Goal: Task Accomplishment & Management: Manage account settings

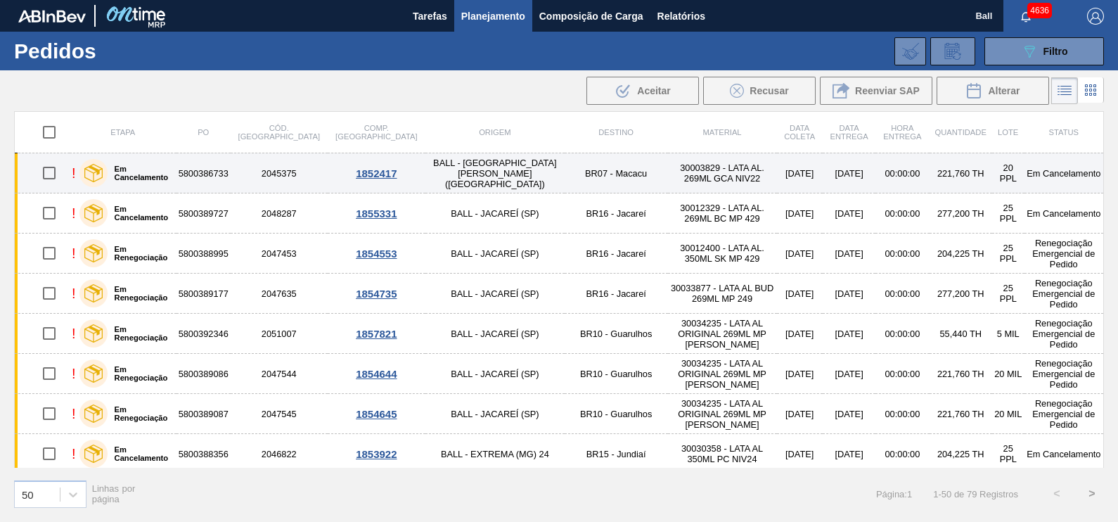
click at [668, 183] on td "30003829 - LATA AL. 269ML GCA NIV22" at bounding box center [722, 173] width 109 height 40
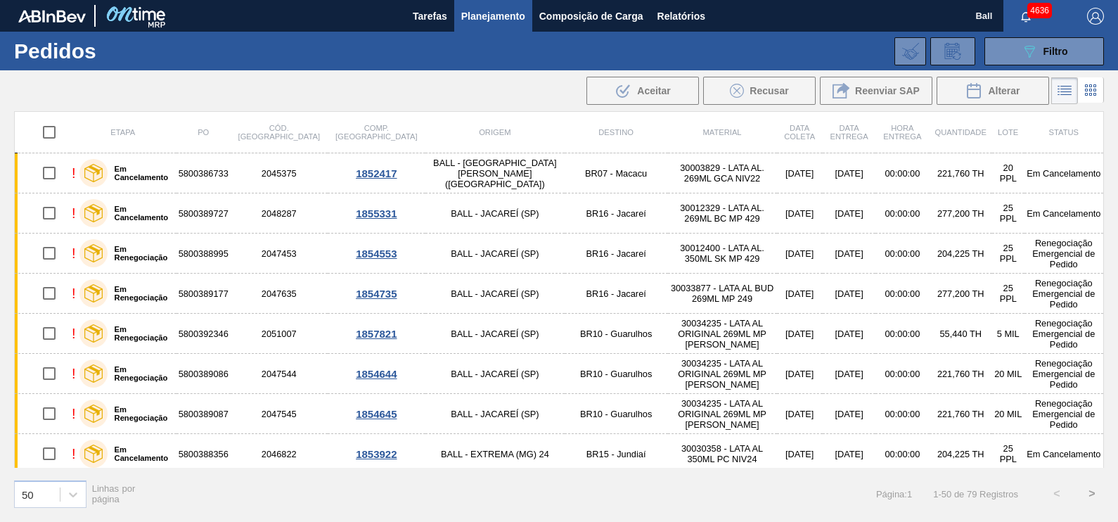
click at [1036, 16] on span "4636" at bounding box center [1039, 10] width 25 height 15
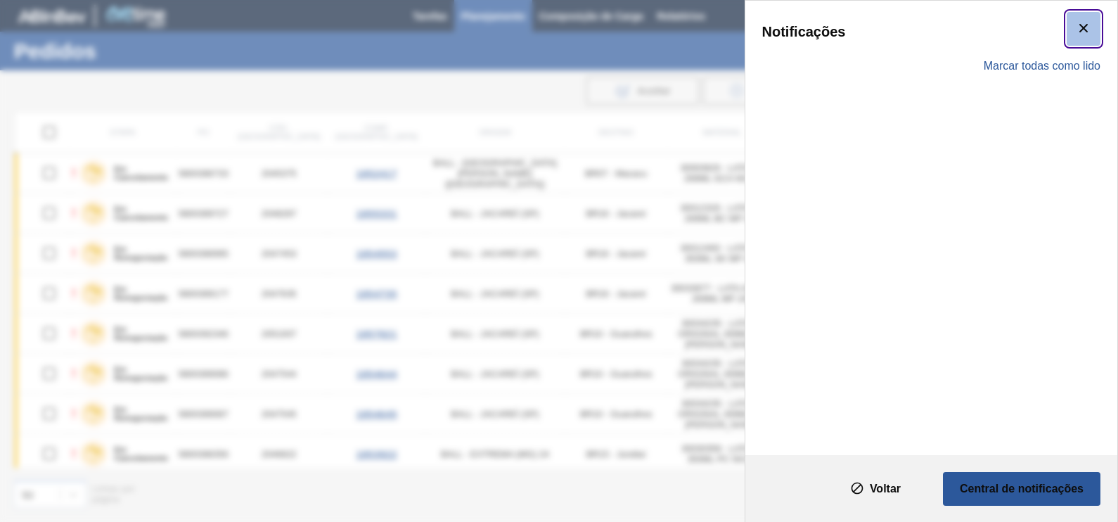
click at [1081, 24] on icon "botão de ícone" at bounding box center [1083, 28] width 17 height 17
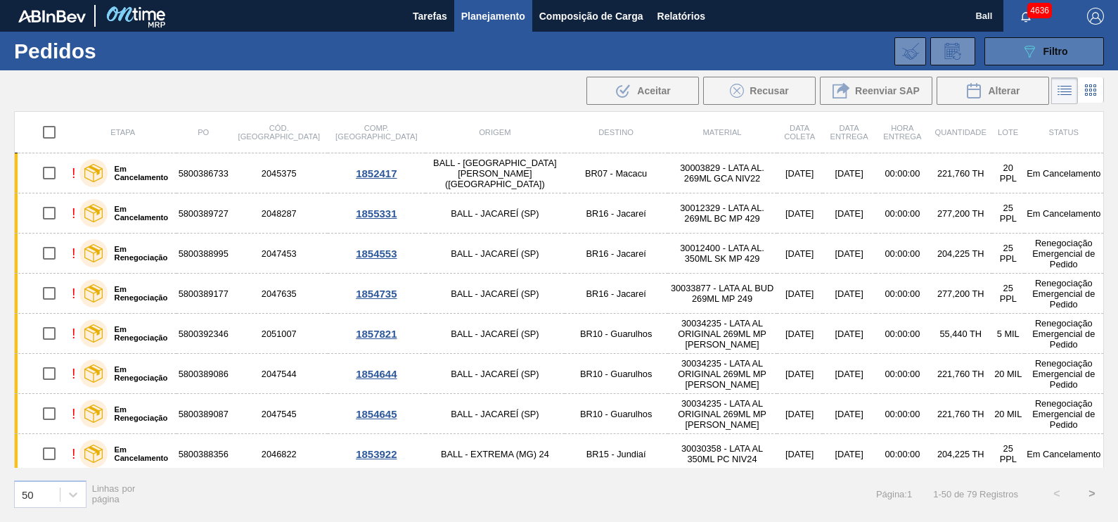
click at [1047, 54] on span "Filtro" at bounding box center [1055, 51] width 25 height 11
click at [699, 4] on button "Relatórios" at bounding box center [681, 16] width 62 height 32
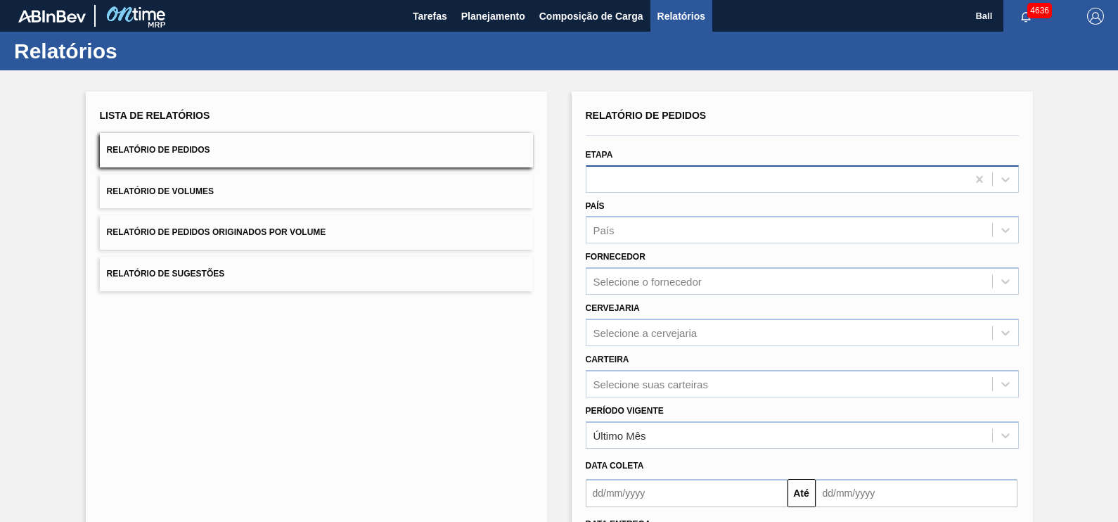
click at [699, 175] on div at bounding box center [776, 179] width 380 height 20
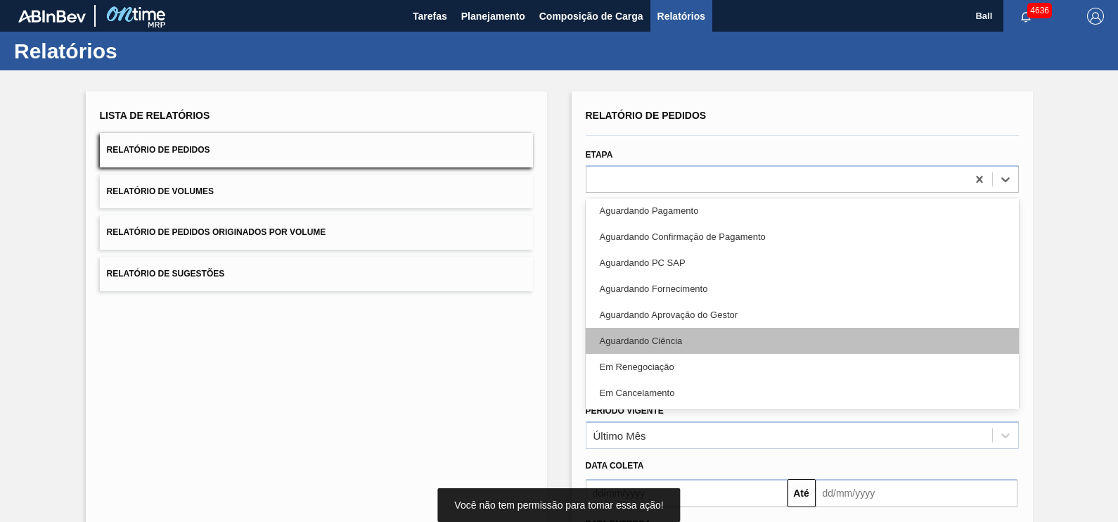
scroll to position [314, 0]
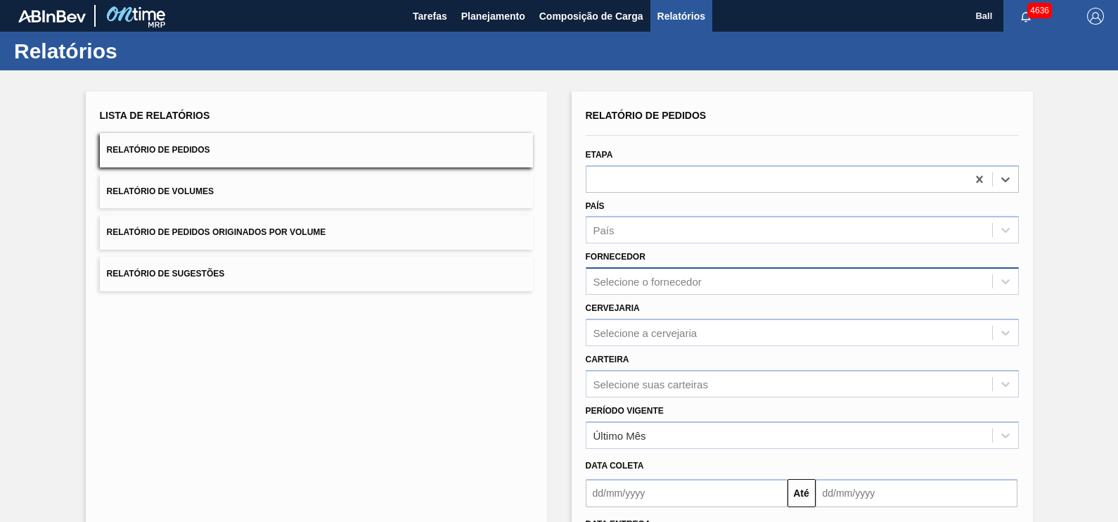
click at [675, 290] on div "Selecione o fornecedor" at bounding box center [789, 281] width 406 height 20
click at [664, 337] on div "Selecione a cervejaria" at bounding box center [802, 331] width 433 height 27
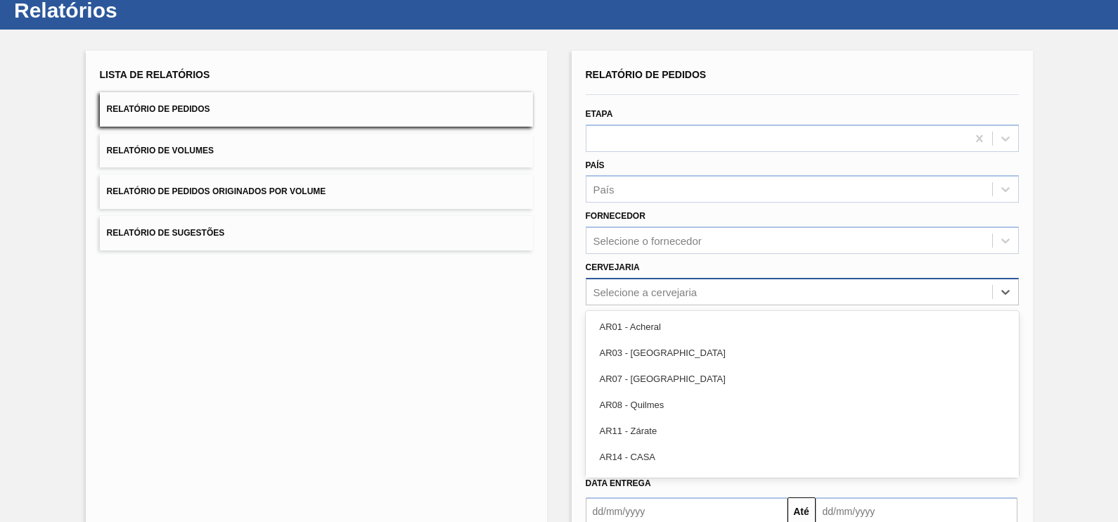
scroll to position [45, 0]
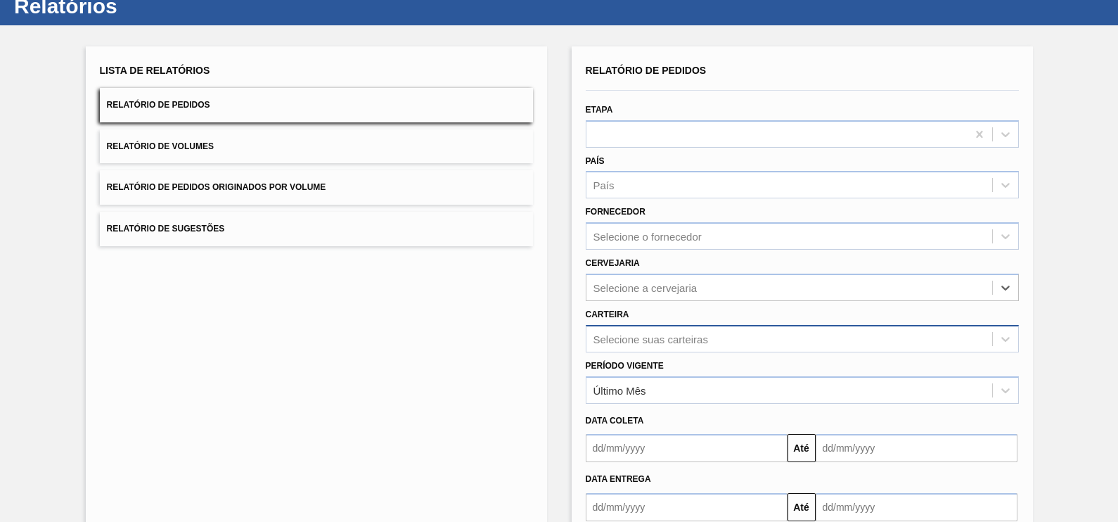
click at [662, 349] on div "Selecione suas carteiras" at bounding box center [802, 338] width 433 height 27
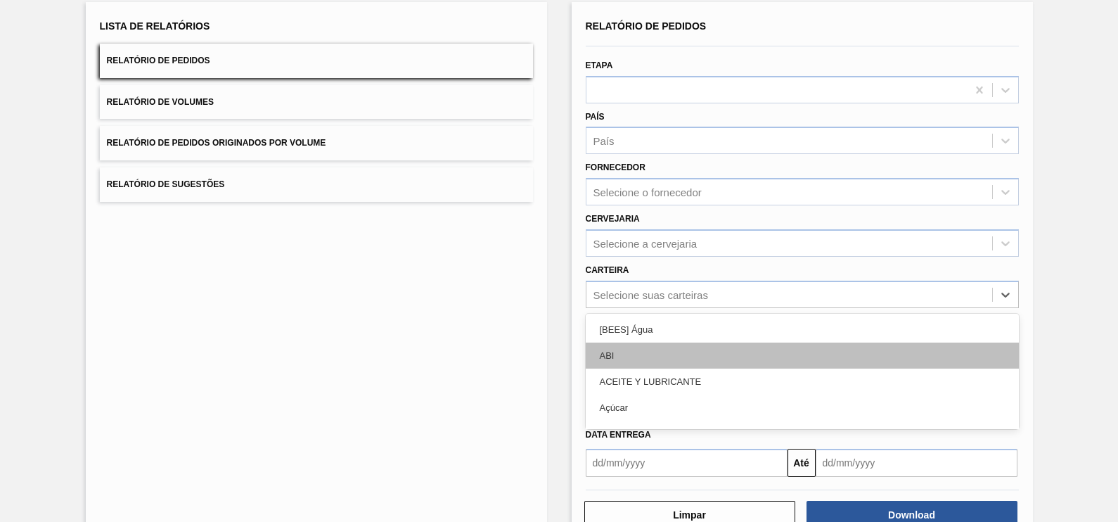
scroll to position [95, 0]
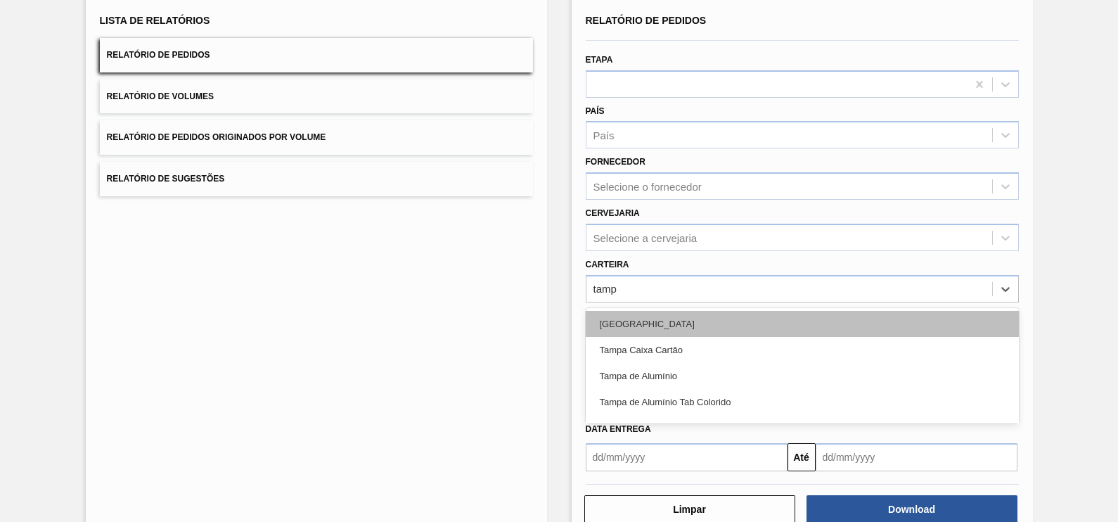
type input "tampa"
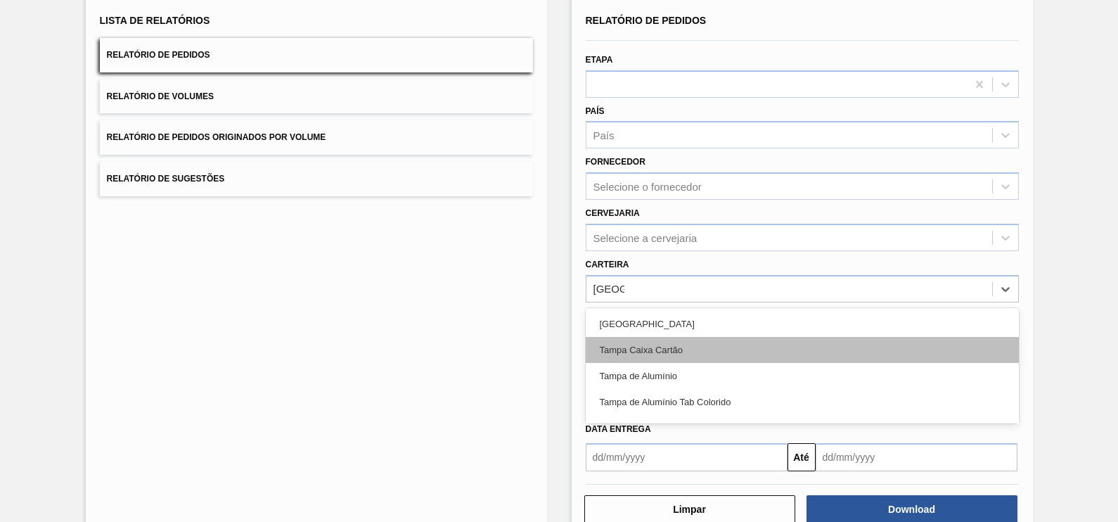
scroll to position [46, 0]
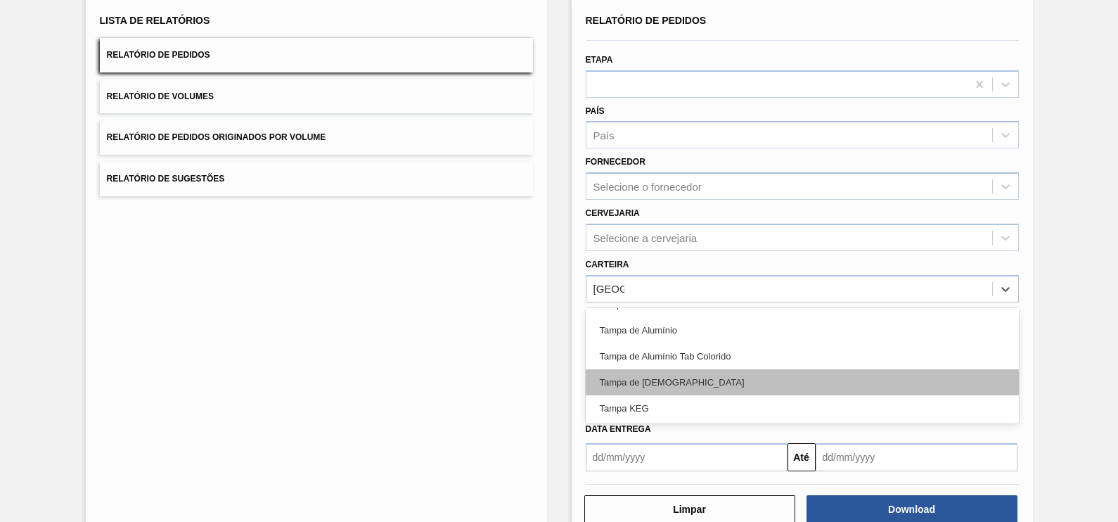
click at [685, 380] on div "Tampa de [DEMOGRAPHIC_DATA]" at bounding box center [802, 382] width 433 height 26
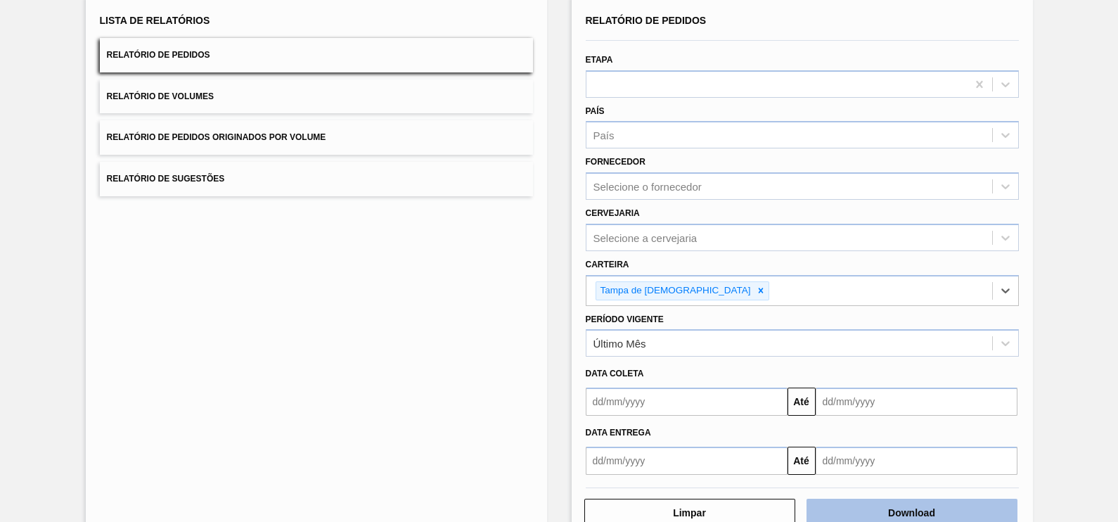
click at [872, 507] on button "Download" at bounding box center [911, 512] width 211 height 28
click at [429, 286] on div "Lista de Relatórios Relatório de Pedidos Relatório de Volumes Relatório de Pedi…" at bounding box center [316, 268] width 461 height 545
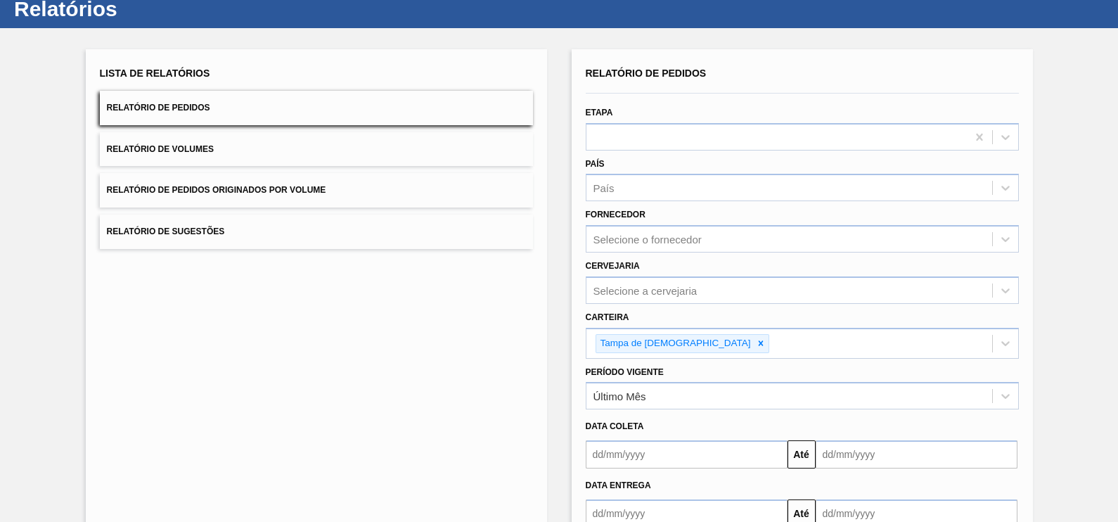
scroll to position [0, 0]
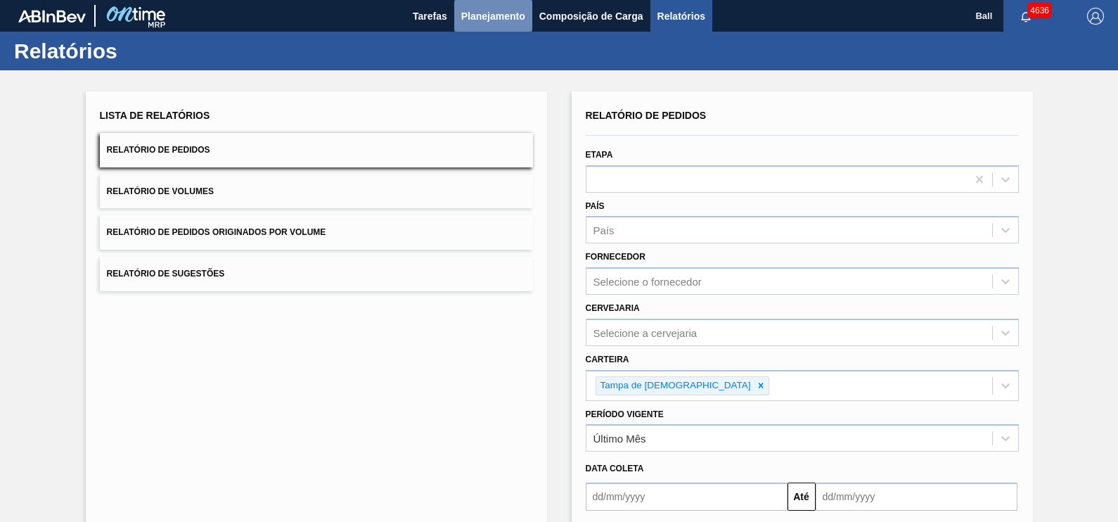
click at [487, 13] on span "Planejamento" at bounding box center [493, 16] width 64 height 17
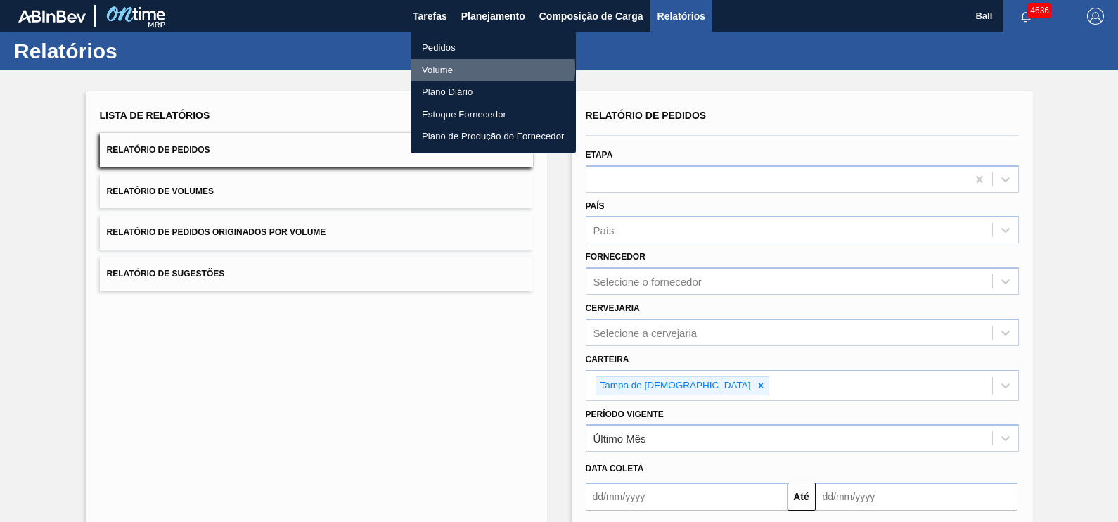
click at [455, 68] on li "Volume" at bounding box center [492, 70] width 165 height 22
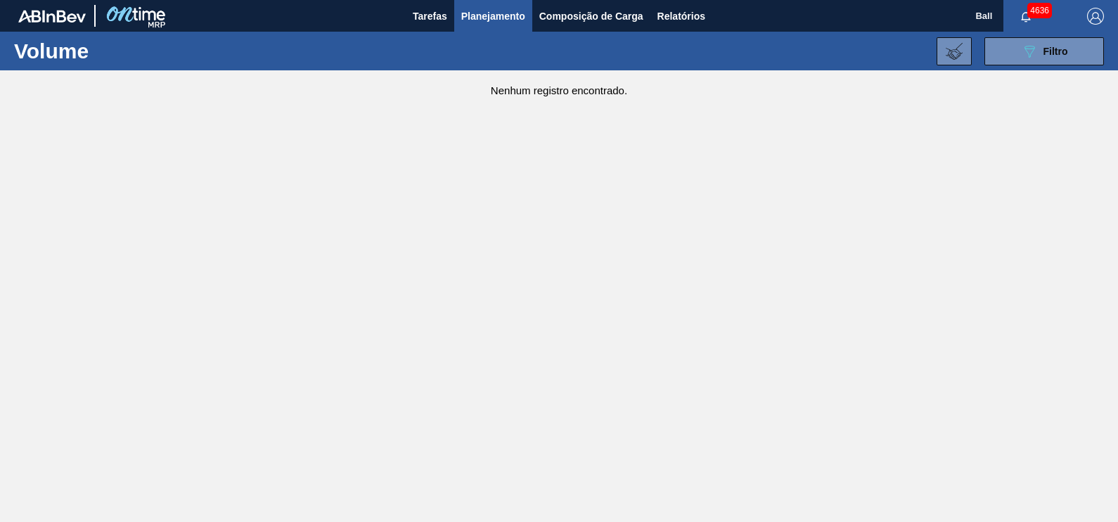
click at [1047, 72] on div "Nenhum registro encontrado." at bounding box center [559, 83] width 1118 height 26
click at [1051, 56] on span "Filtro" at bounding box center [1055, 51] width 25 height 11
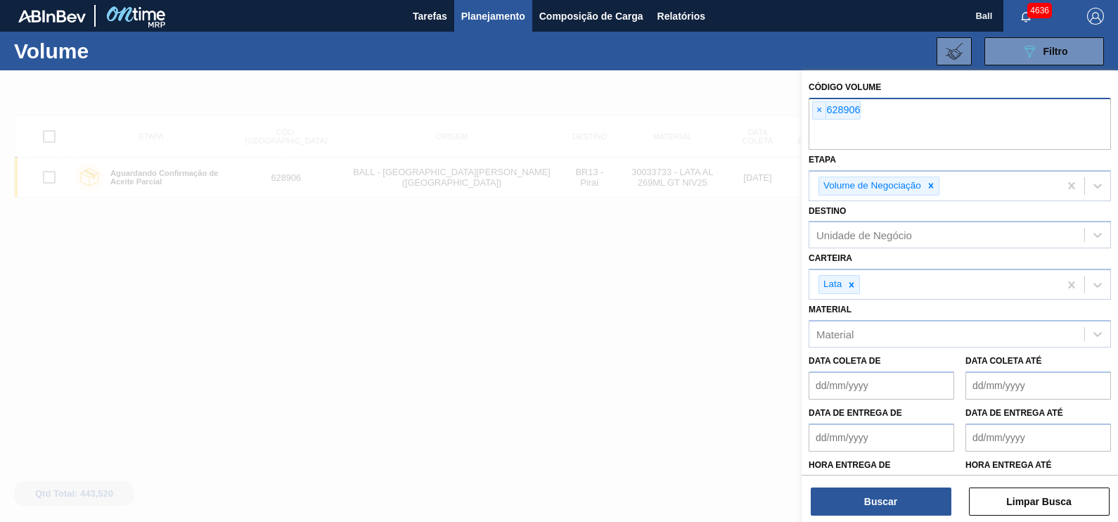
click at [869, 143] on input "text" at bounding box center [959, 136] width 302 height 27
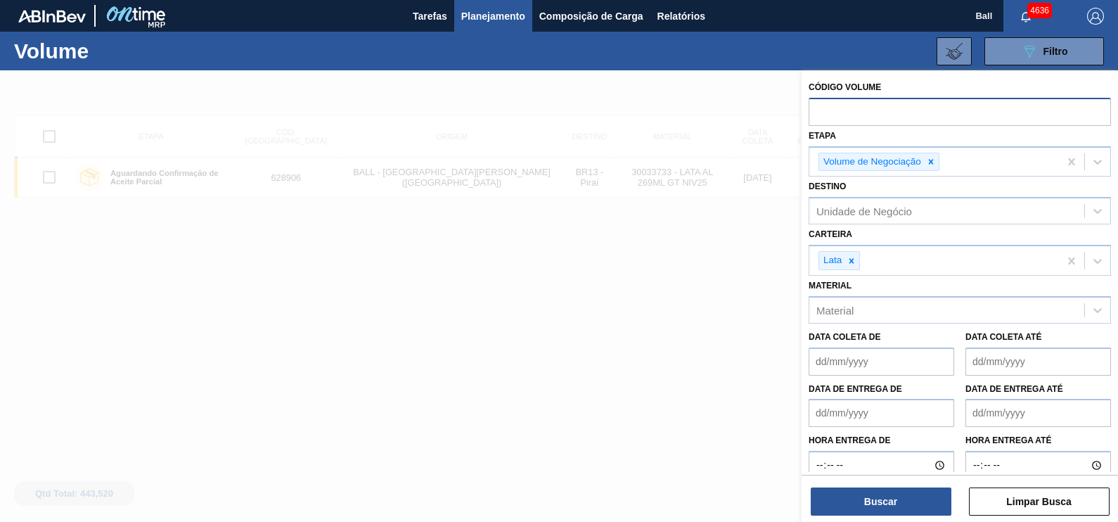
paste input "text"
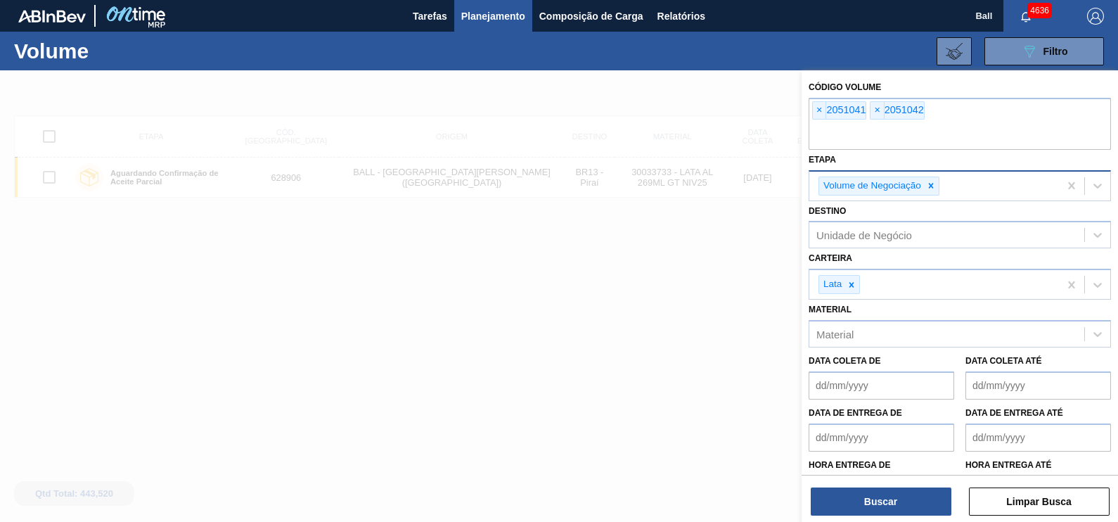
click at [921, 186] on div "Volume de Negociação" at bounding box center [871, 186] width 104 height 18
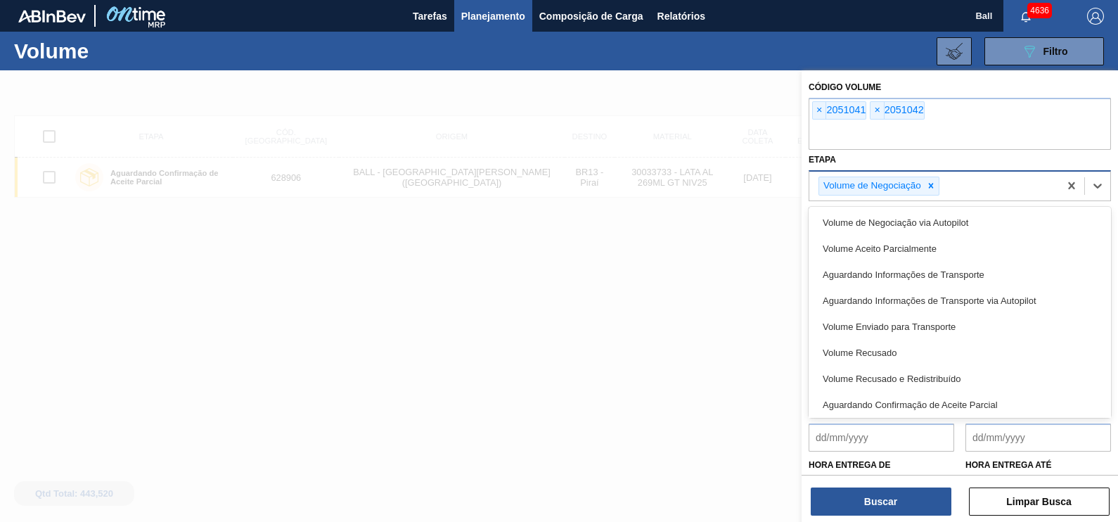
click at [929, 186] on icon at bounding box center [931, 186] width 10 height 10
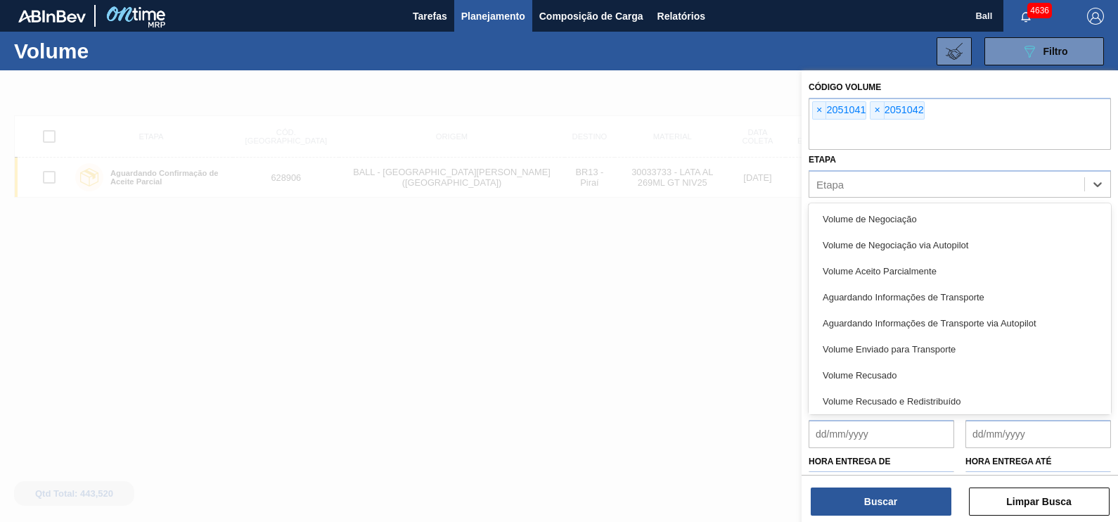
click at [645, 370] on div at bounding box center [559, 331] width 1118 height 522
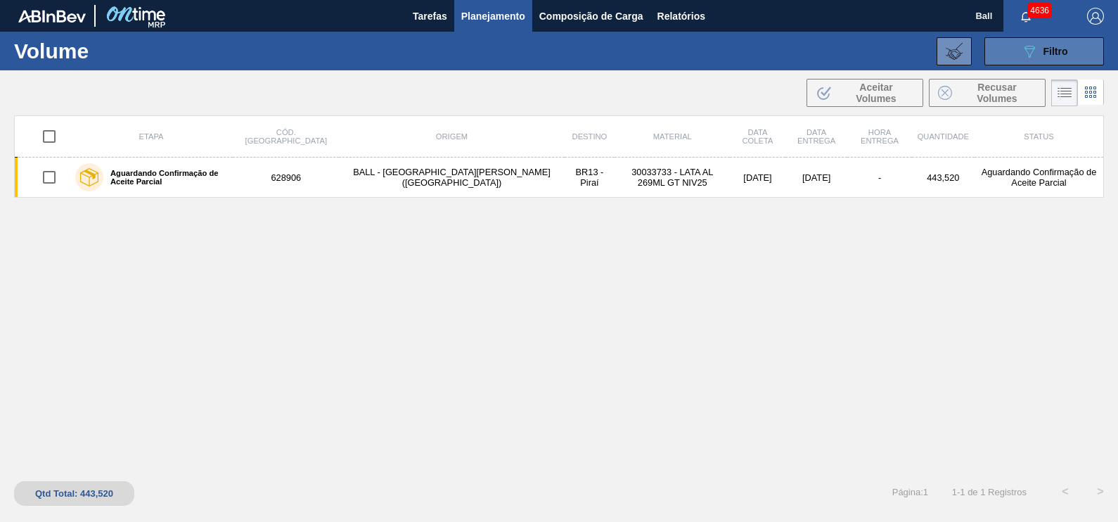
click at [1044, 46] on span "Filtro" at bounding box center [1055, 51] width 25 height 11
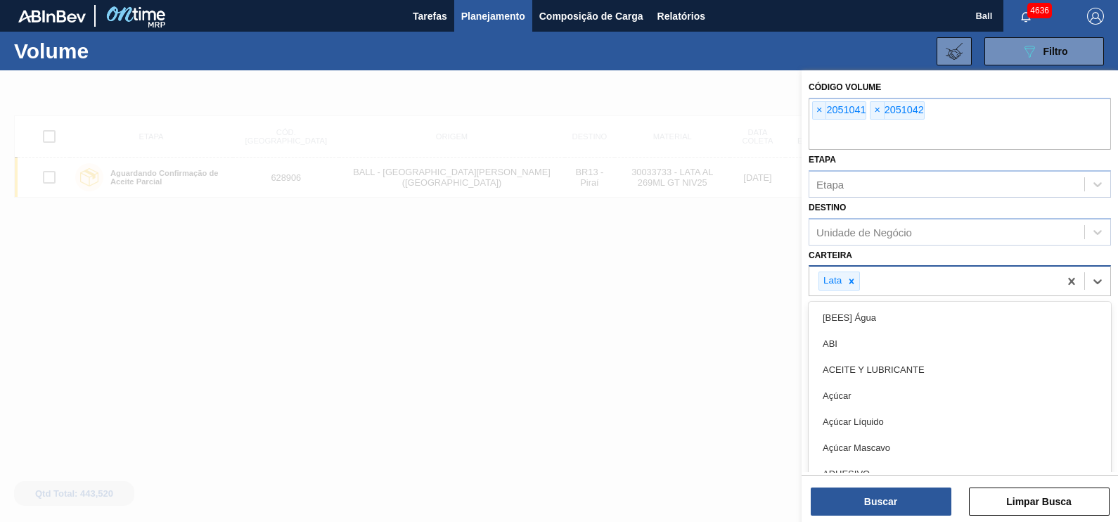
click at [886, 272] on div "Lata" at bounding box center [934, 280] width 250 height 29
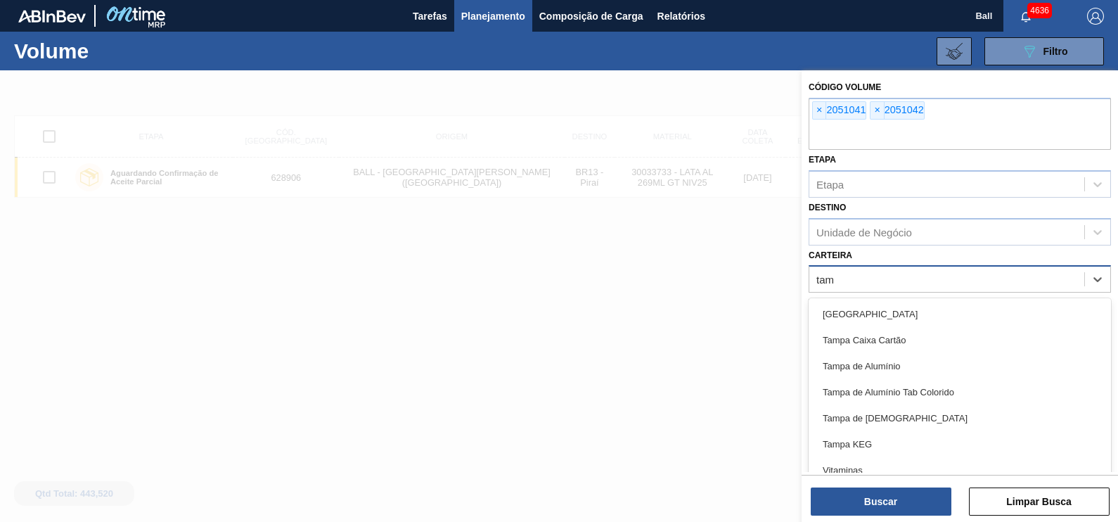
type input "tamp"
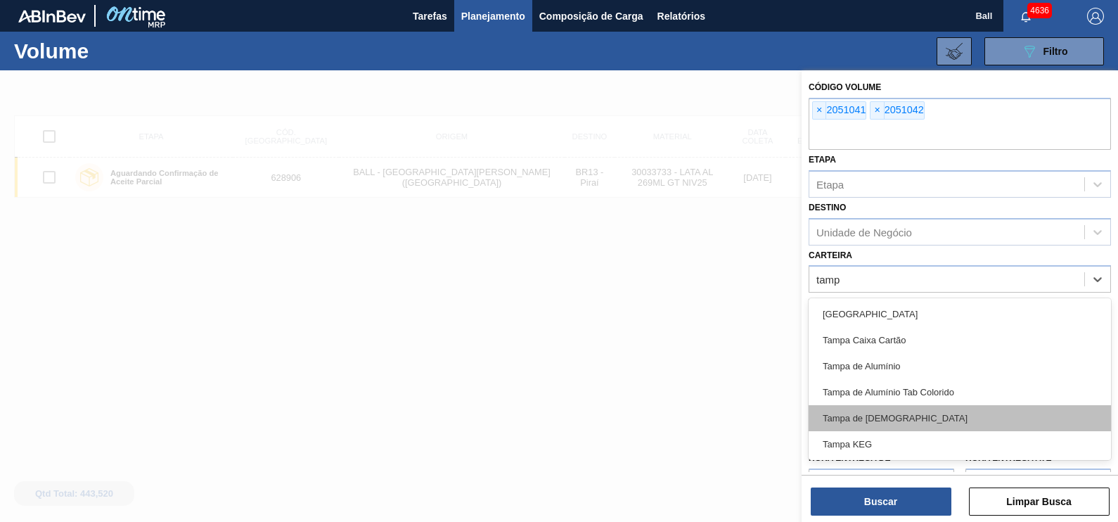
click at [888, 415] on div "Tampa de Lata" at bounding box center [959, 418] width 302 height 26
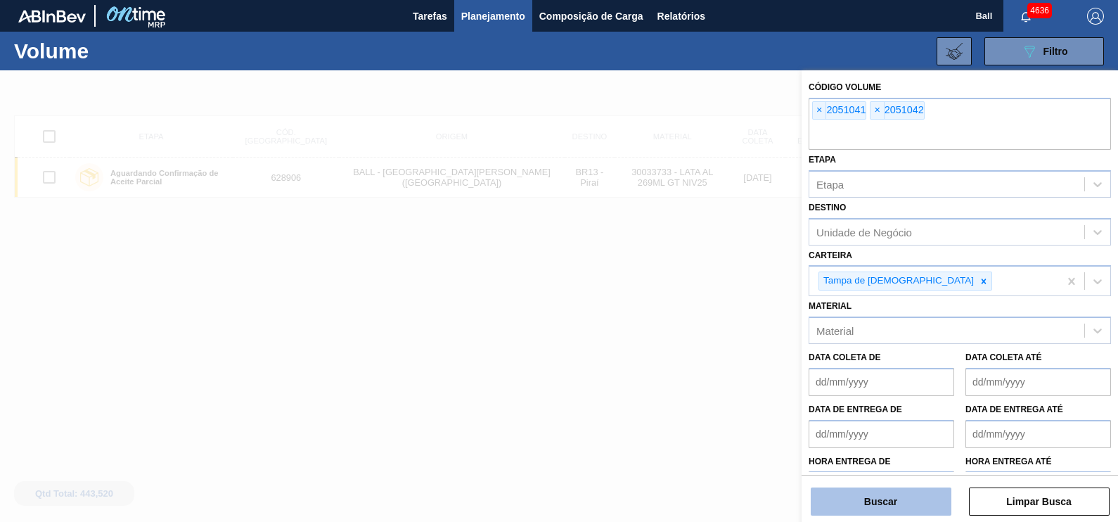
click at [885, 510] on button "Buscar" at bounding box center [880, 501] width 141 height 28
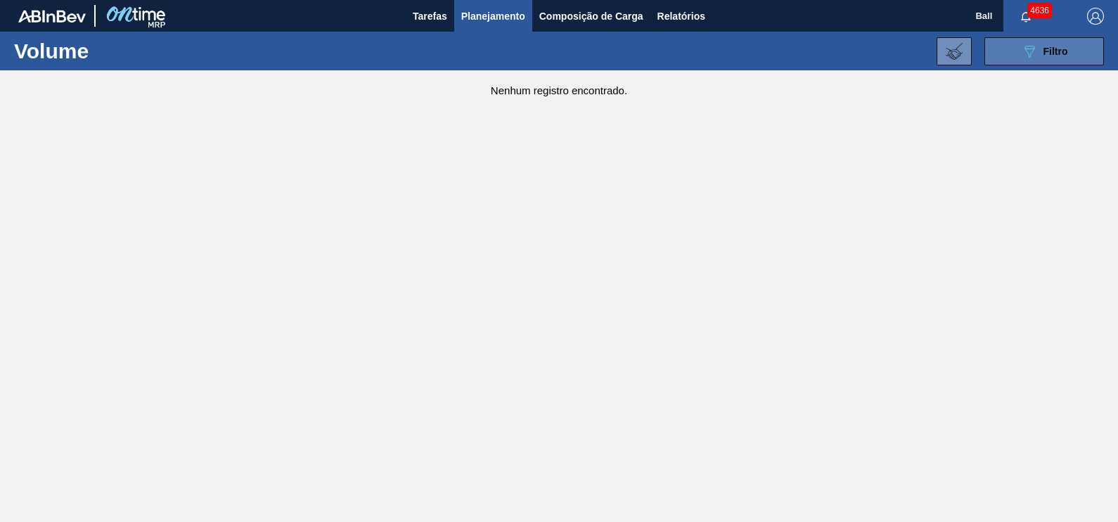
click at [1070, 54] on button "089F7B8B-B2A5-4AFE-B5C0-19BA573D28AC Filtro" at bounding box center [1043, 51] width 119 height 28
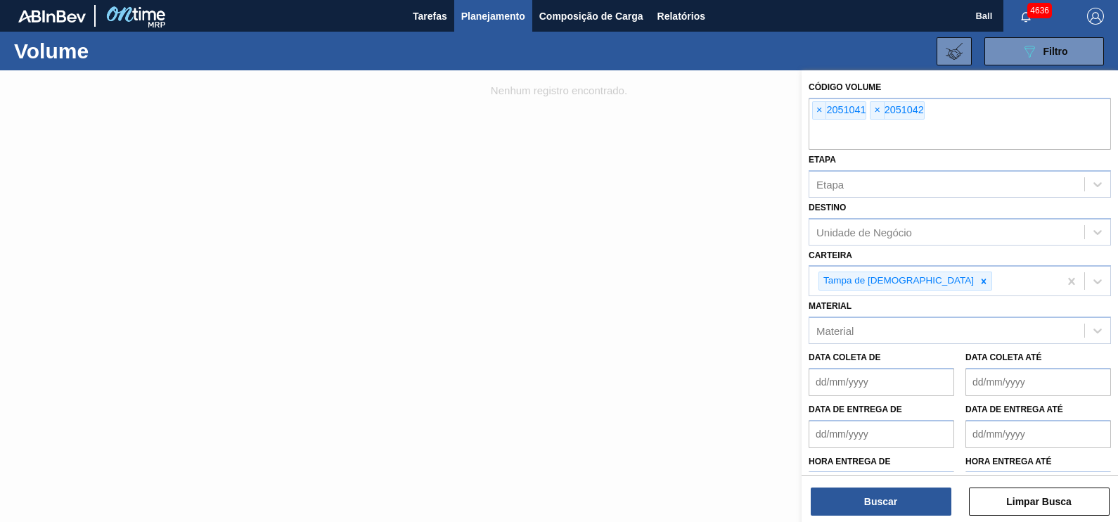
click at [488, 15] on span "Planejamento" at bounding box center [493, 16] width 64 height 17
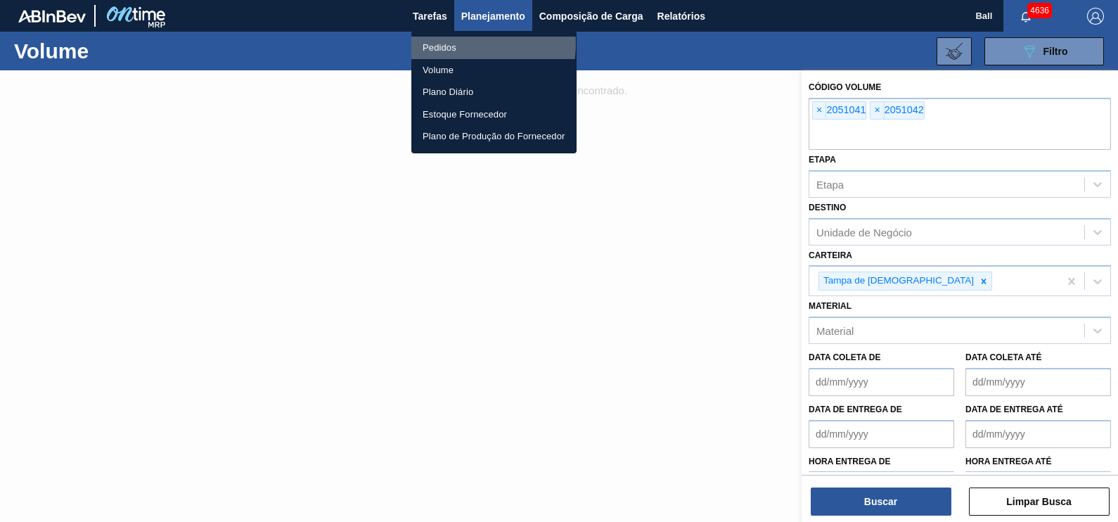
click at [451, 43] on li "Pedidos" at bounding box center [493, 48] width 165 height 22
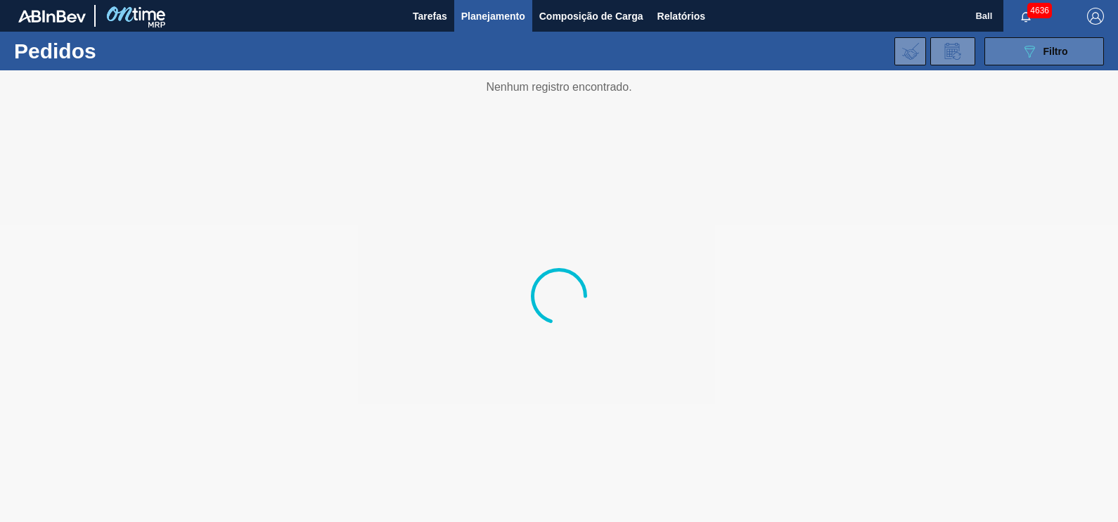
click at [1033, 38] on button "089F7B8B-B2A5-4AFE-B5C0-19BA573D28AC Filtro" at bounding box center [1043, 51] width 119 height 28
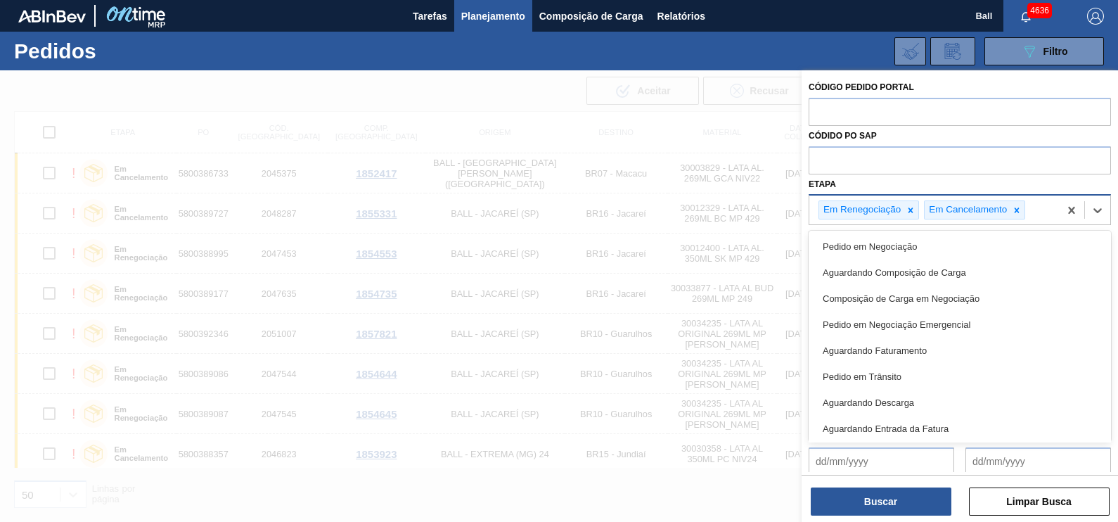
click at [918, 207] on div "Em Renegociação" at bounding box center [868, 209] width 101 height 19
click at [912, 207] on icon at bounding box center [910, 209] width 5 height 5
click at [912, 207] on icon at bounding box center [911, 210] width 10 height 10
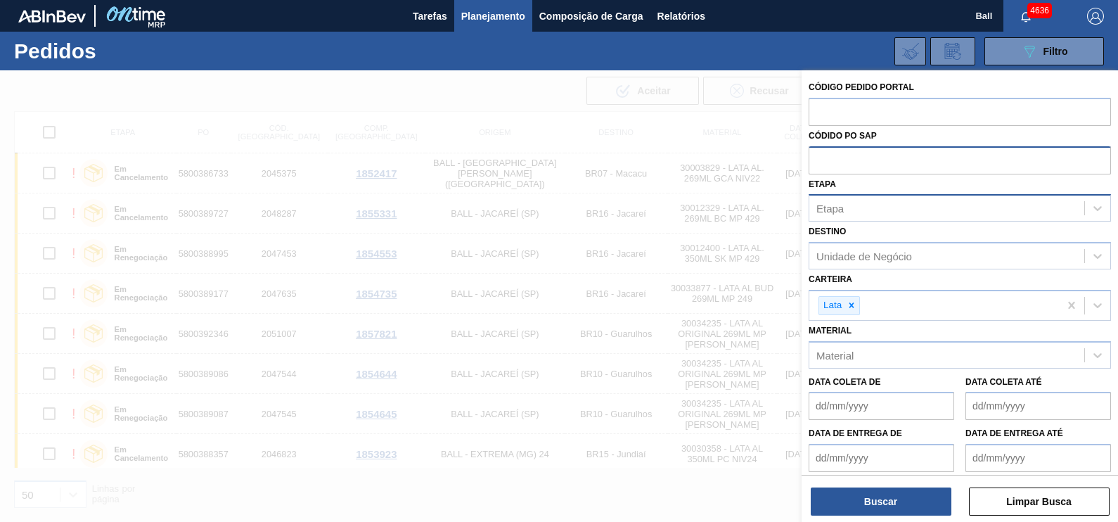
click at [879, 155] on input "text" at bounding box center [959, 159] width 302 height 27
click at [889, 110] on input "text" at bounding box center [959, 111] width 302 height 27
paste input "text"
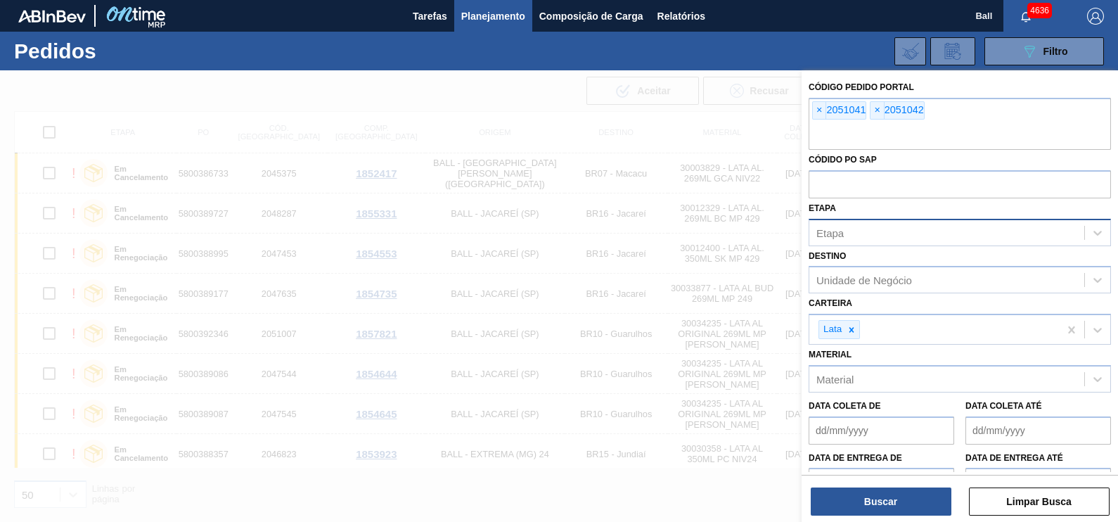
click at [879, 295] on div "Carteira Lata" at bounding box center [959, 318] width 302 height 51
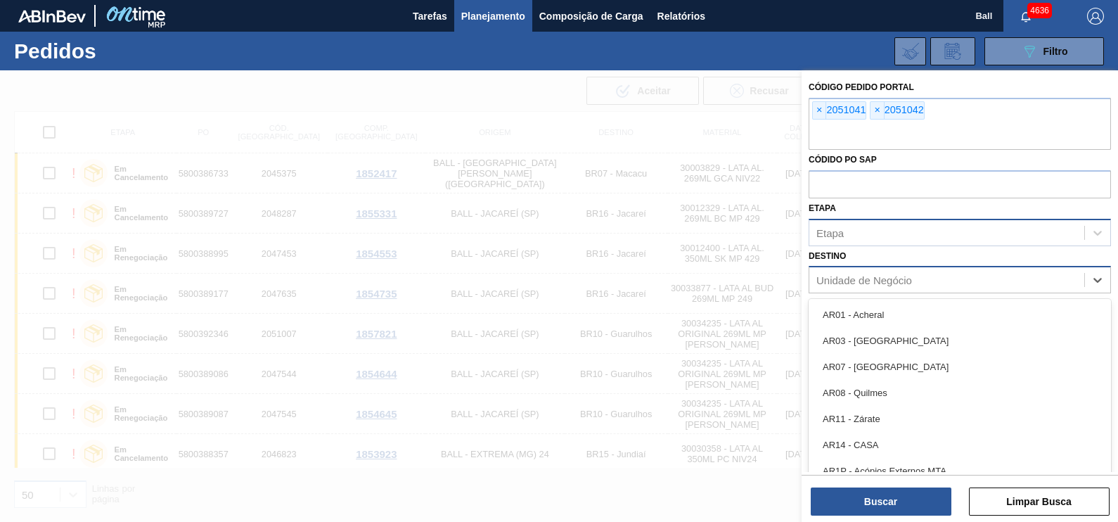
click at [885, 278] on div "Unidade de Negócio" at bounding box center [864, 280] width 96 height 12
click at [893, 223] on div "Etapa" at bounding box center [946, 232] width 275 height 20
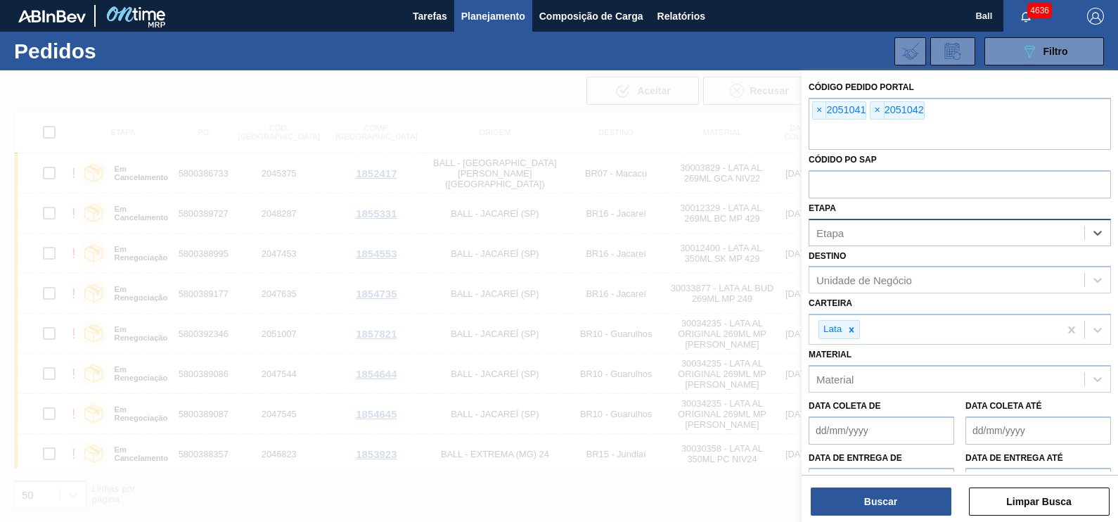
click at [893, 223] on div "Etapa" at bounding box center [946, 232] width 275 height 20
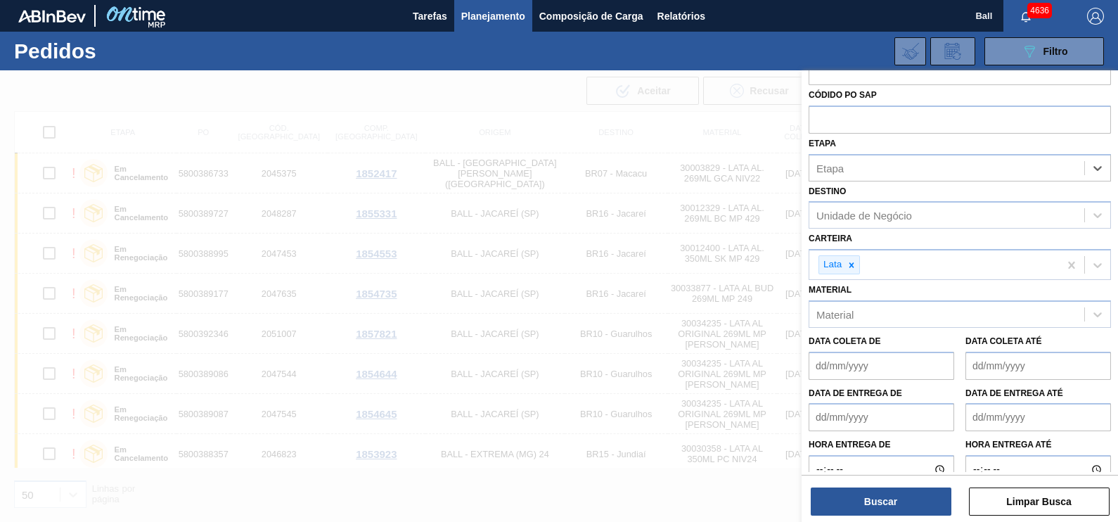
scroll to position [87, 0]
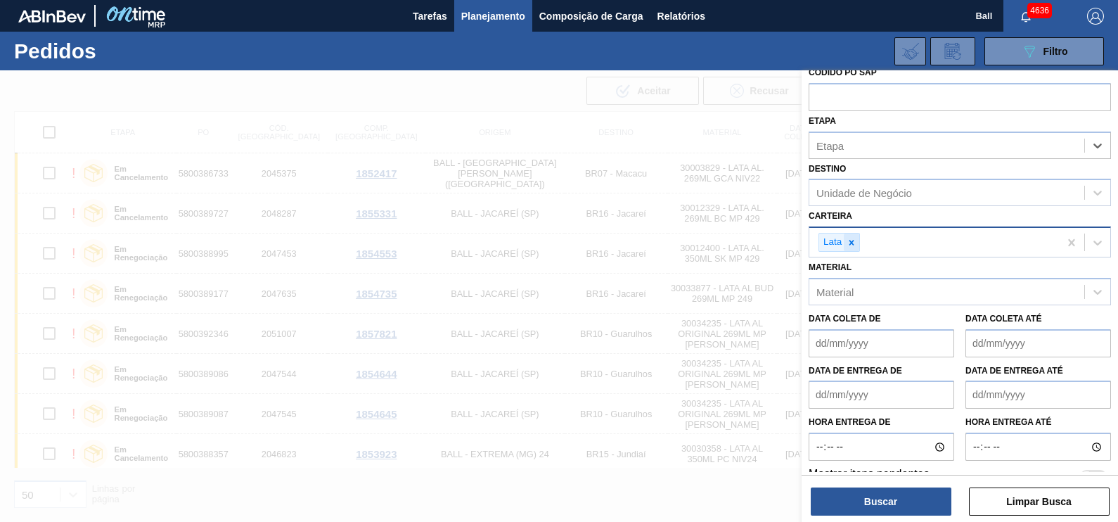
click at [854, 244] on icon at bounding box center [851, 243] width 10 height 10
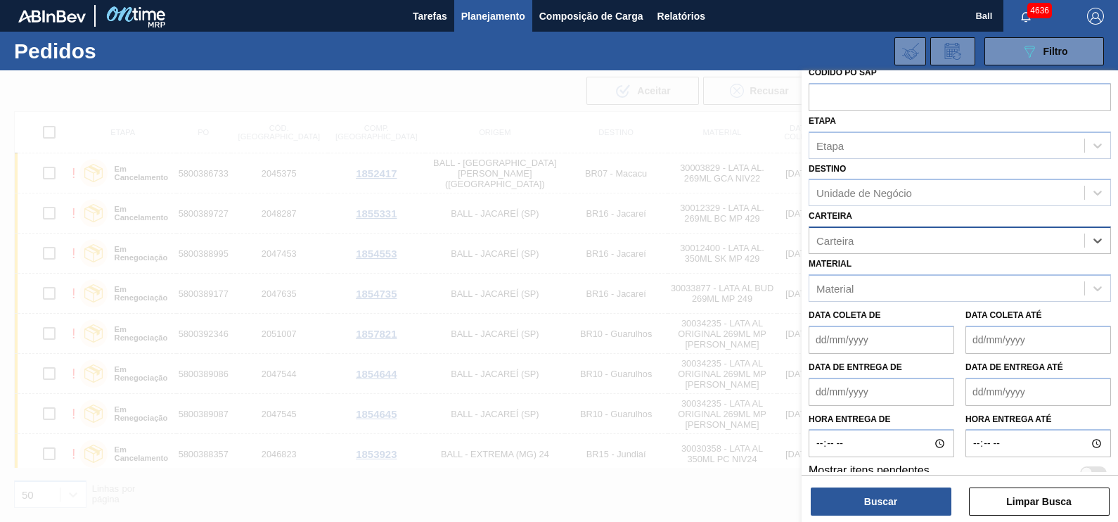
click at [854, 244] on div "Carteira" at bounding box center [946, 241] width 275 height 20
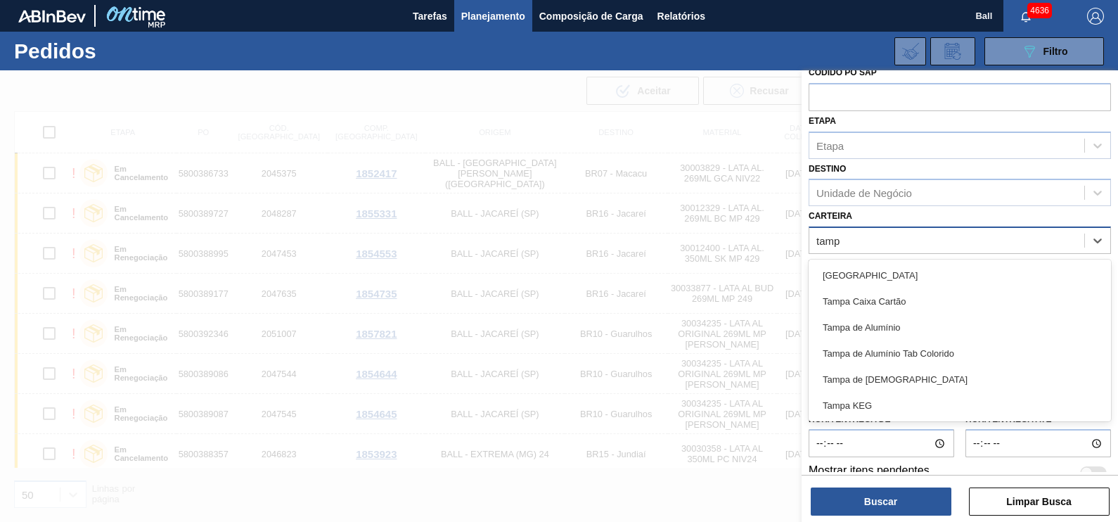
type input "tampa"
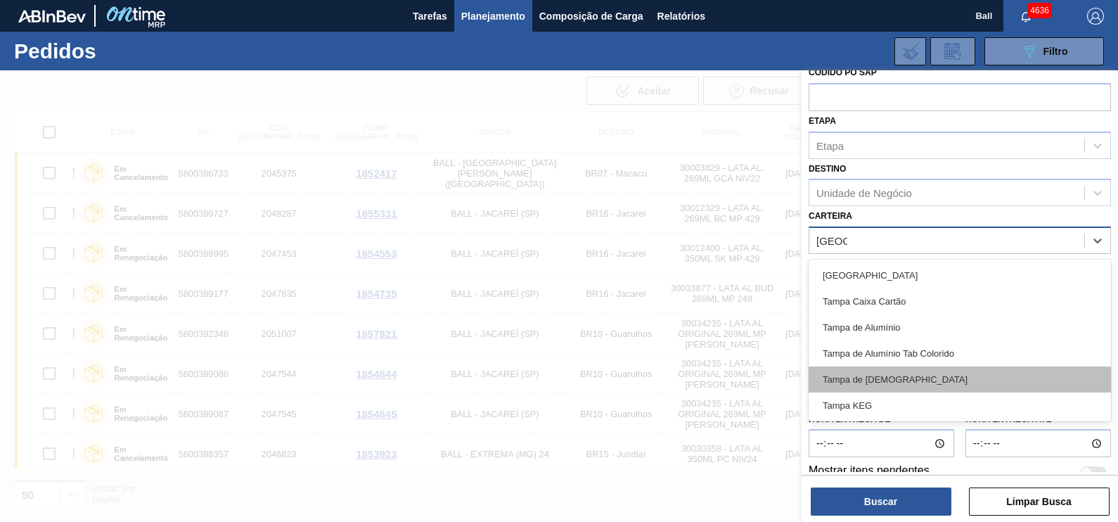
click at [879, 375] on div "Tampa de [DEMOGRAPHIC_DATA]" at bounding box center [959, 379] width 302 height 26
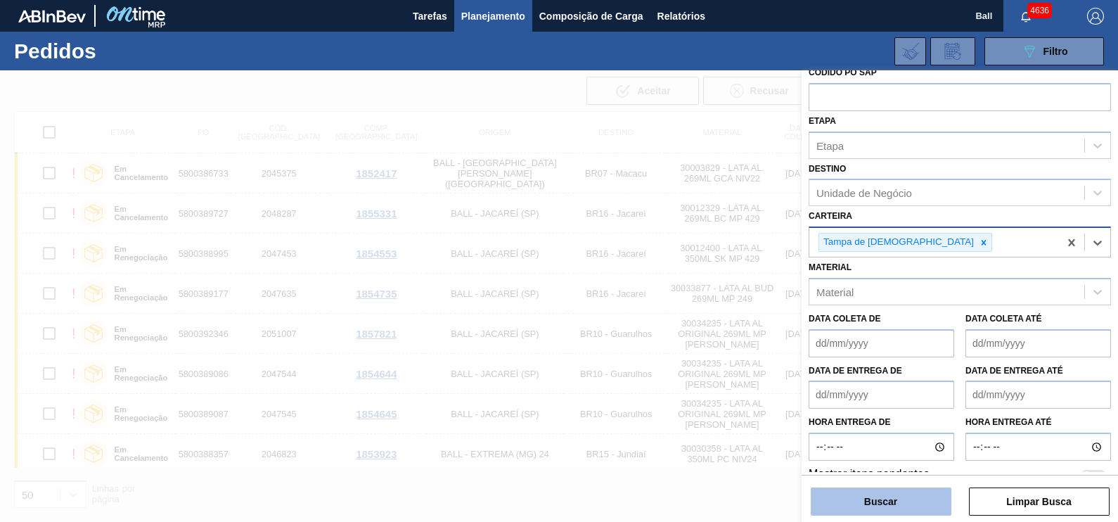
click at [884, 504] on button "Buscar" at bounding box center [880, 501] width 141 height 28
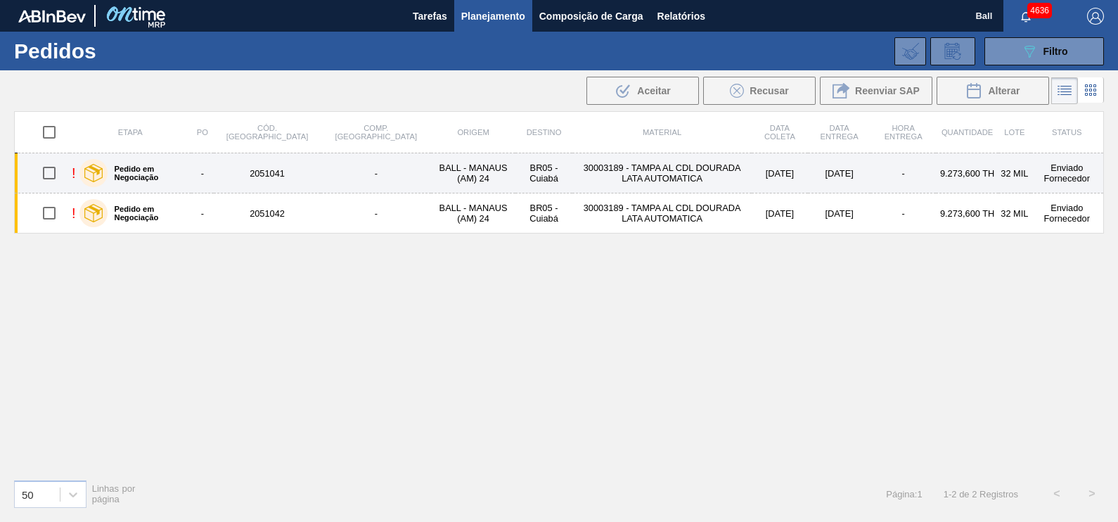
click at [186, 172] on label "Pedido em Negociação" at bounding box center [147, 172] width 78 height 17
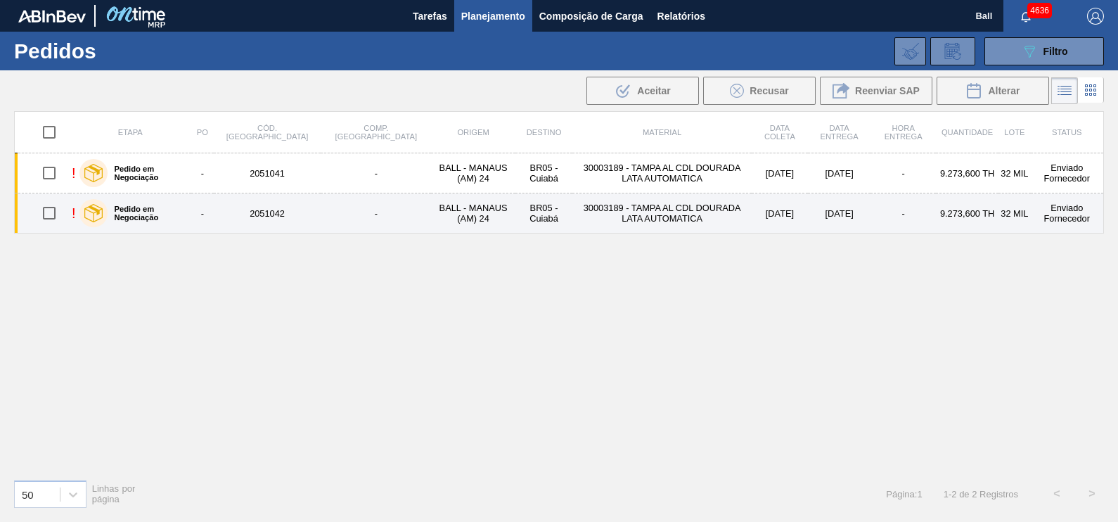
click at [184, 216] on label "Pedido em Negociação" at bounding box center [147, 213] width 78 height 17
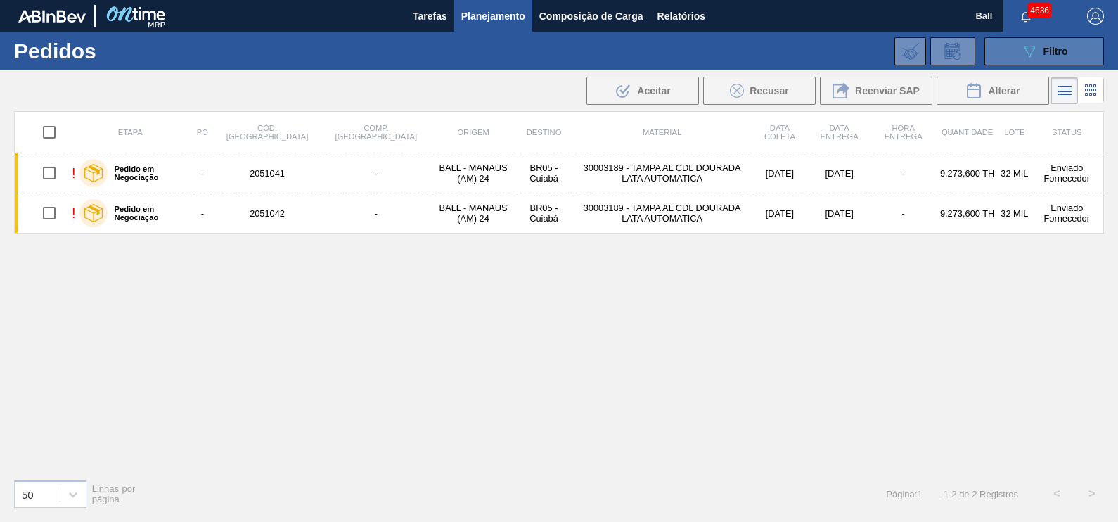
click at [1034, 54] on icon "089F7B8B-B2A5-4AFE-B5C0-19BA573D28AC" at bounding box center [1029, 51] width 17 height 17
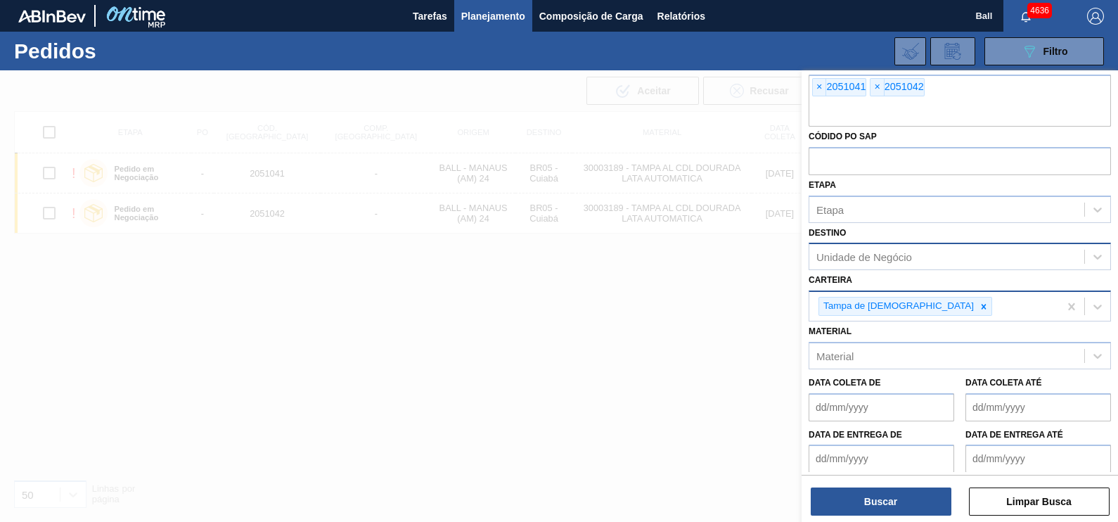
scroll to position [0, 0]
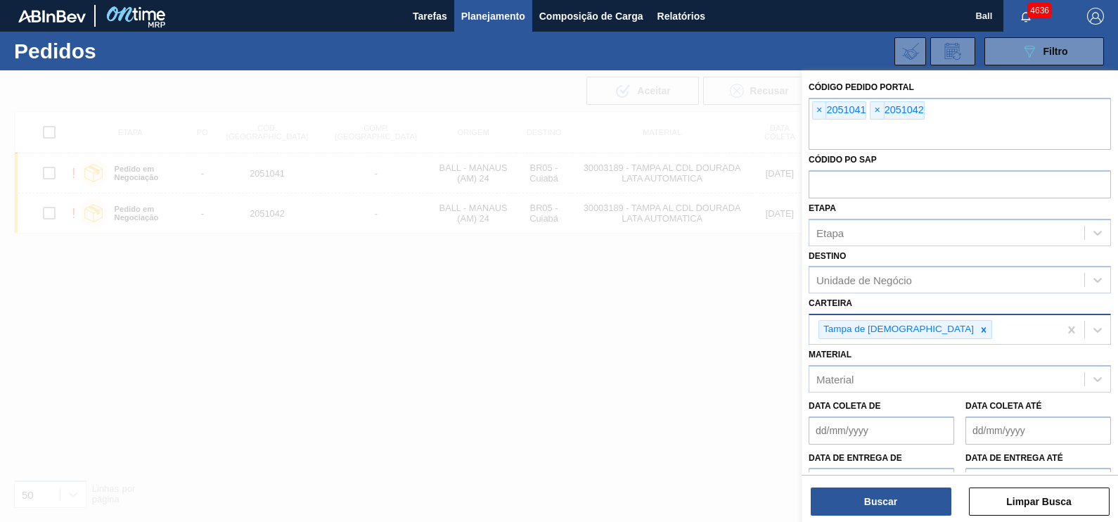
click at [554, 334] on div at bounding box center [559, 331] width 1118 height 522
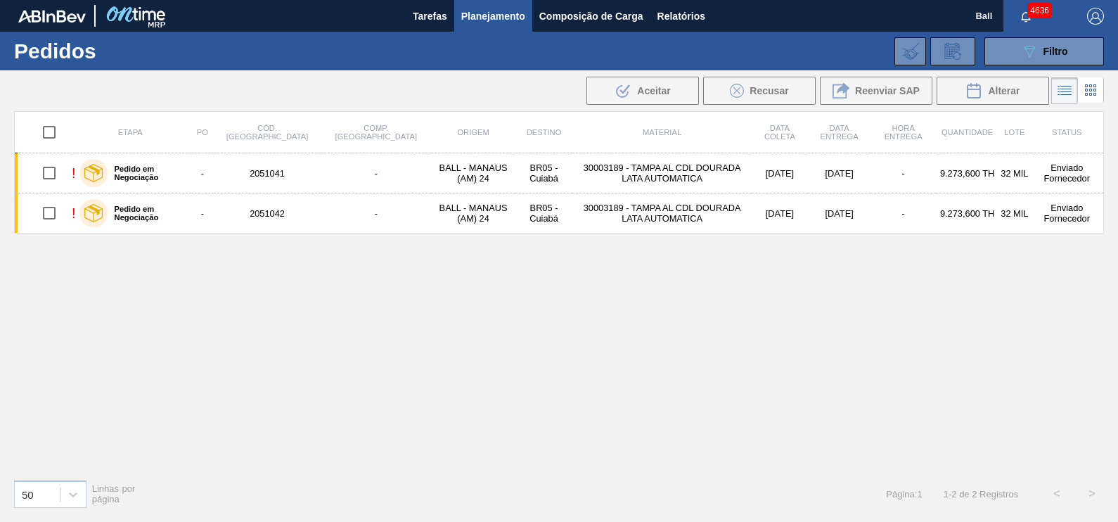
click at [678, 362] on div "Etapa PO Cód. Pedido Comp. Carga Origem Destino Material Data coleta Data Entre…" at bounding box center [558, 289] width 1089 height 356
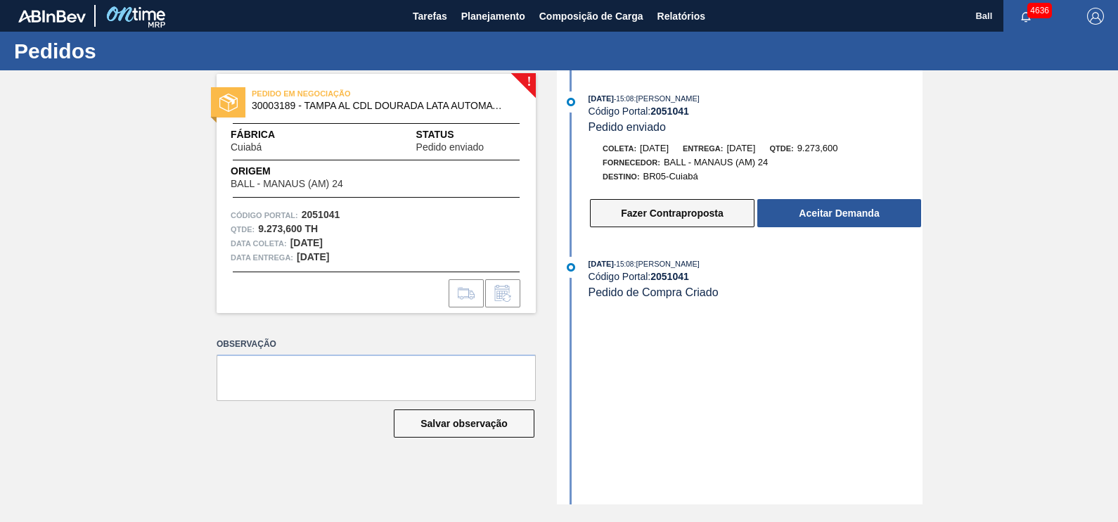
click at [696, 218] on button "Fazer Contraproposta" at bounding box center [672, 213] width 164 height 28
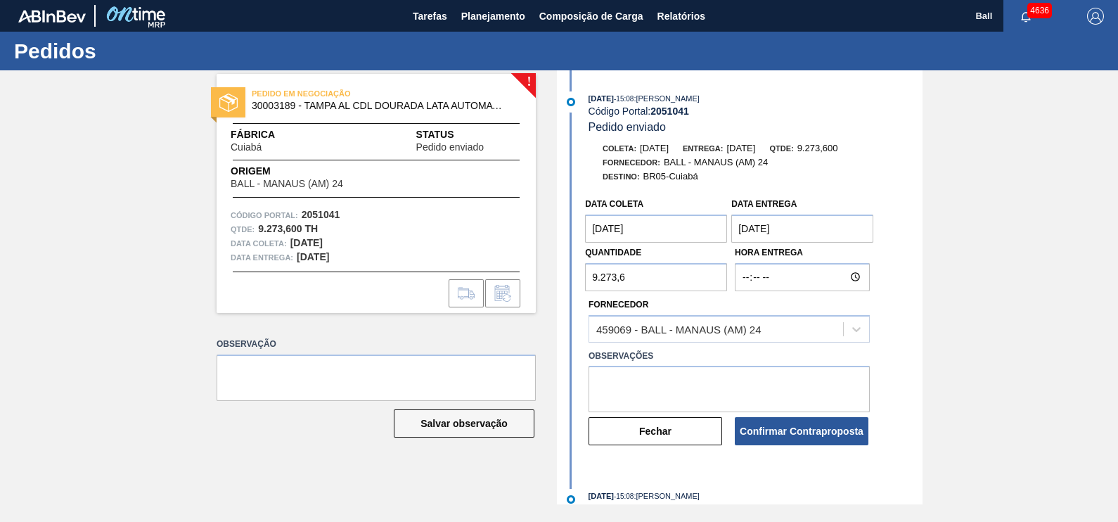
click at [597, 227] on coleta "15/10/2025" at bounding box center [656, 228] width 142 height 28
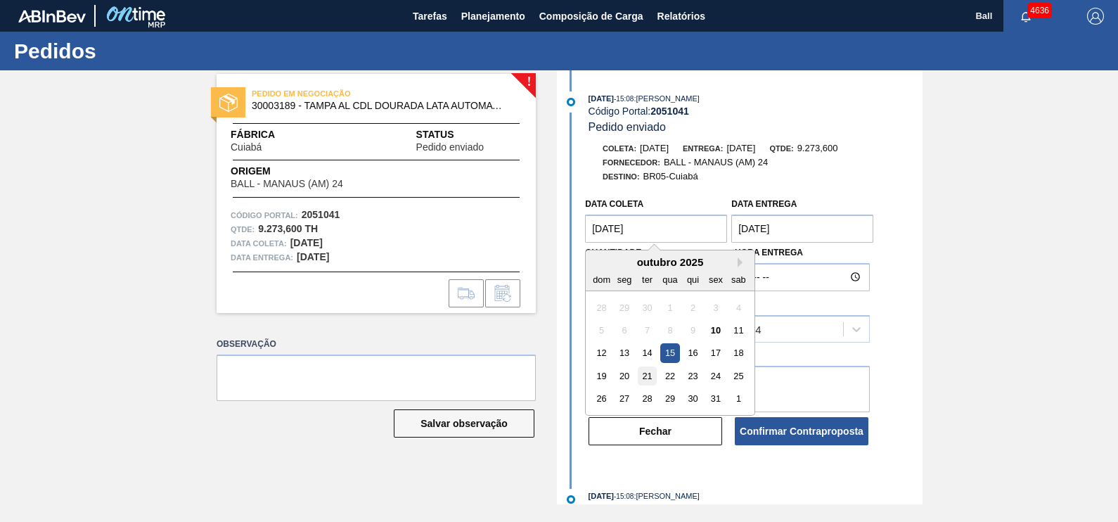
click at [648, 374] on div "21" at bounding box center [647, 375] width 19 height 19
type coleta "21/10/2025"
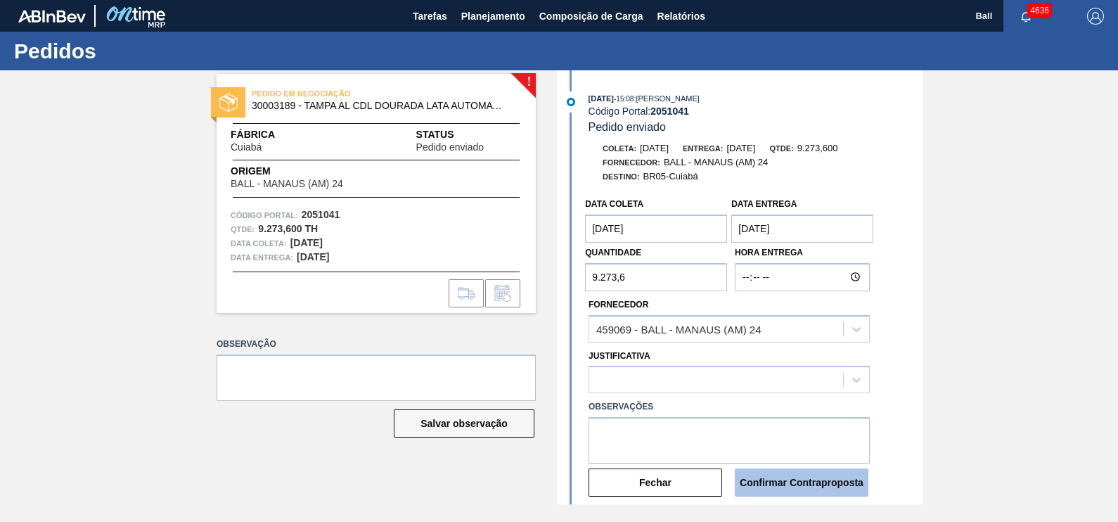
click at [824, 492] on button "Confirmar Contraproposta" at bounding box center [802, 482] width 134 height 28
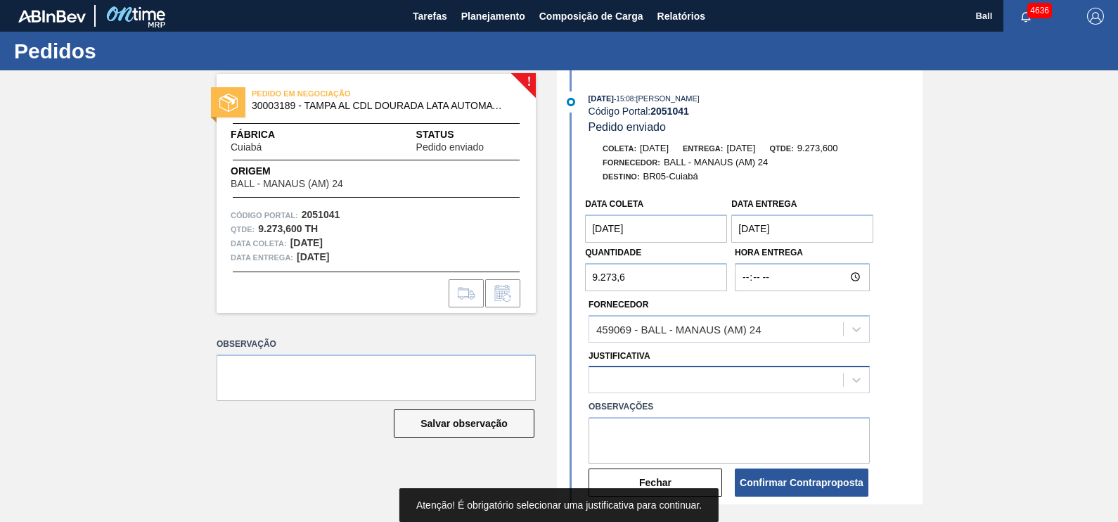
click at [787, 386] on div at bounding box center [716, 380] width 254 height 20
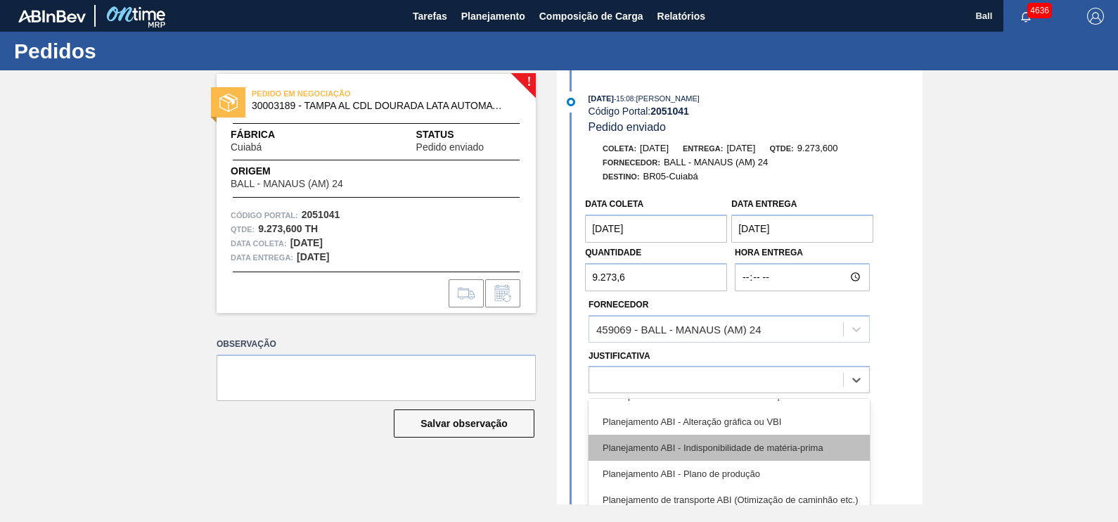
scroll to position [87, 0]
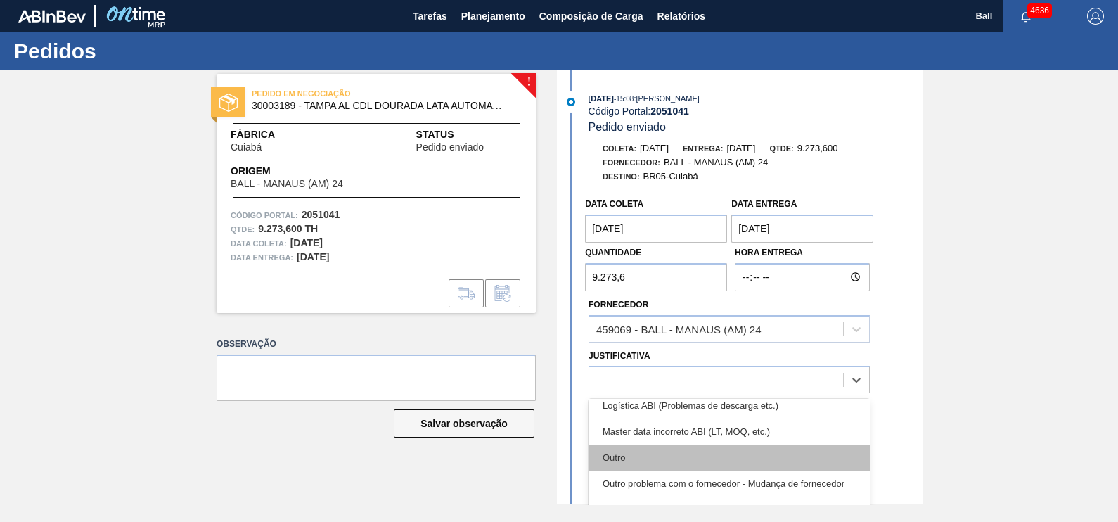
click at [698, 458] on div "Outro" at bounding box center [728, 457] width 281 height 26
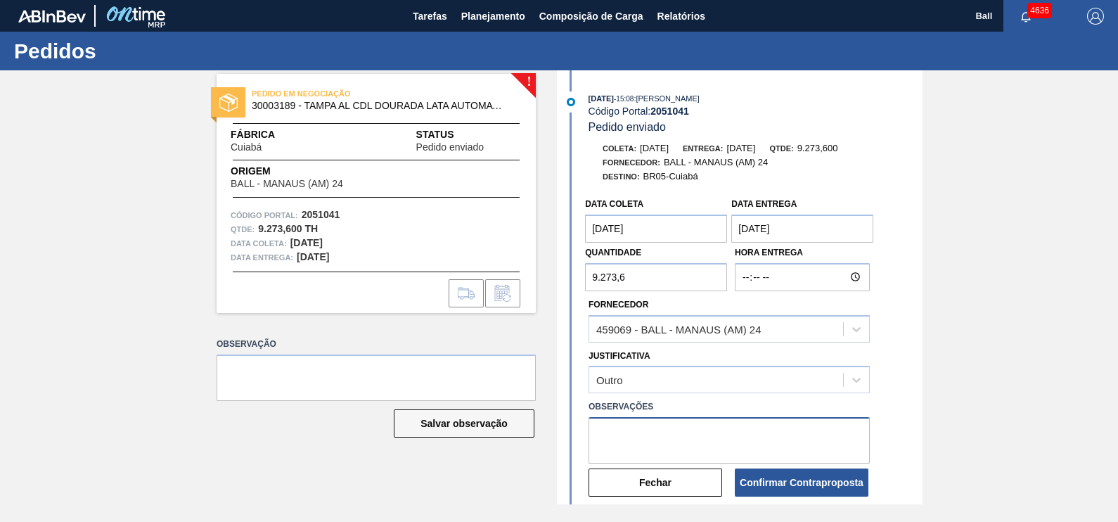
click at [703, 437] on textarea at bounding box center [728, 440] width 281 height 46
click at [846, 495] on button "Confirmar Contraproposta" at bounding box center [802, 482] width 134 height 28
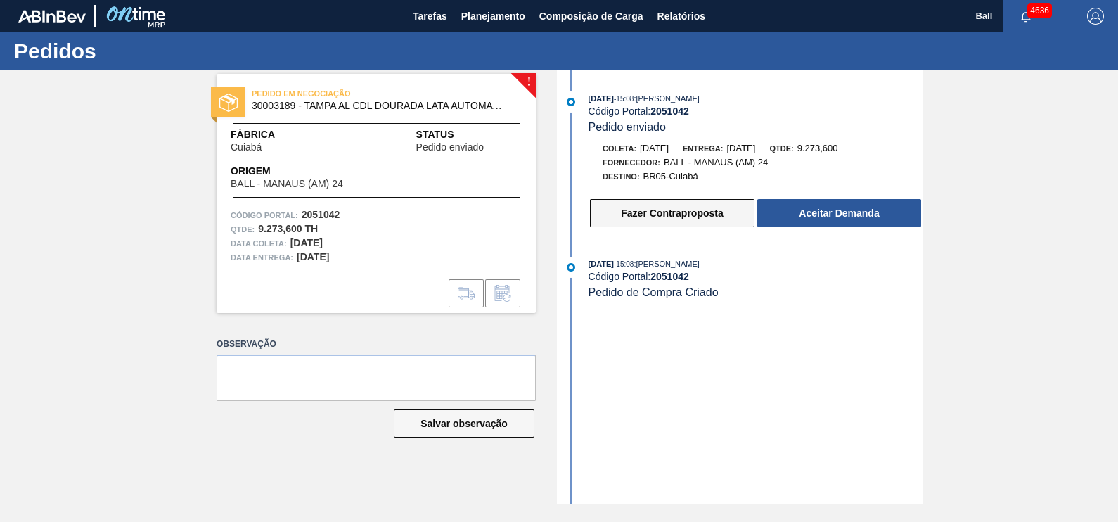
click at [671, 209] on button "Fazer Contraproposta" at bounding box center [672, 213] width 164 height 28
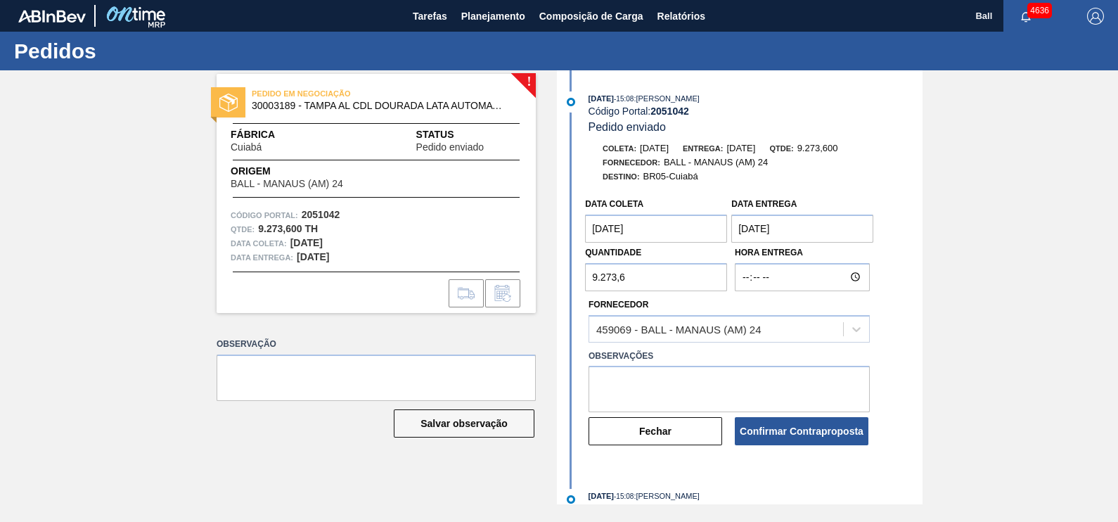
click at [653, 238] on coleta "[DATE]" at bounding box center [656, 228] width 142 height 28
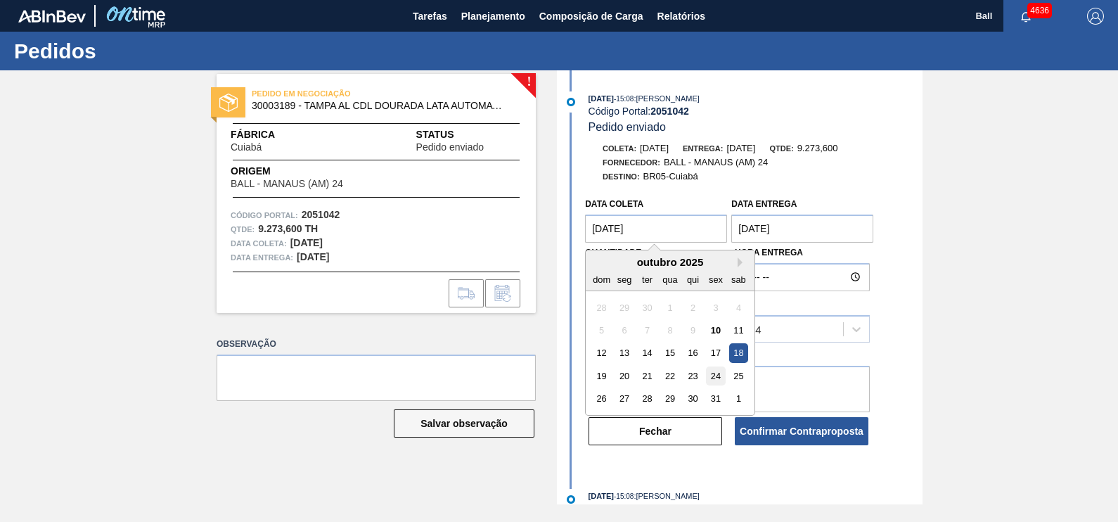
click at [714, 375] on div "24" at bounding box center [715, 375] width 19 height 19
type coleta "24/10/2025"
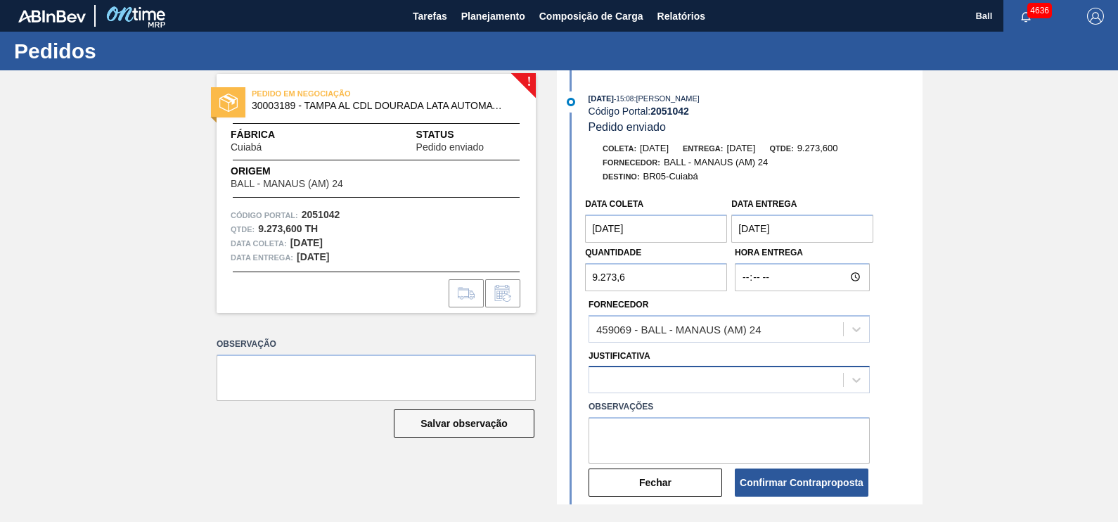
click at [798, 377] on div at bounding box center [716, 380] width 254 height 20
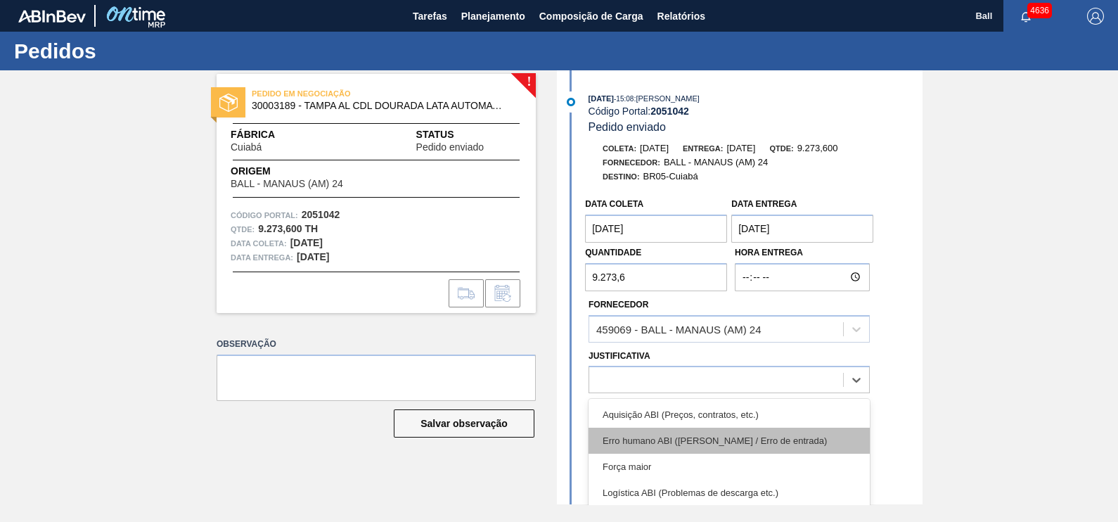
scroll to position [87, 0]
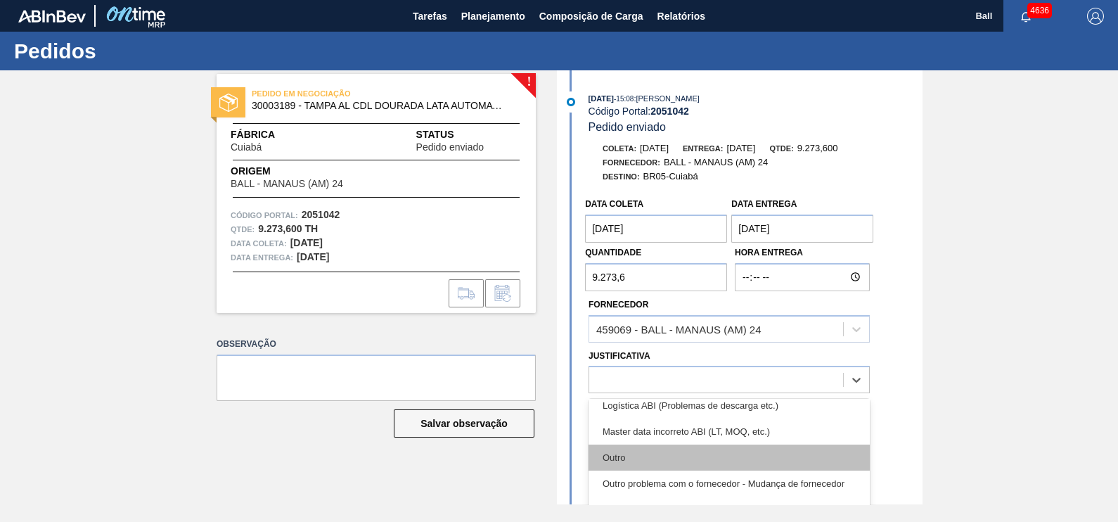
click at [699, 448] on div "Outro" at bounding box center [728, 457] width 281 height 26
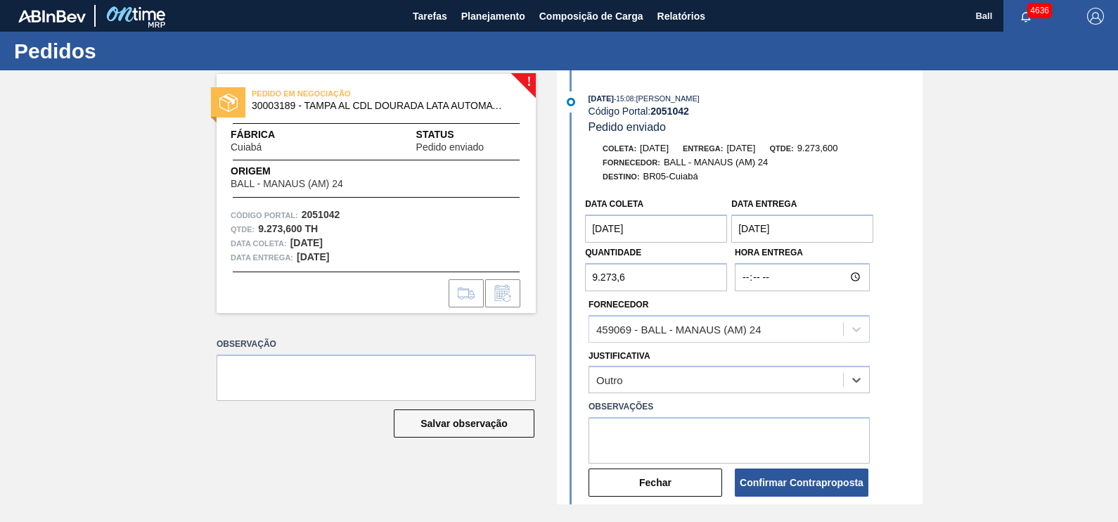
click at [819, 477] on button "Confirmar Contraproposta" at bounding box center [802, 482] width 134 height 28
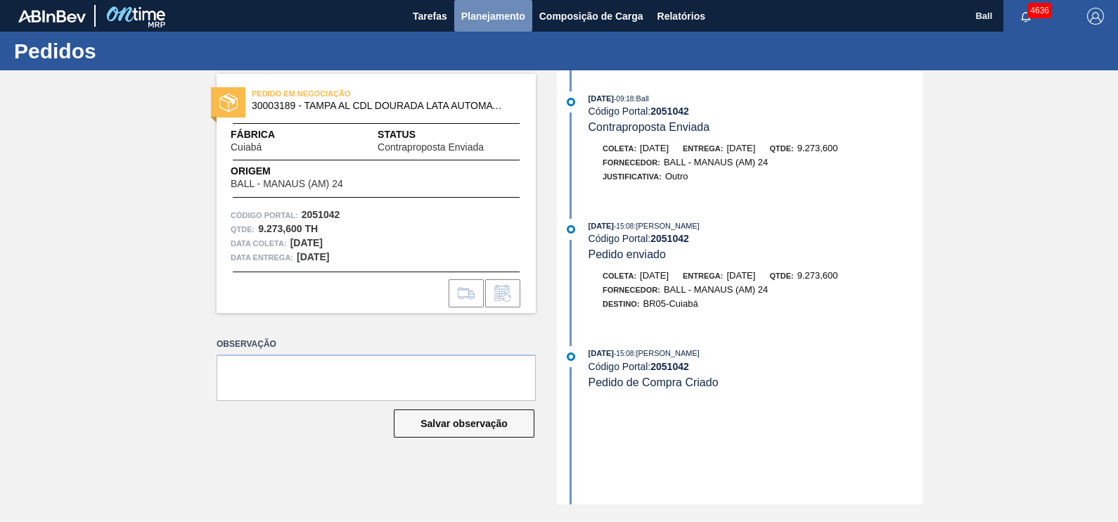
click at [468, 20] on span "Planejamento" at bounding box center [493, 16] width 64 height 17
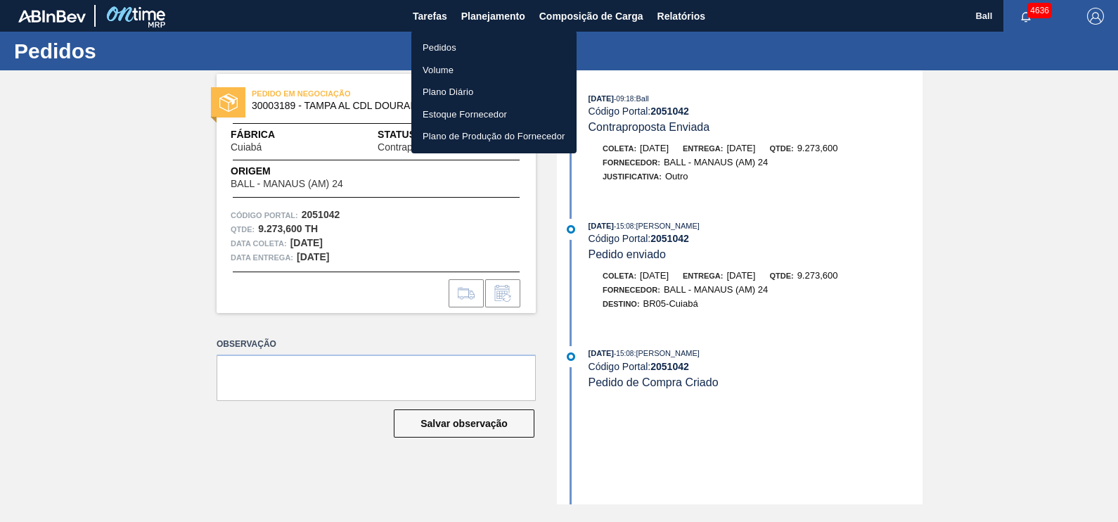
click at [990, 103] on div at bounding box center [559, 261] width 1118 height 522
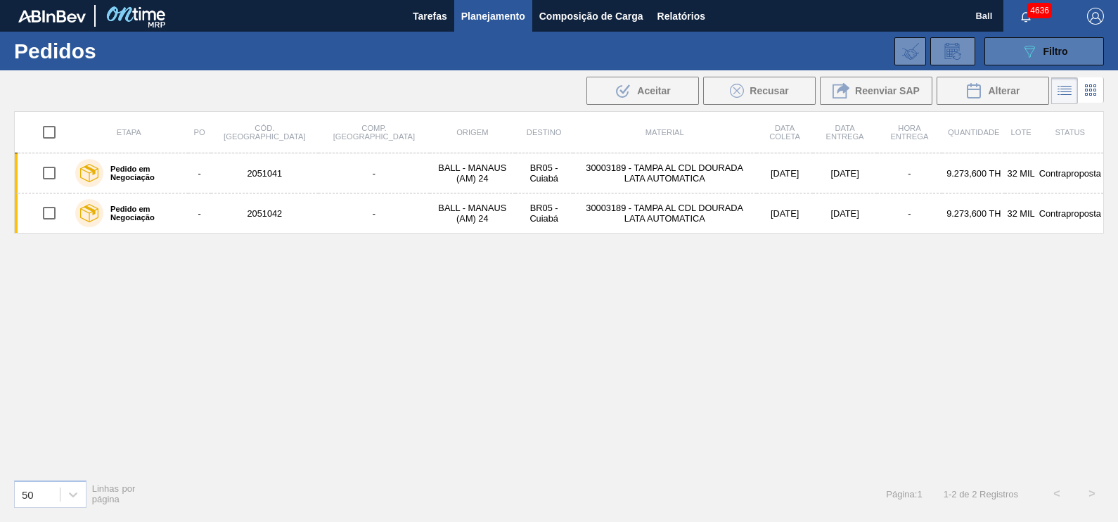
click at [1047, 53] on span "Filtro" at bounding box center [1055, 51] width 25 height 11
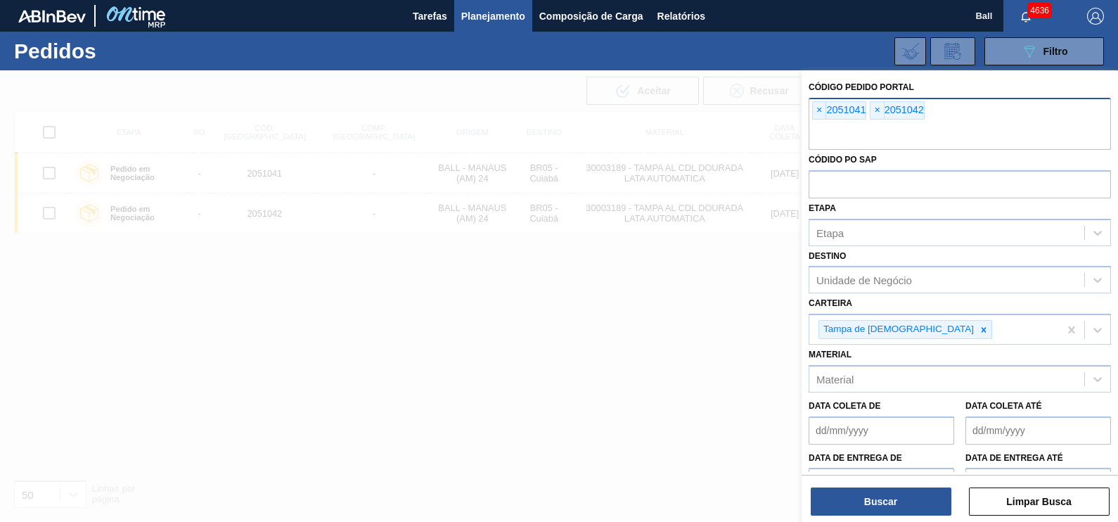
click at [868, 140] on input "text" at bounding box center [959, 136] width 302 height 27
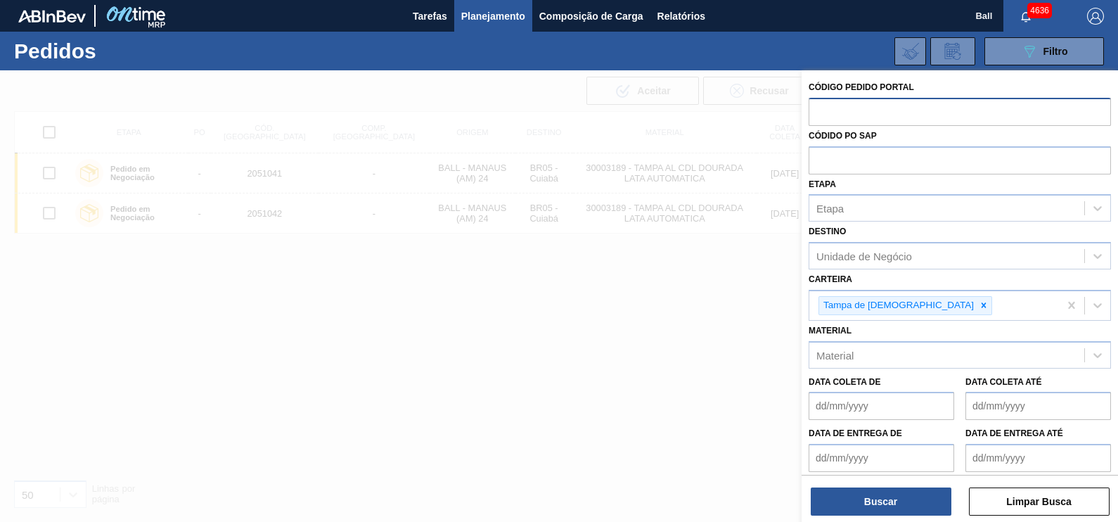
paste input "2050655"
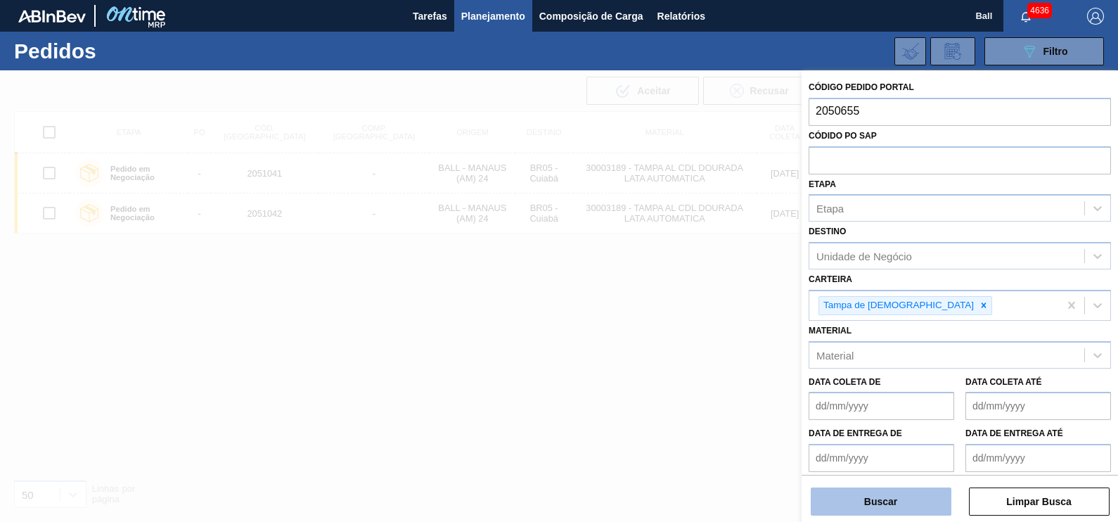
type input "2050655"
click at [884, 506] on button "Buscar" at bounding box center [880, 501] width 141 height 28
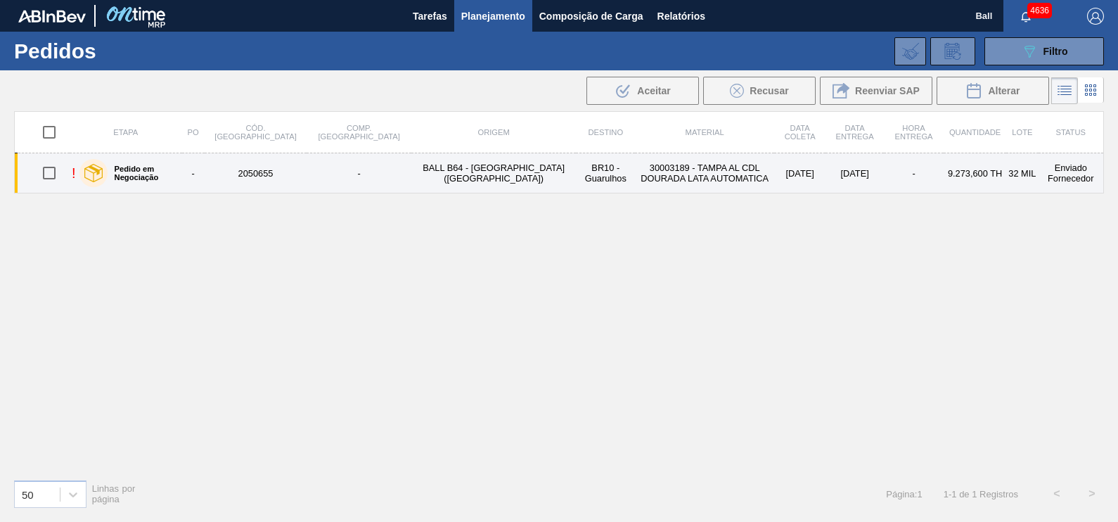
click at [576, 178] on td "BR10 - Guarulhos" at bounding box center [605, 173] width 59 height 40
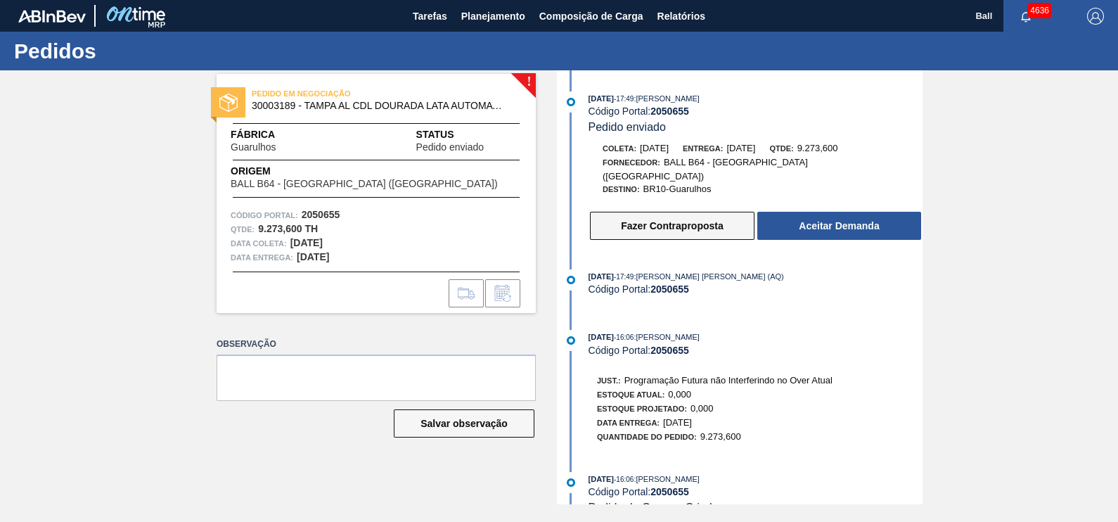
click at [661, 216] on button "Fazer Contraproposta" at bounding box center [672, 226] width 164 height 28
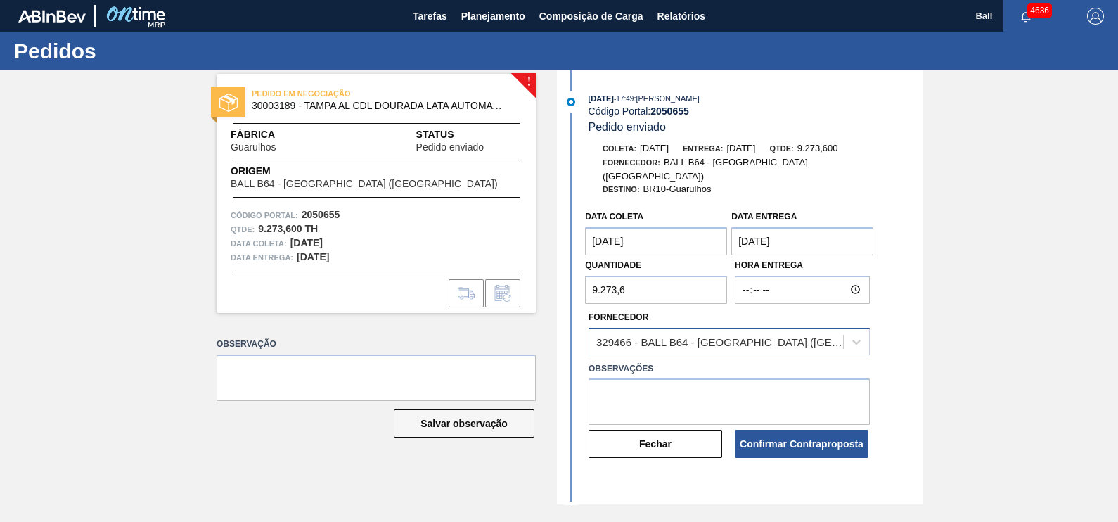
click at [826, 334] on div "329466 - BALL B64 - RECIFE (PE)" at bounding box center [716, 341] width 254 height 20
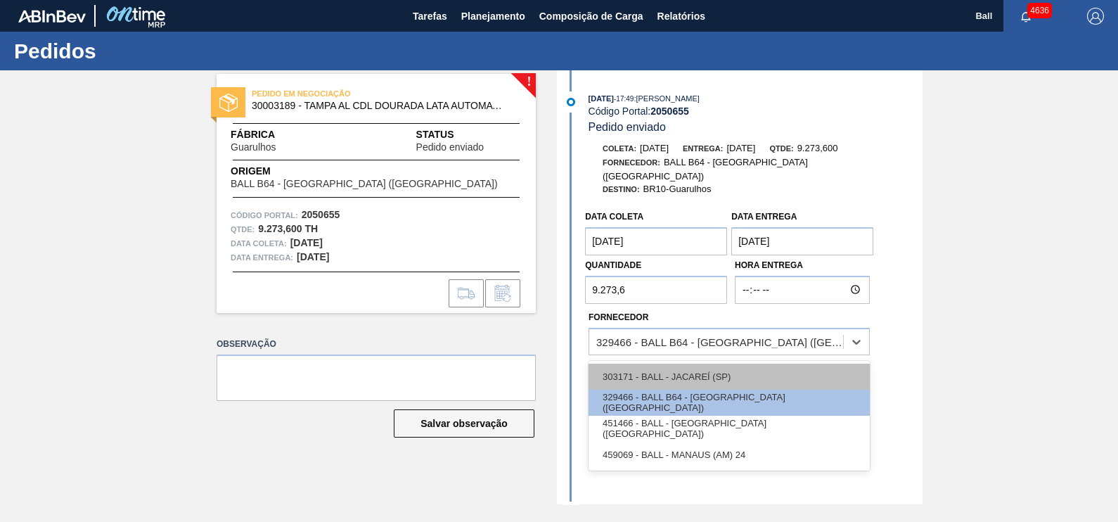
click at [737, 363] on div "303171 - BALL - JACAREÍ (SP)" at bounding box center [728, 376] width 281 height 26
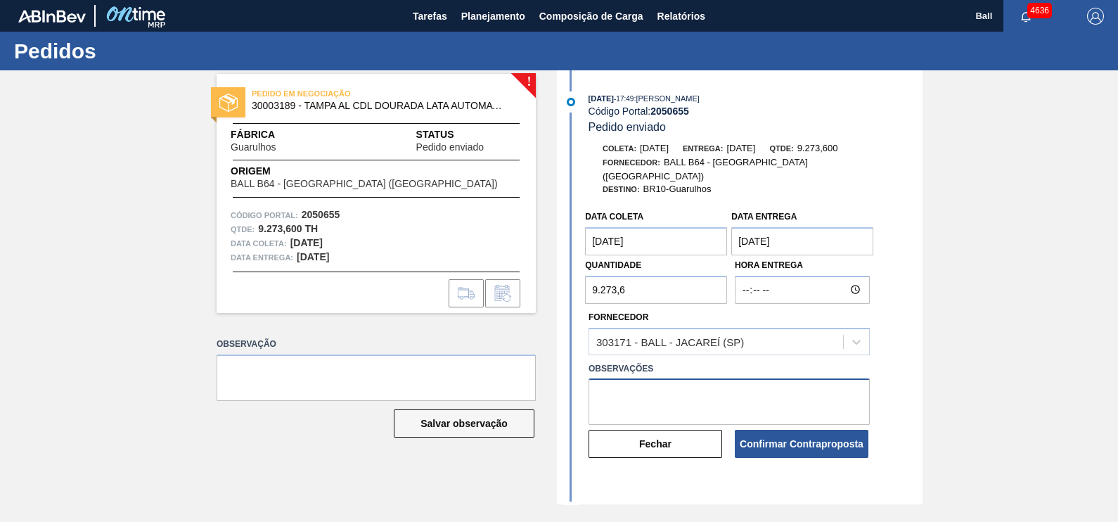
click at [711, 391] on textarea at bounding box center [728, 401] width 281 height 46
type textarea "Embarque AG Pinda"
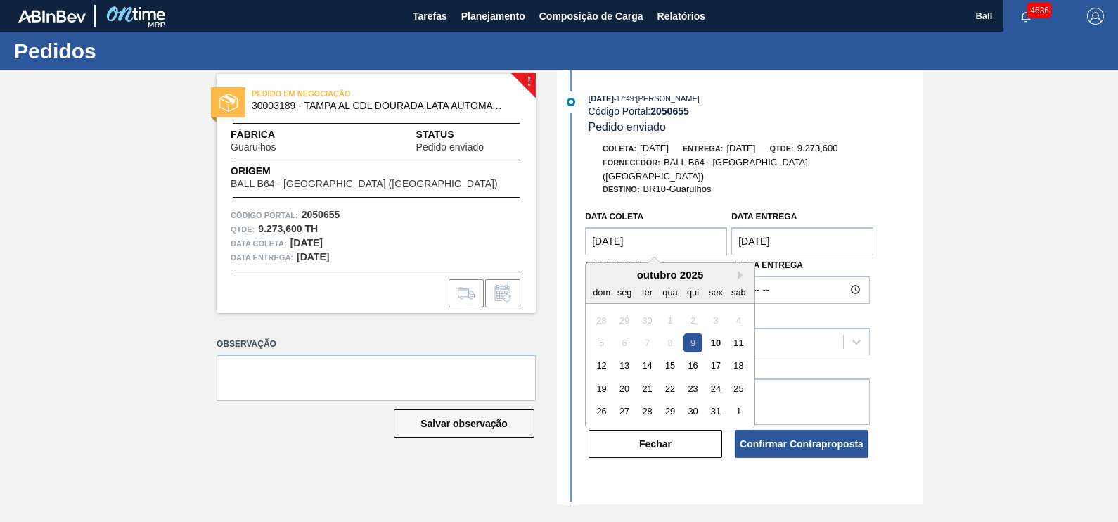
click at [614, 227] on coleta "09/10/2025" at bounding box center [656, 241] width 142 height 28
click at [647, 401] on div "28" at bounding box center [647, 410] width 19 height 19
type coleta "28/10/2025"
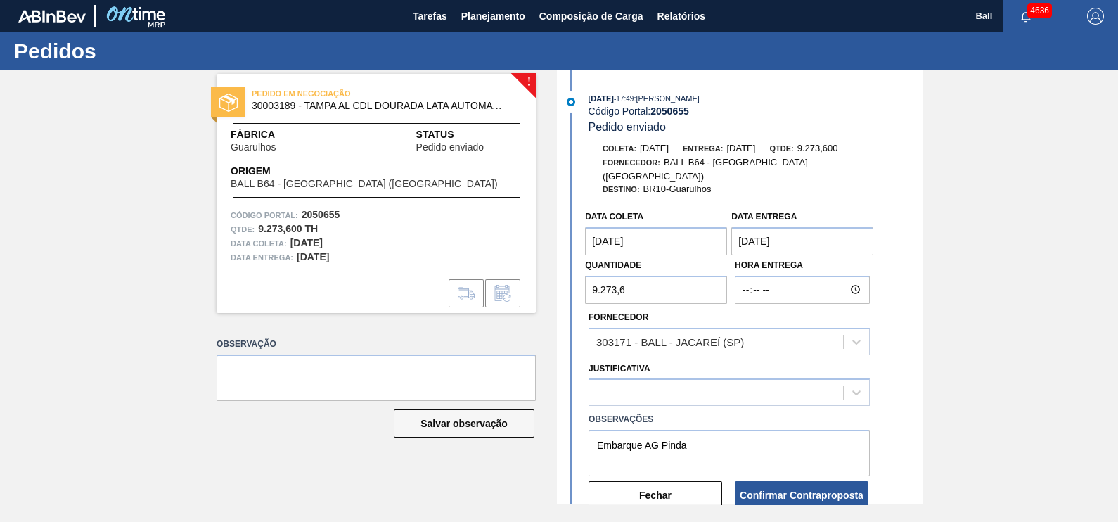
click at [376, 472] on div "! PEDIDO EM NEGOCIAÇÃO 30003189 - TAMPA AL CDL DOURADA LATA AUTOMATICA Fábrica …" at bounding box center [365, 287] width 340 height 434
click at [863, 387] on div at bounding box center [855, 392] width 25 height 25
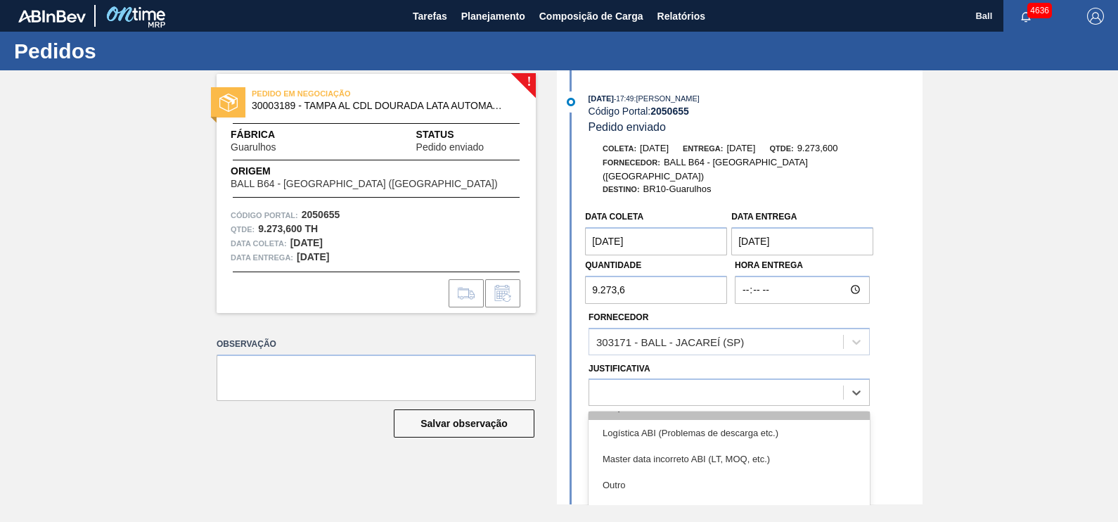
scroll to position [95, 0]
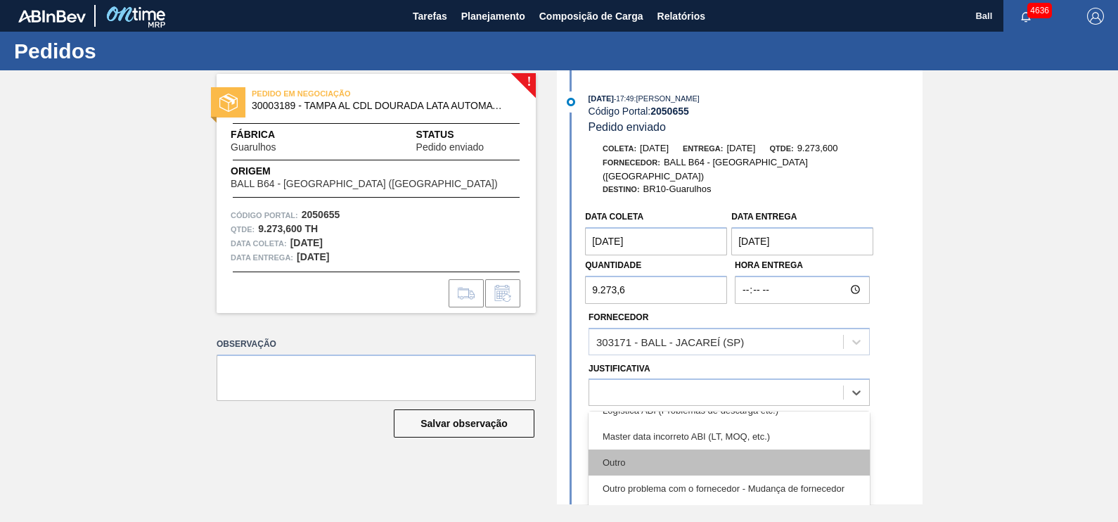
click at [654, 449] on div "Outro" at bounding box center [728, 462] width 281 height 26
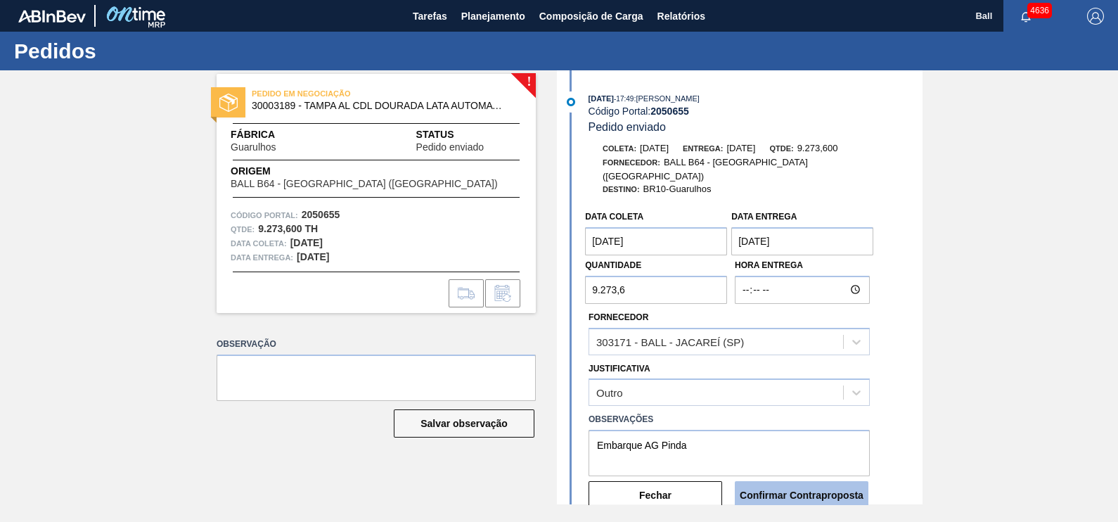
click at [826, 486] on button "Confirmar Contraproposta" at bounding box center [802, 495] width 134 height 28
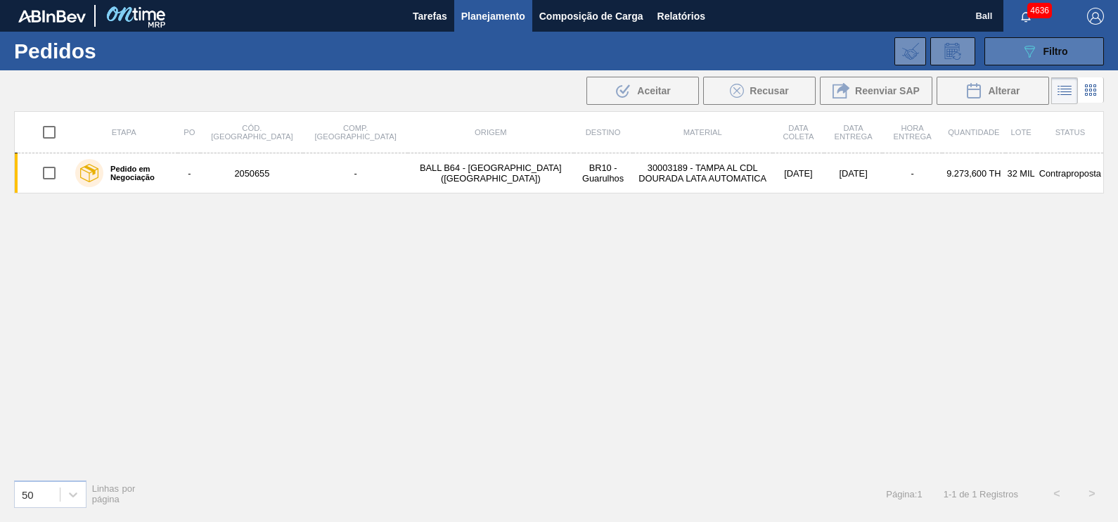
click at [1075, 58] on button "089F7B8B-B2A5-4AFE-B5C0-19BA573D28AC Filtro" at bounding box center [1043, 51] width 119 height 28
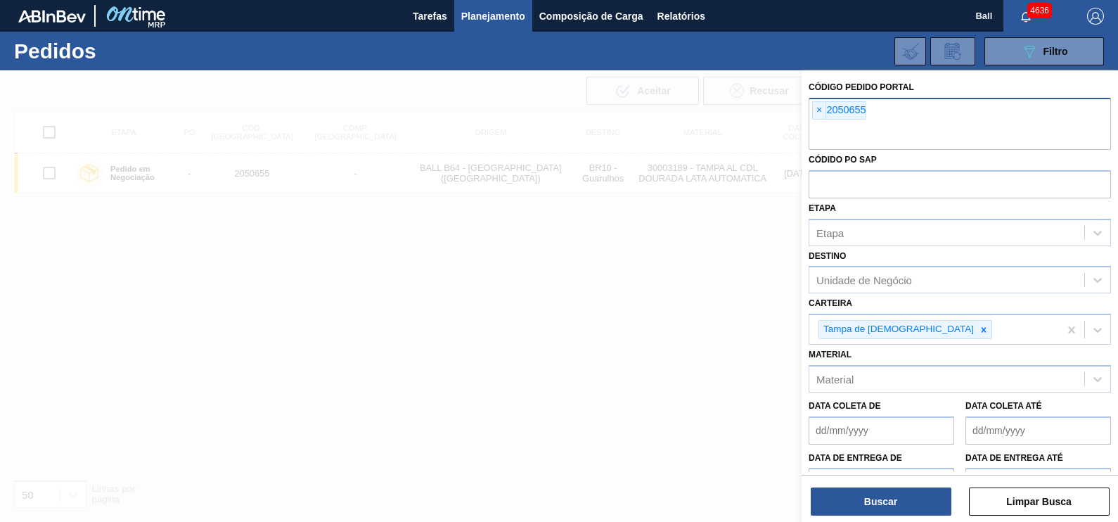
click at [893, 112] on div "× 2050655" at bounding box center [959, 124] width 302 height 52
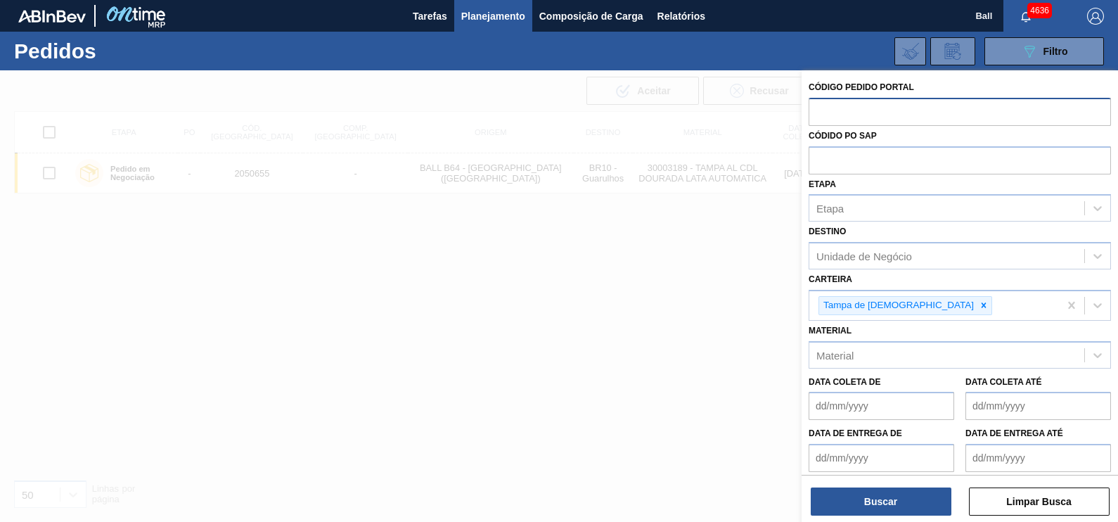
paste input "text"
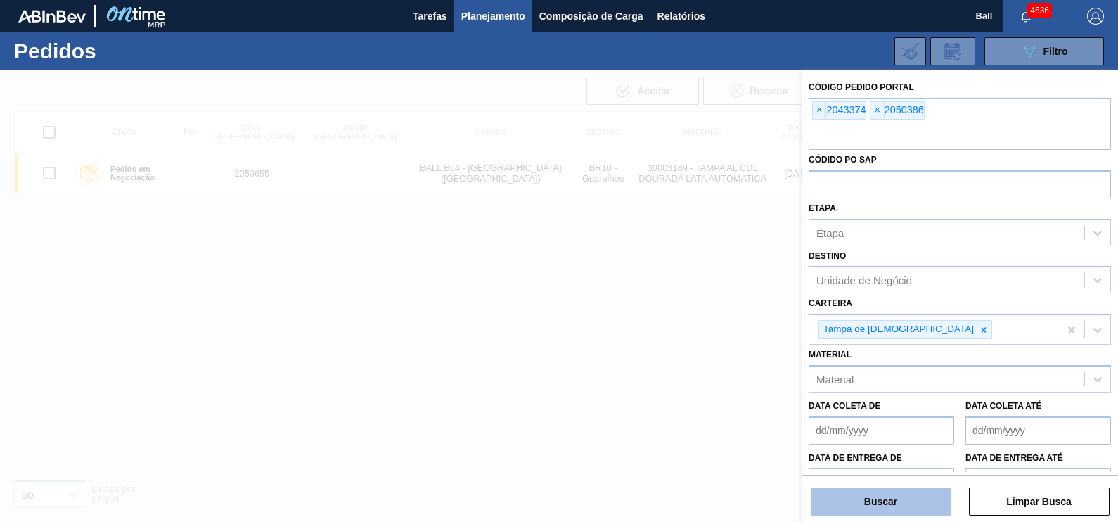
click at [869, 498] on button "Buscar" at bounding box center [880, 501] width 141 height 28
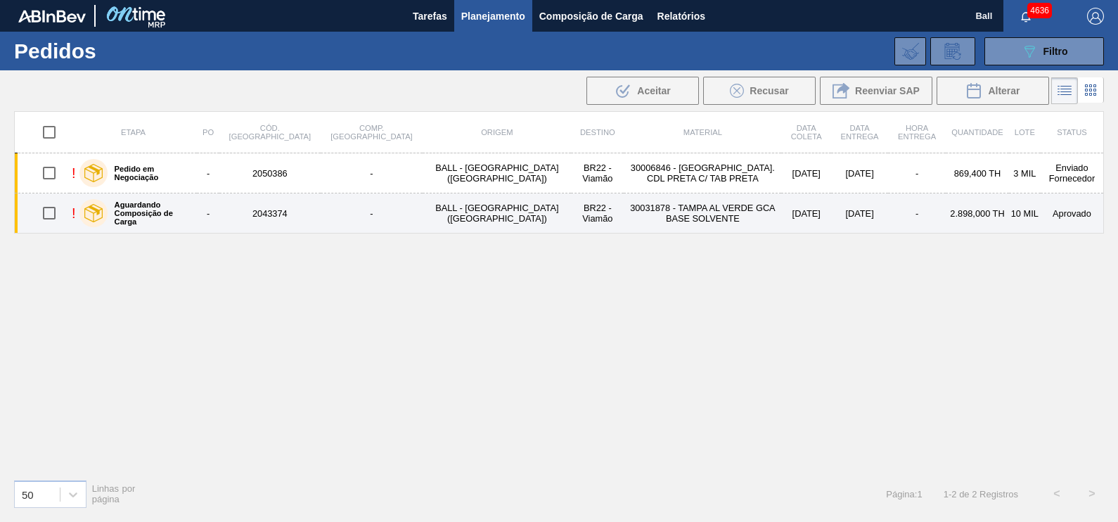
click at [659, 208] on td "30031878 - TAMPA AL VERDE GCA BASE SOLVENTE" at bounding box center [701, 213] width 157 height 40
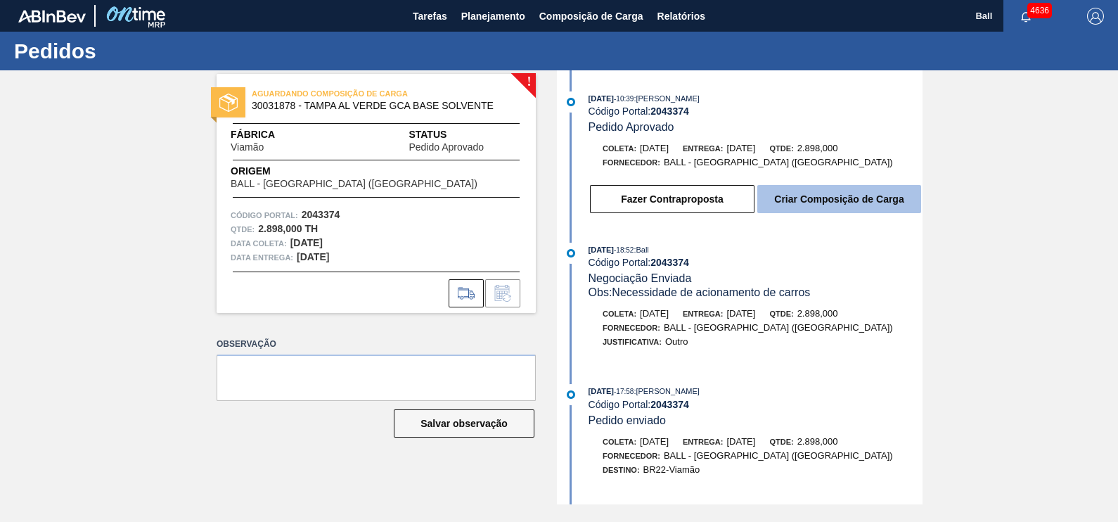
click at [846, 191] on button "Criar Composição de Carga" at bounding box center [839, 199] width 164 height 28
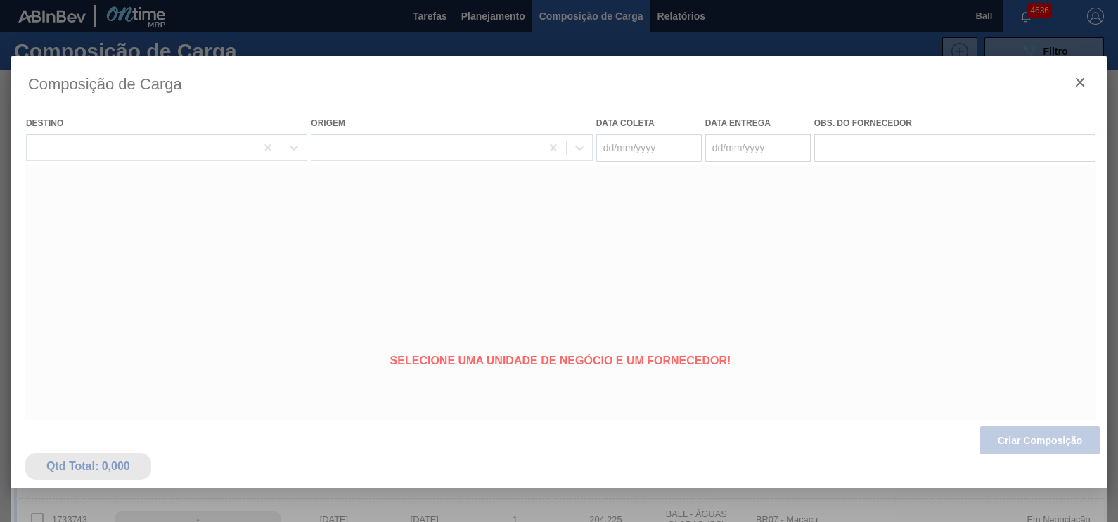
type coleta "[DATE]"
type Entrega "[DATE]"
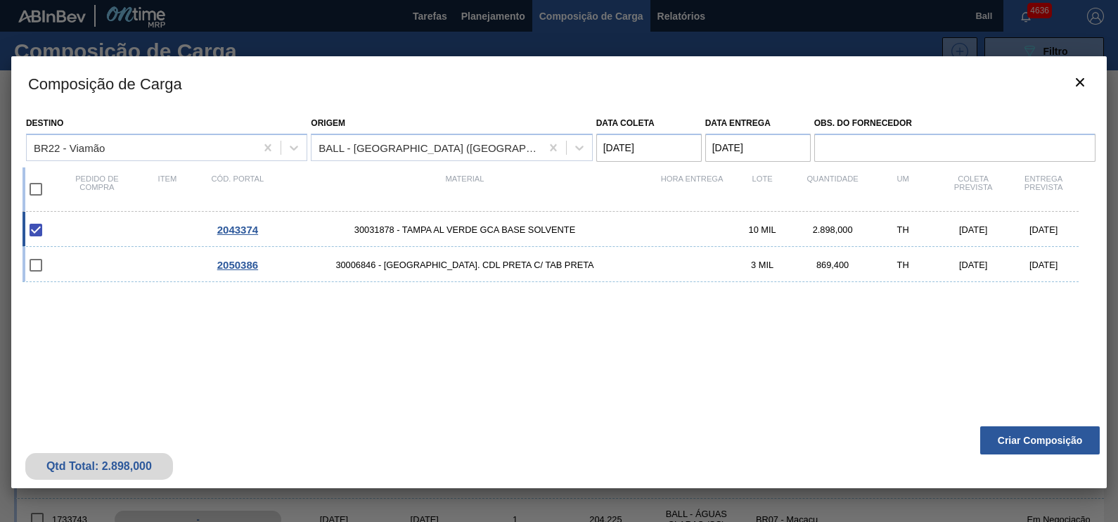
click at [1015, 419] on div "Qtd Total: 2.898,000 Criar Composição" at bounding box center [558, 453] width 1095 height 69
click at [1016, 422] on div "Qtd Total: 2.898,000 Criar Composição" at bounding box center [558, 453] width 1095 height 69
click at [1016, 450] on button "Criar Composição" at bounding box center [1039, 440] width 119 height 28
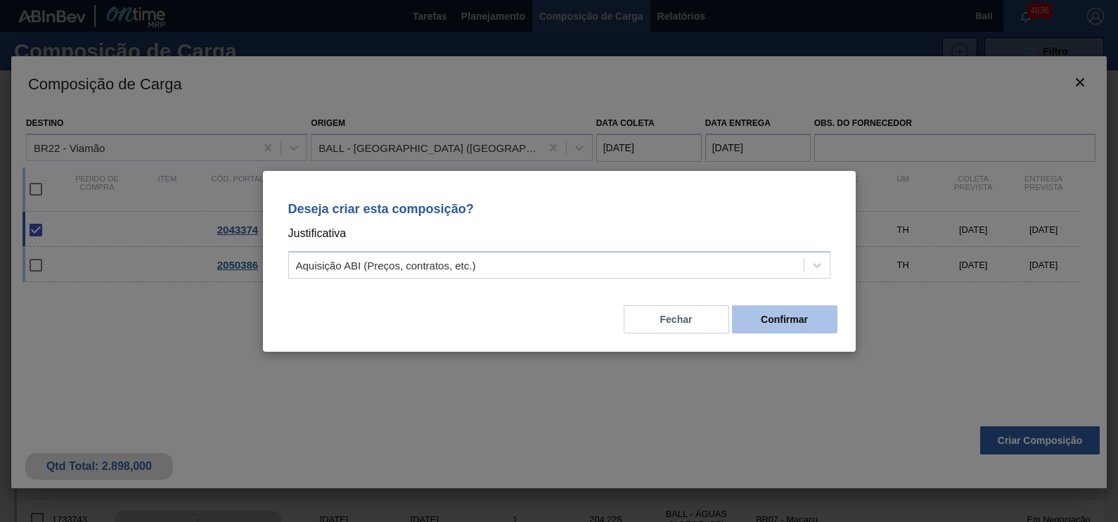
click at [831, 312] on button "Confirmar" at bounding box center [784, 319] width 105 height 28
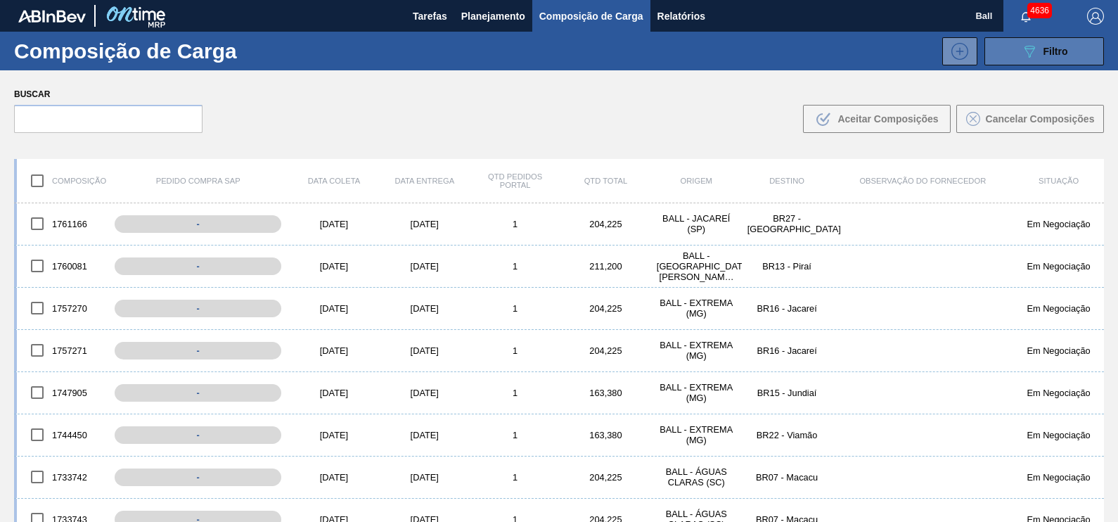
click at [1062, 56] on span "Filtro" at bounding box center [1055, 51] width 25 height 11
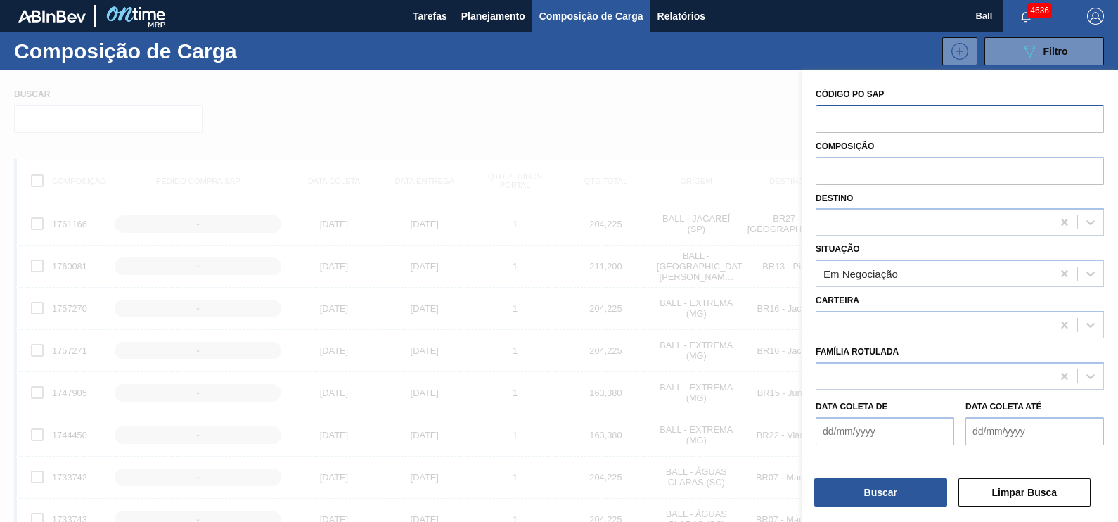
click at [897, 119] on input "text" at bounding box center [959, 118] width 288 height 27
paste input "2050386"
type input "2050386"
click at [895, 486] on button "Buscar" at bounding box center [880, 492] width 133 height 28
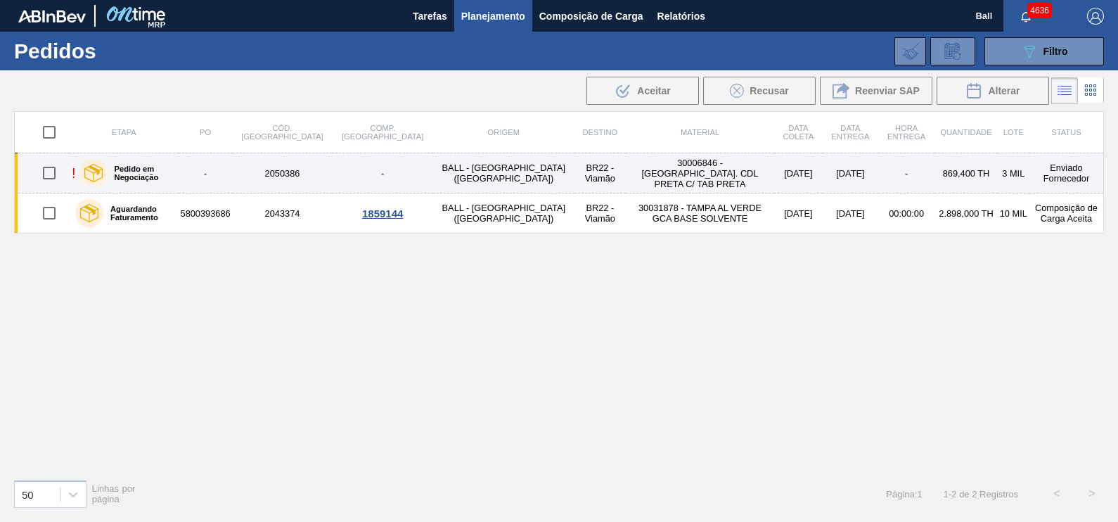
click at [574, 176] on td "BR22 - Viamão" at bounding box center [600, 173] width 52 height 40
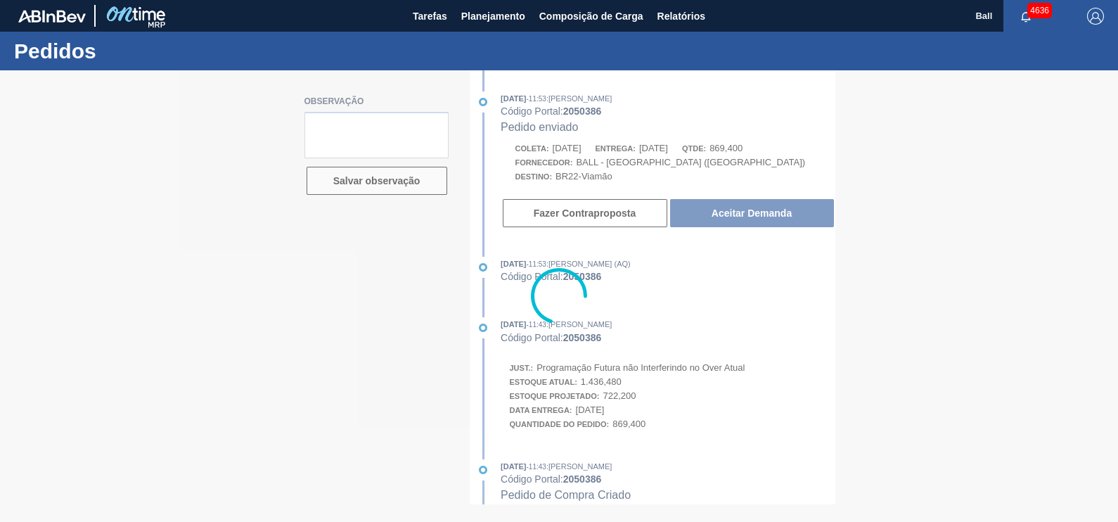
click at [588, 213] on div at bounding box center [559, 295] width 1118 height 451
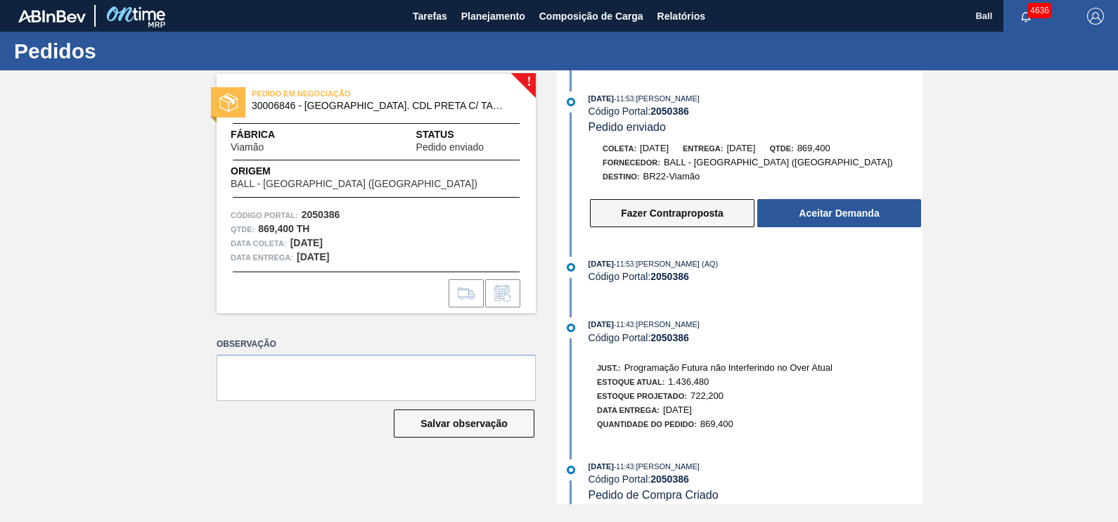
click at [640, 214] on button "Fazer Contraproposta" at bounding box center [672, 213] width 164 height 28
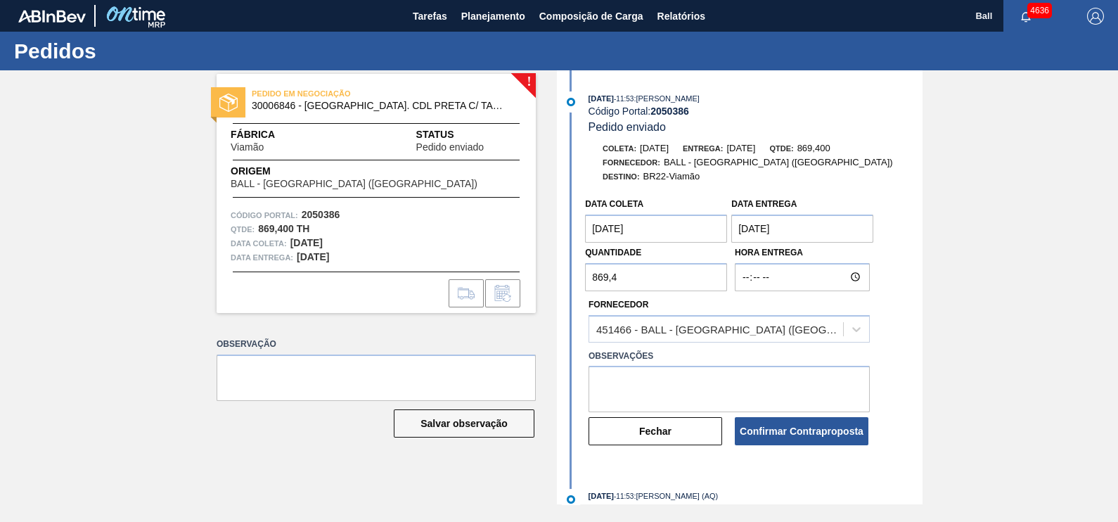
click at [784, 221] on Entrega "[DATE]" at bounding box center [802, 228] width 142 height 28
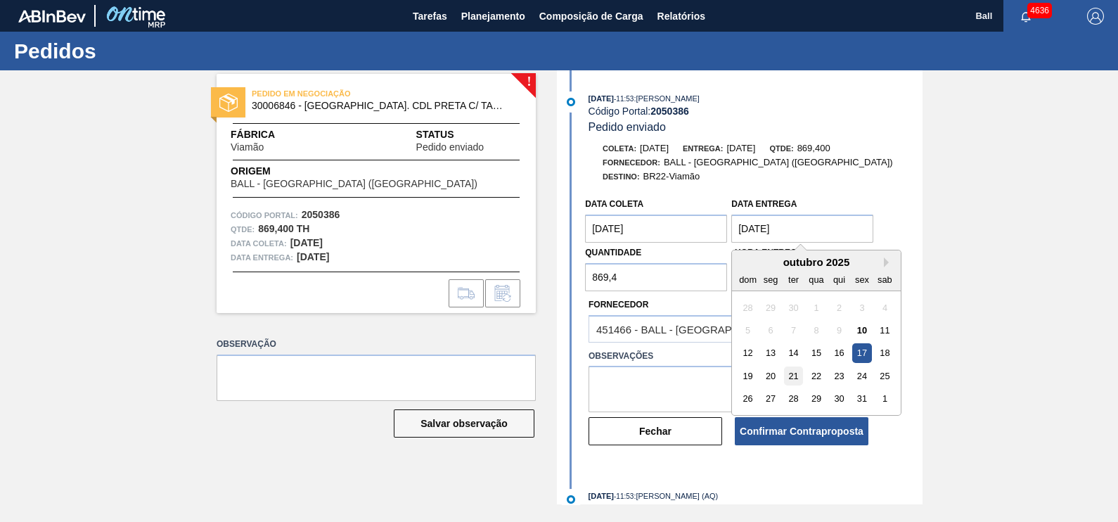
click at [789, 373] on div "21" at bounding box center [793, 375] width 19 height 19
type Entrega "[DATE]"
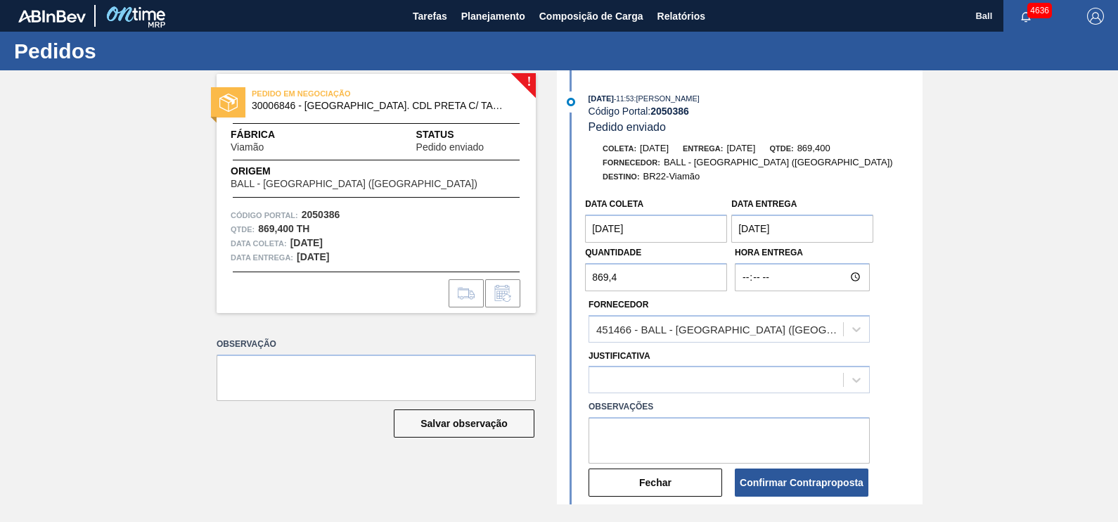
click at [661, 242] on coleta "[DATE]" at bounding box center [656, 228] width 142 height 28
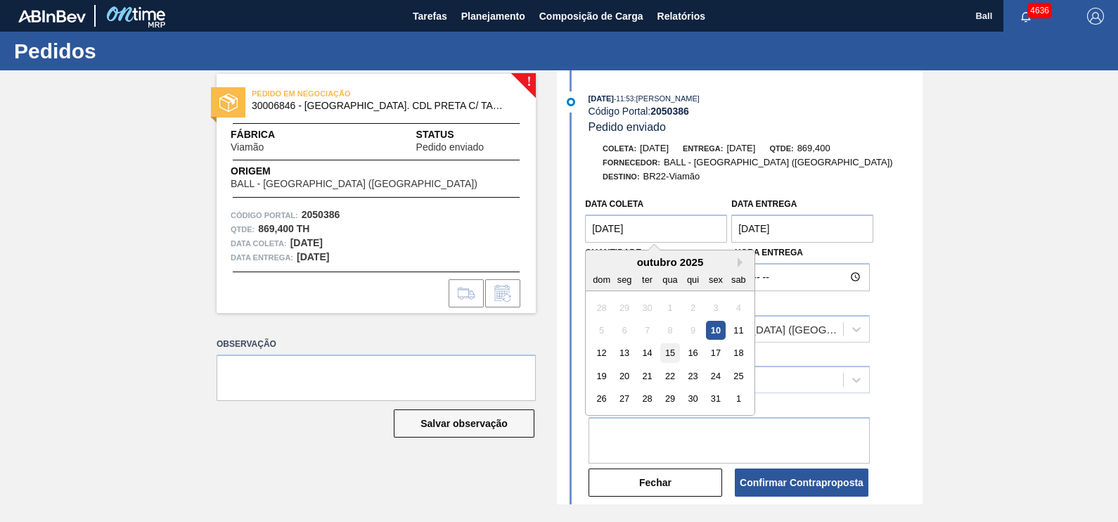
click at [673, 351] on div "15" at bounding box center [670, 353] width 19 height 19
type coleta "[DATE]"
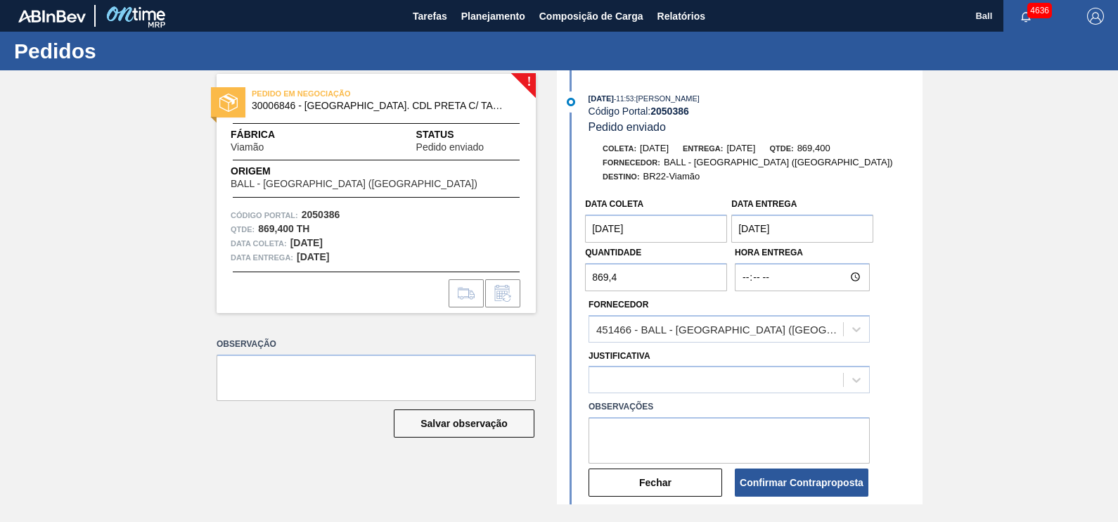
click at [293, 488] on div "! PEDIDO EM NEGOCIAÇÃO 30006846 - [GEOGRAPHIC_DATA] AL. CDL PRETA C/ TAB PRETA …" at bounding box center [365, 287] width 340 height 434
click at [758, 389] on div at bounding box center [716, 380] width 254 height 20
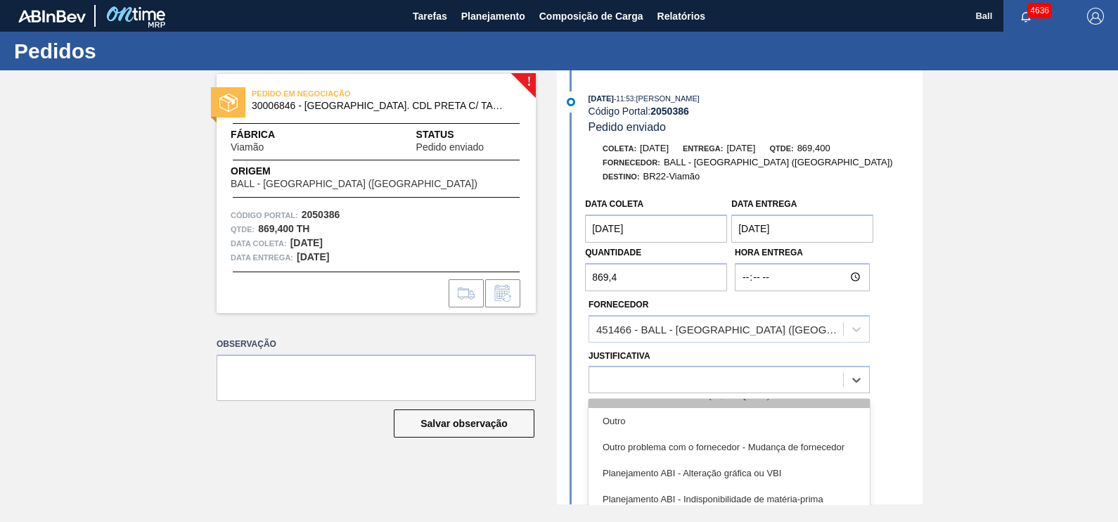
scroll to position [87, 0]
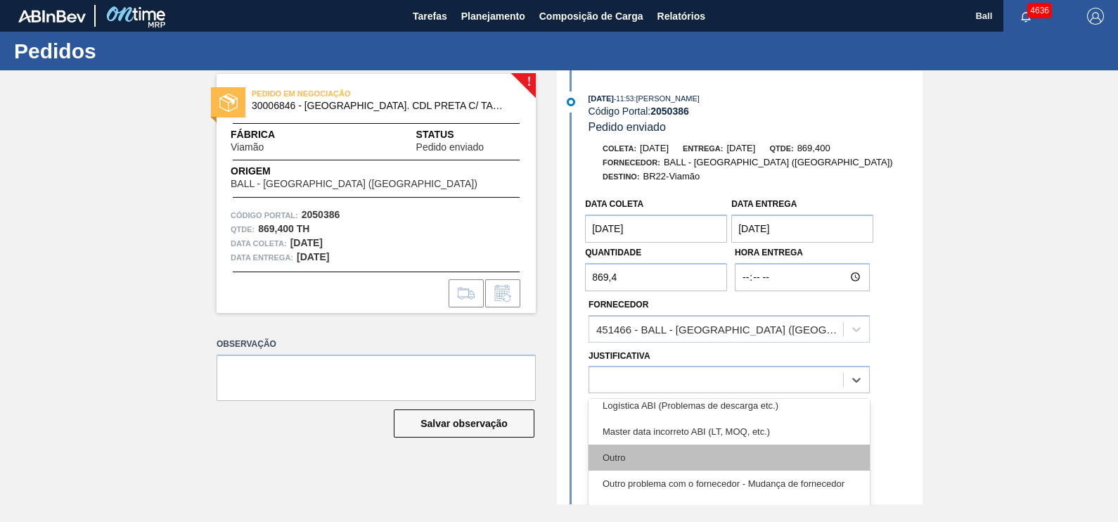
click at [646, 450] on div "Outro" at bounding box center [728, 457] width 281 height 26
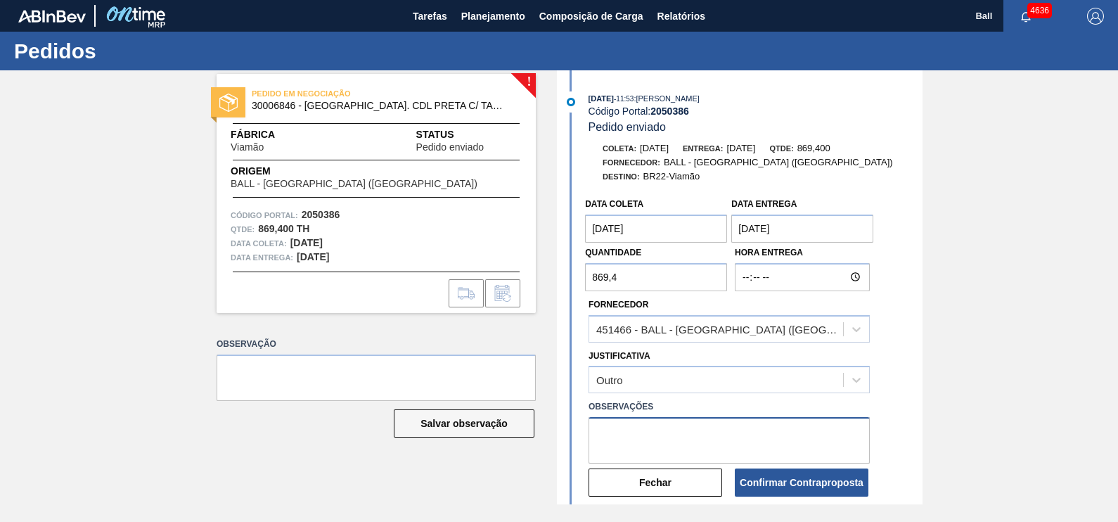
click at [817, 446] on textarea at bounding box center [728, 440] width 281 height 46
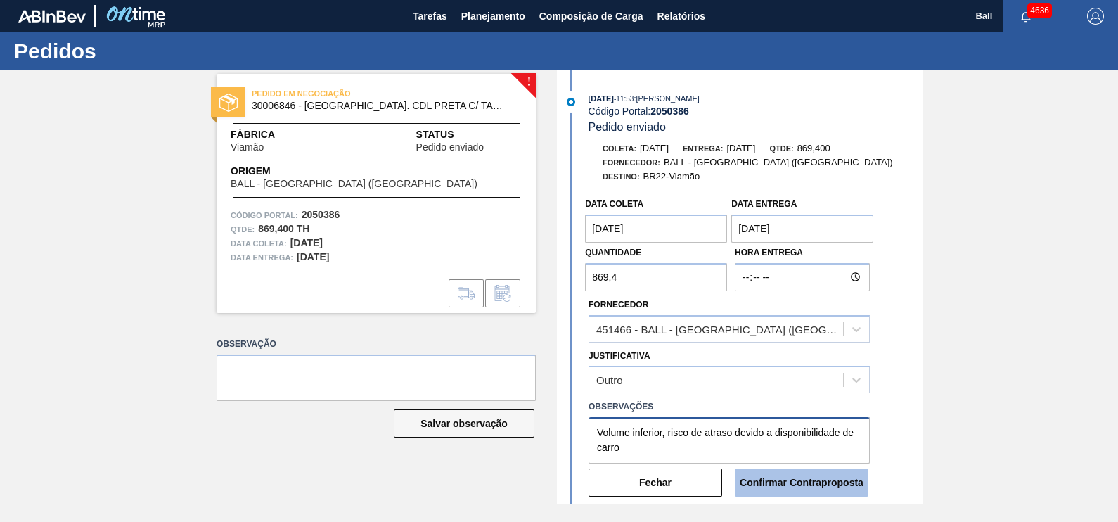
type textarea "Volume inferior, risco de atraso devido a disponibilidade de carro"
click at [839, 484] on button "Confirmar Contraproposta" at bounding box center [802, 482] width 134 height 28
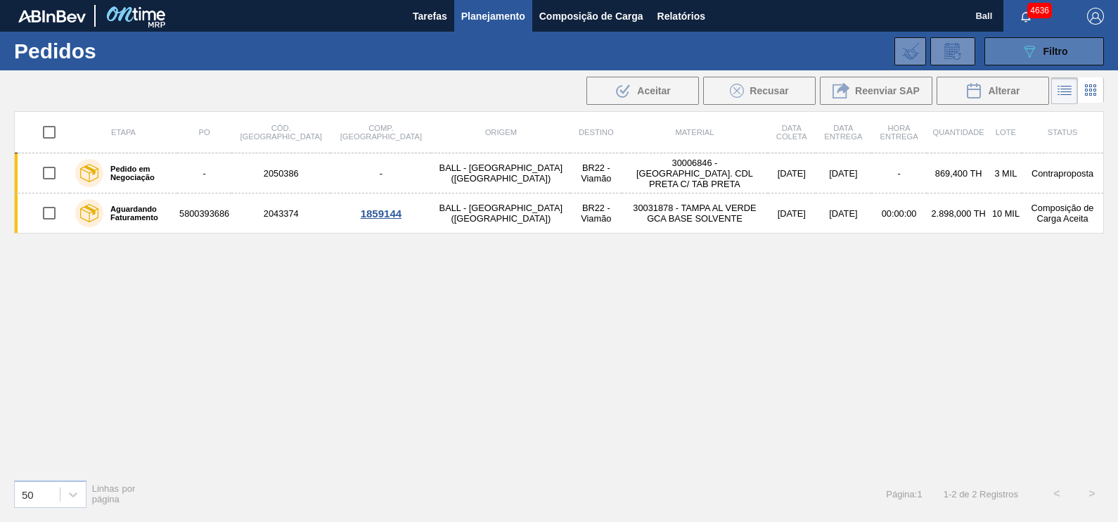
click at [1086, 48] on button "089F7B8B-B2A5-4AFE-B5C0-19BA573D28AC Filtro" at bounding box center [1043, 51] width 119 height 28
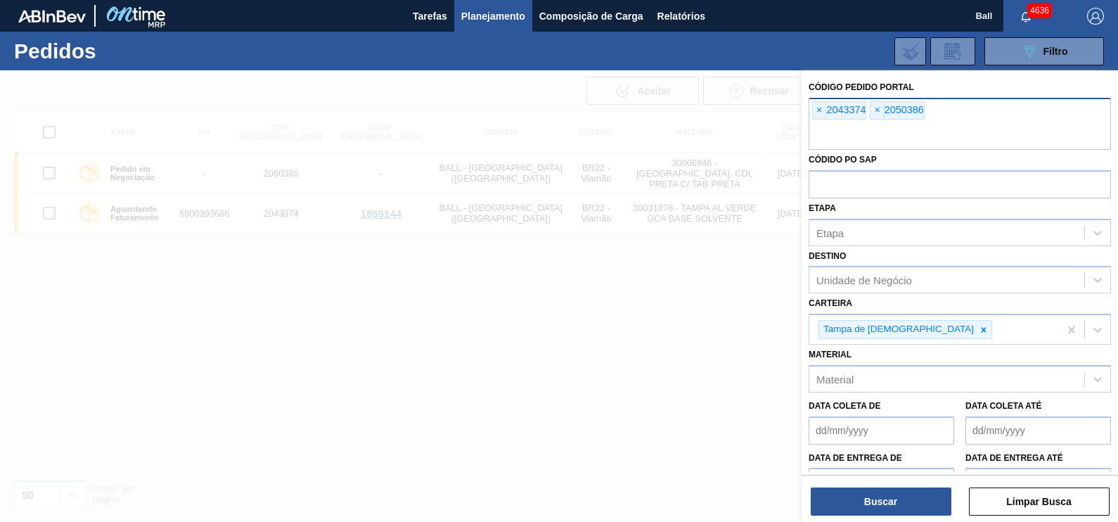
click at [939, 123] on input "text" at bounding box center [959, 136] width 302 height 27
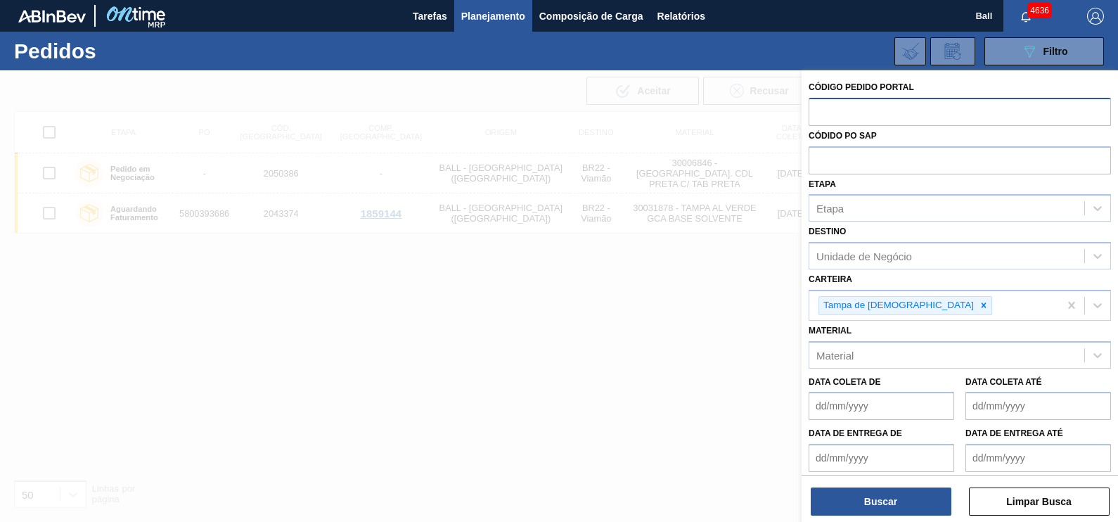
paste input "text"
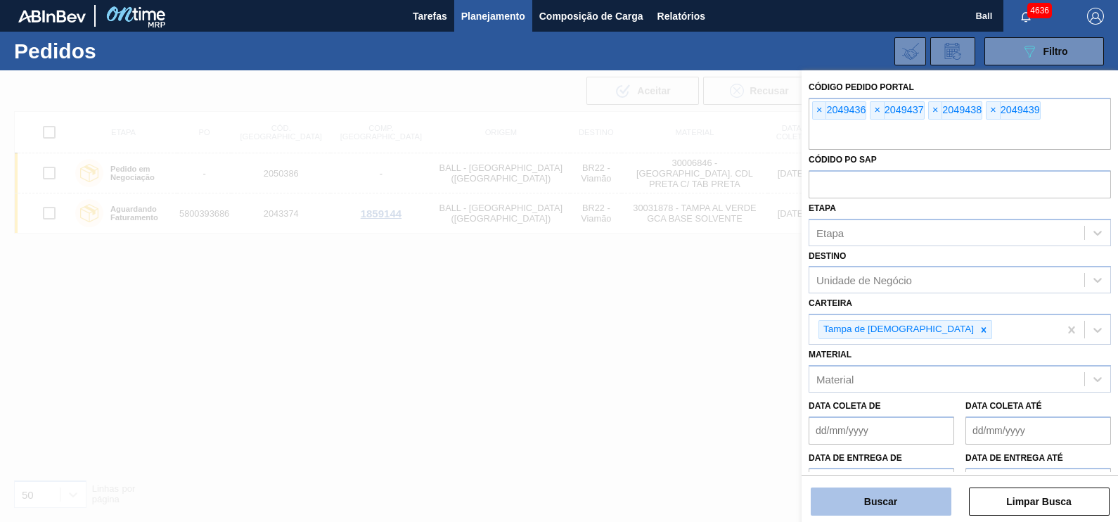
click at [880, 503] on button "Buscar" at bounding box center [880, 501] width 141 height 28
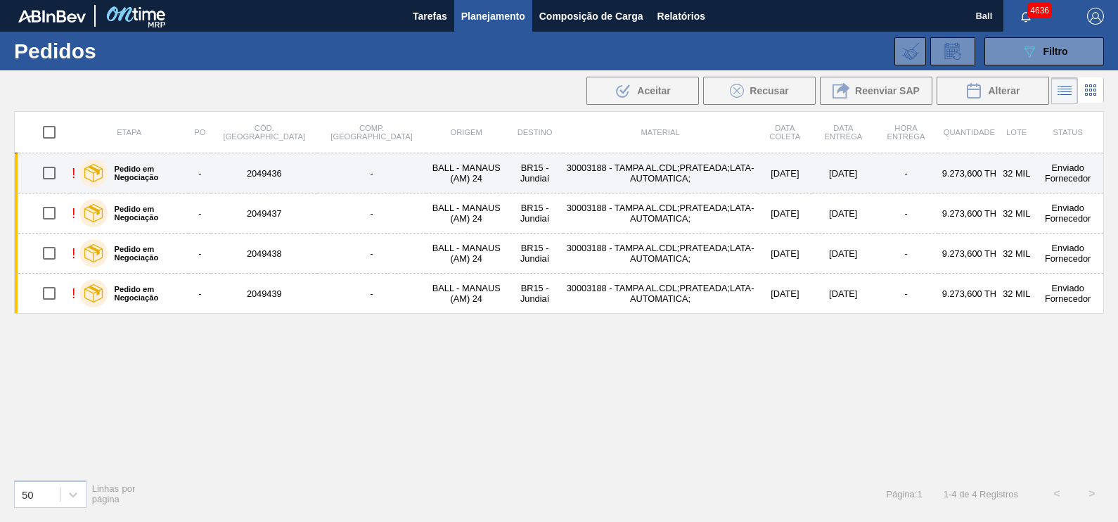
click at [317, 172] on td "-" at bounding box center [371, 173] width 109 height 40
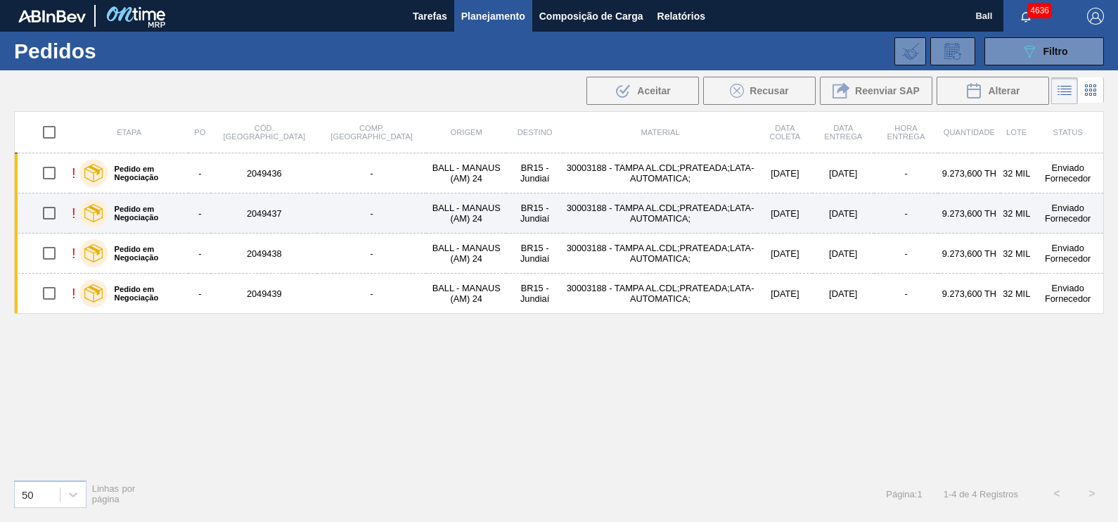
click at [317, 218] on td "-" at bounding box center [371, 213] width 109 height 40
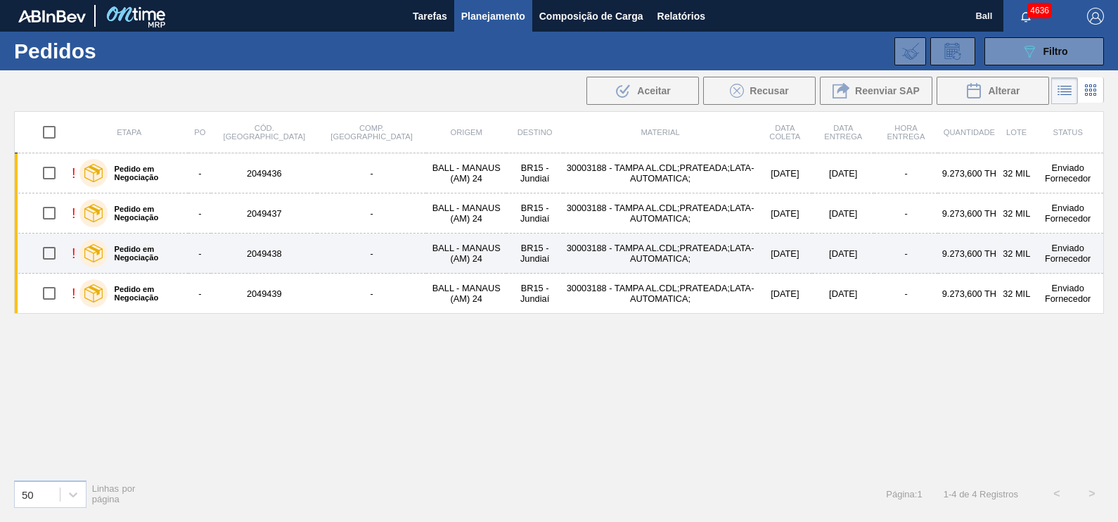
click at [317, 250] on td "-" at bounding box center [371, 253] width 109 height 40
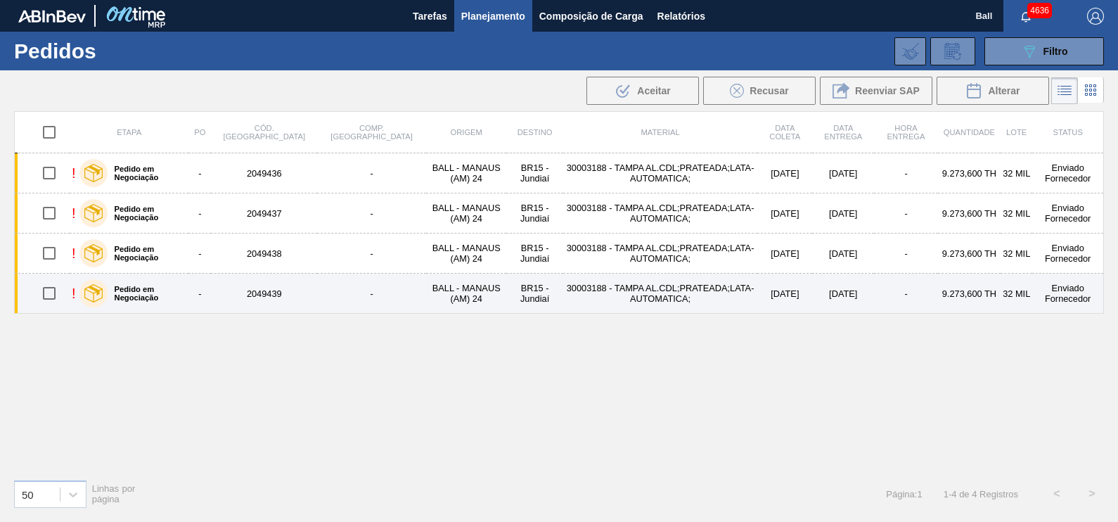
click at [317, 290] on td "-" at bounding box center [371, 293] width 109 height 40
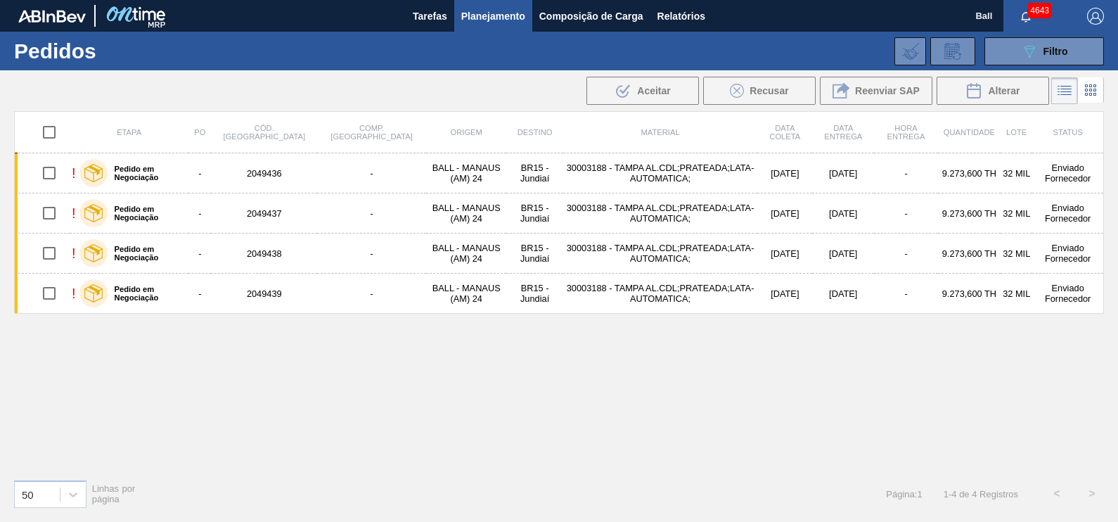
click at [261, 398] on div "Etapa PO Cód. Pedido Comp. Carga Origem Destino Material Data coleta Data Entre…" at bounding box center [558, 289] width 1089 height 356
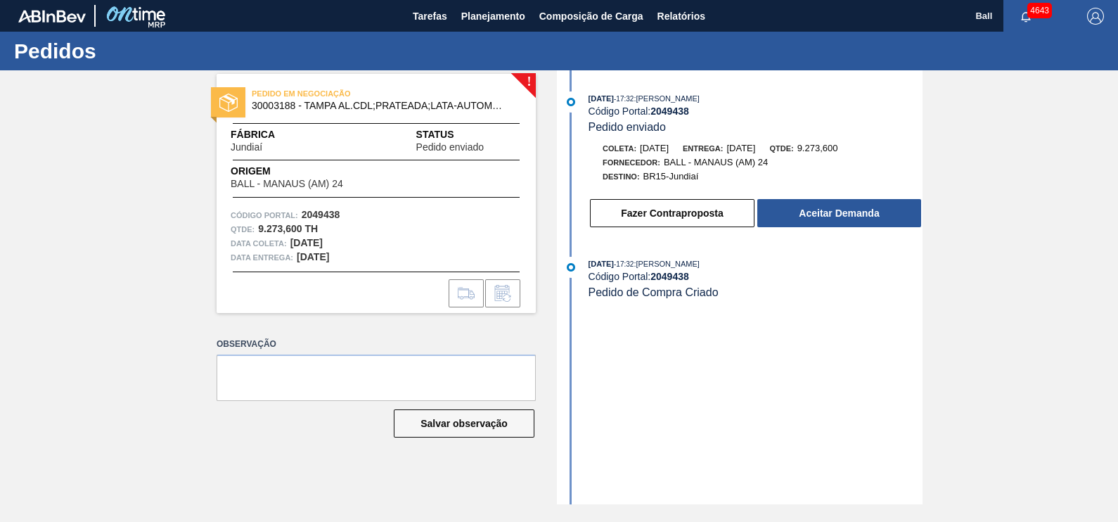
click at [805, 197] on div "Fazer Contraproposta Aceitar Demanda" at bounding box center [741, 209] width 362 height 38
click at [826, 212] on button "Aceitar Demanda" at bounding box center [839, 213] width 164 height 28
click at [703, 210] on button "Fazer Contraproposta" at bounding box center [672, 213] width 164 height 28
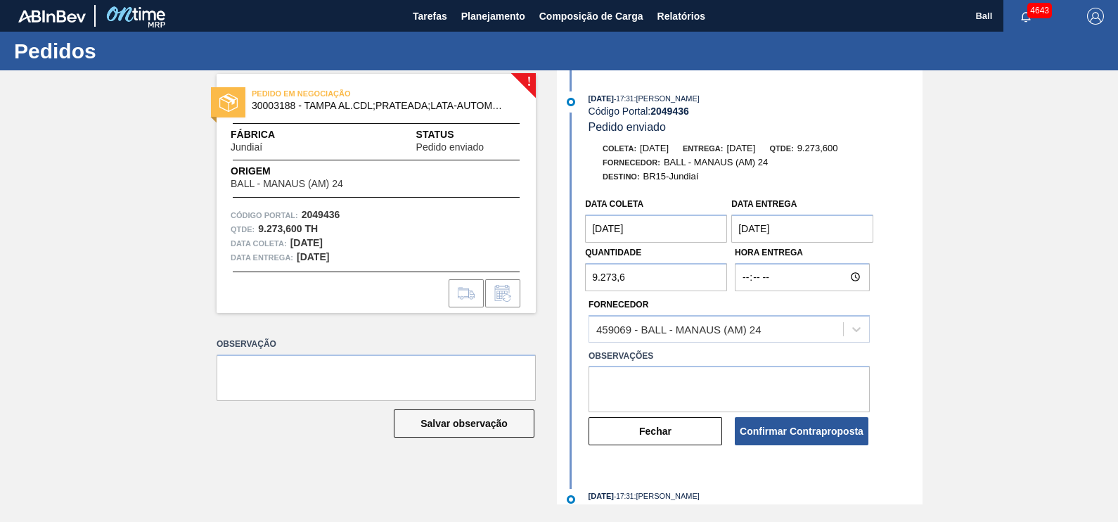
click at [792, 224] on Entrega "30/10/2025" at bounding box center [802, 228] width 142 height 28
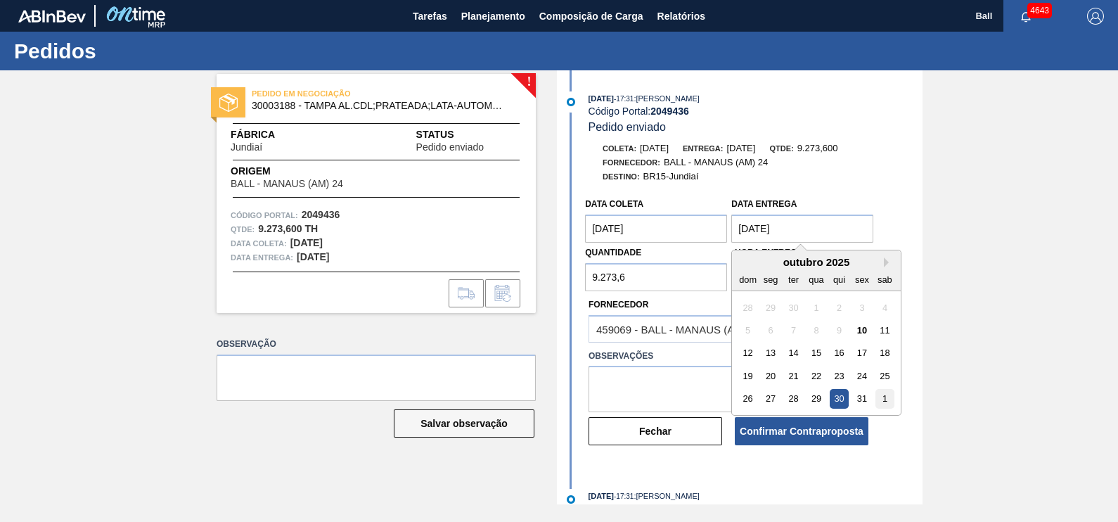
click at [888, 403] on div "1" at bounding box center [884, 398] width 19 height 19
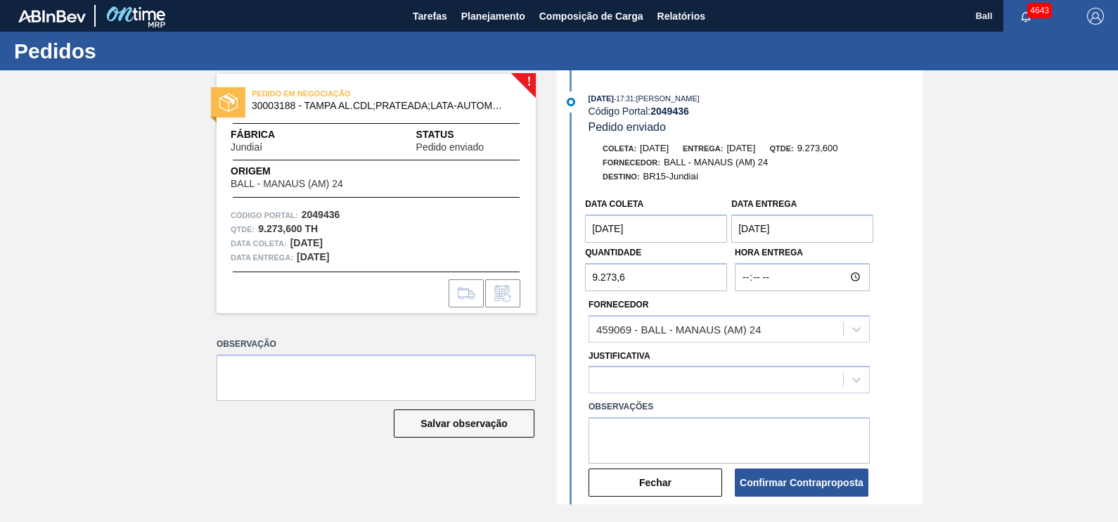
click at [849, 238] on Entrega "01/11/2025" at bounding box center [802, 228] width 142 height 28
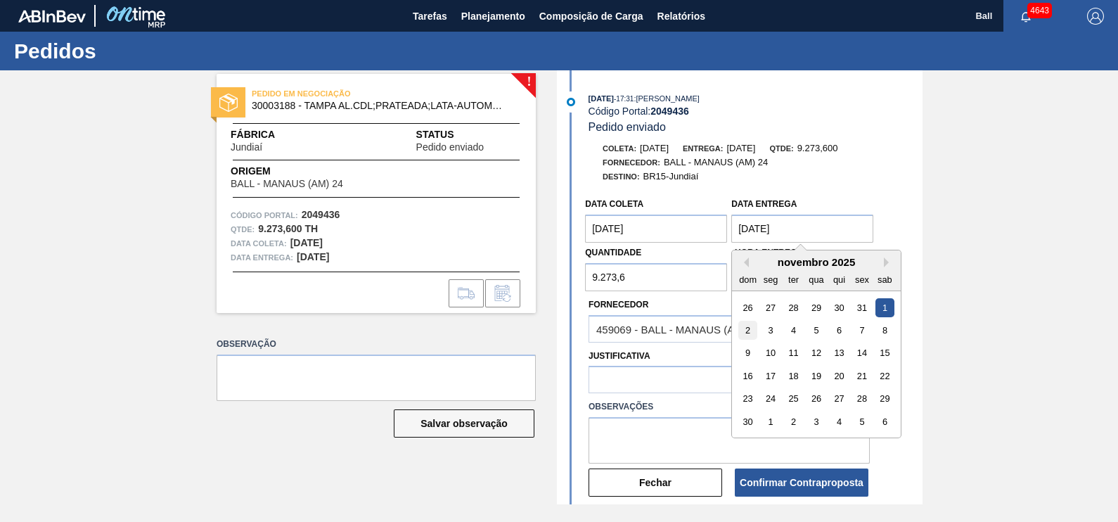
click at [749, 328] on div "2" at bounding box center [747, 330] width 19 height 19
type Entrega "02/11/2025"
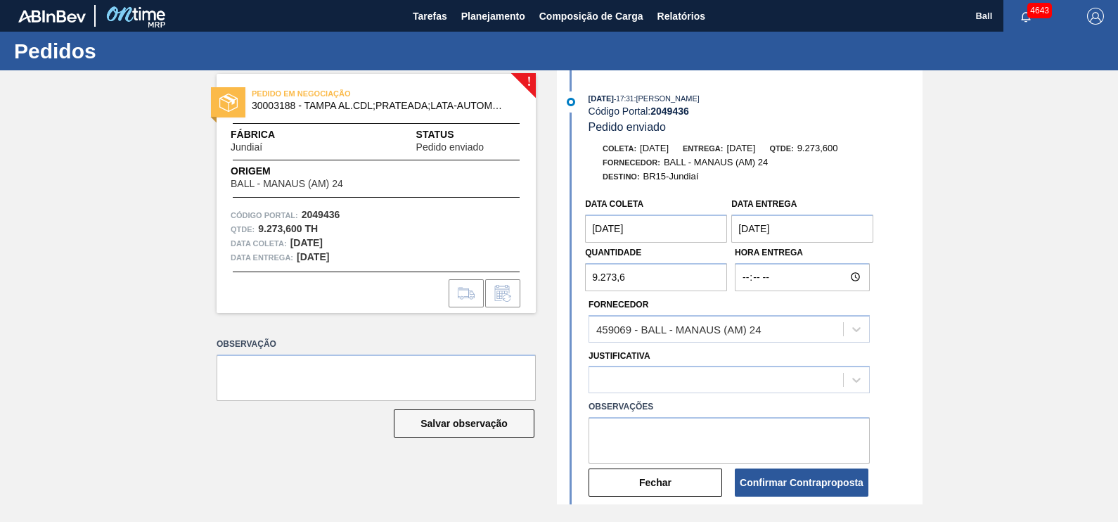
click at [669, 236] on coleta "13/10/2025" at bounding box center [656, 228] width 142 height 28
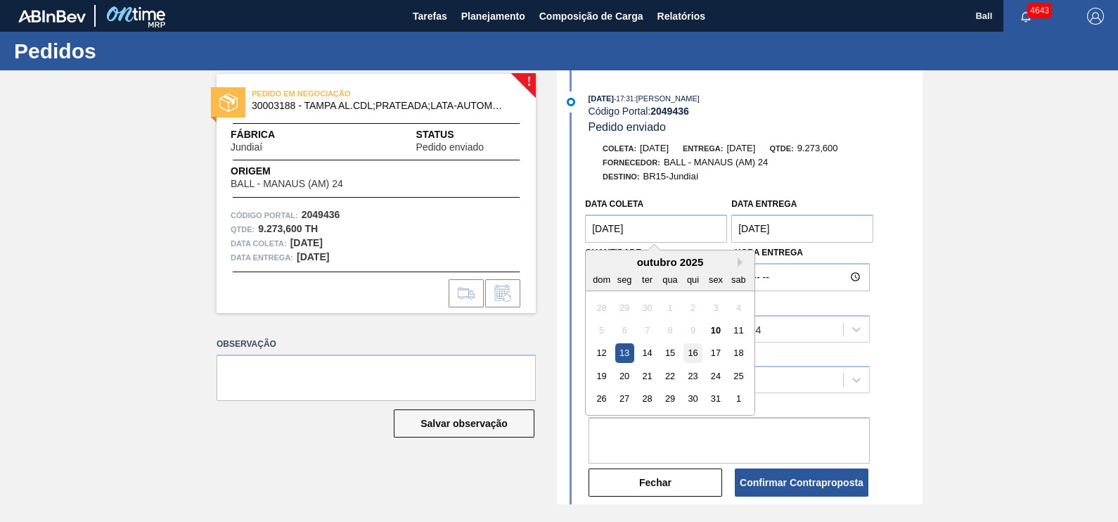
click at [697, 358] on div "16" at bounding box center [692, 353] width 19 height 19
type coleta "16/10/2025"
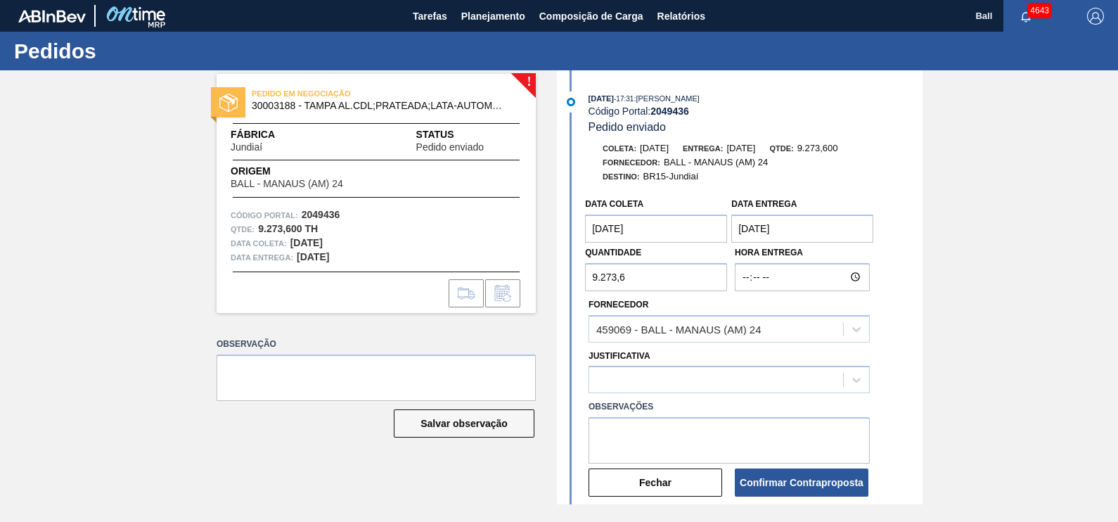
click at [926, 261] on div "! PEDIDO EM NEGOCIAÇÃO 30003188 - TAMPA AL.CDL;PRATEADA;LATA-AUTOMATICA; Fábric…" at bounding box center [559, 287] width 1118 height 434
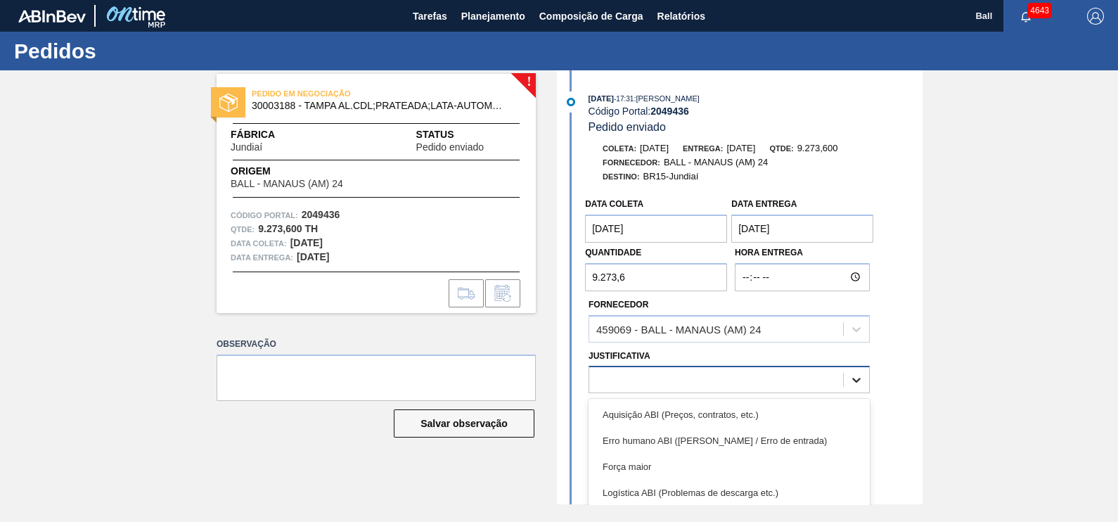
click at [864, 380] on div at bounding box center [855, 379] width 25 height 25
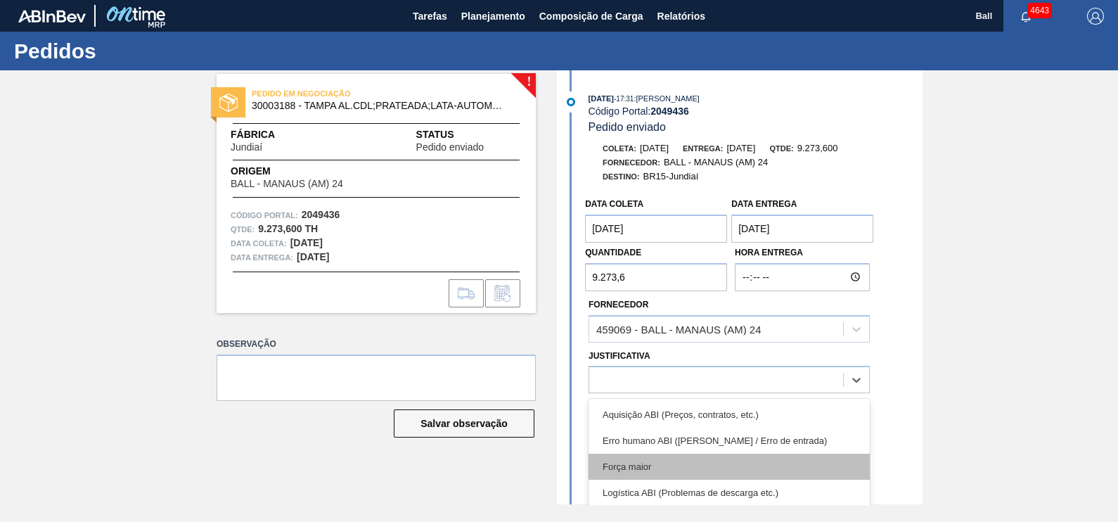
scroll to position [87, 0]
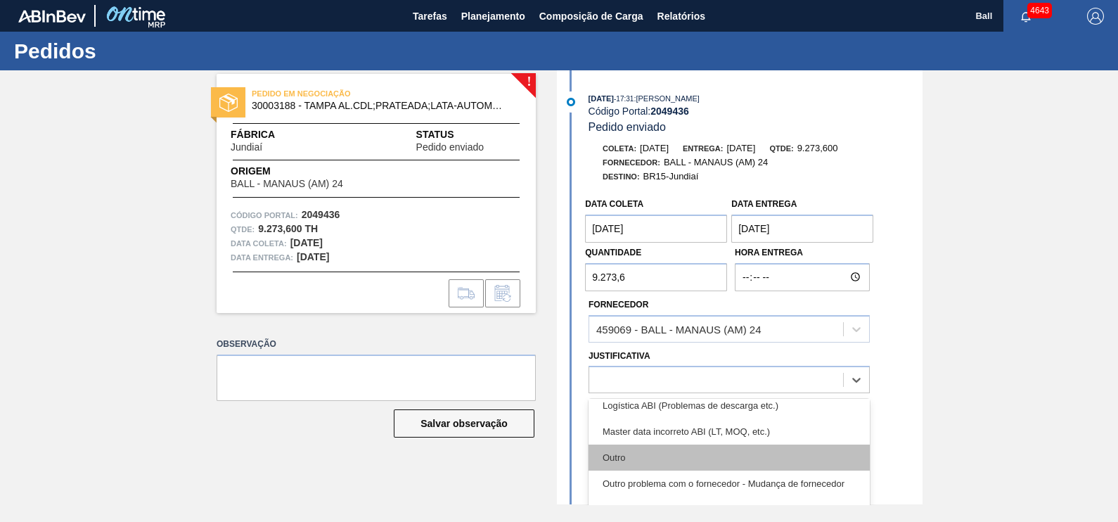
click at [684, 460] on div "Outro" at bounding box center [728, 457] width 281 height 26
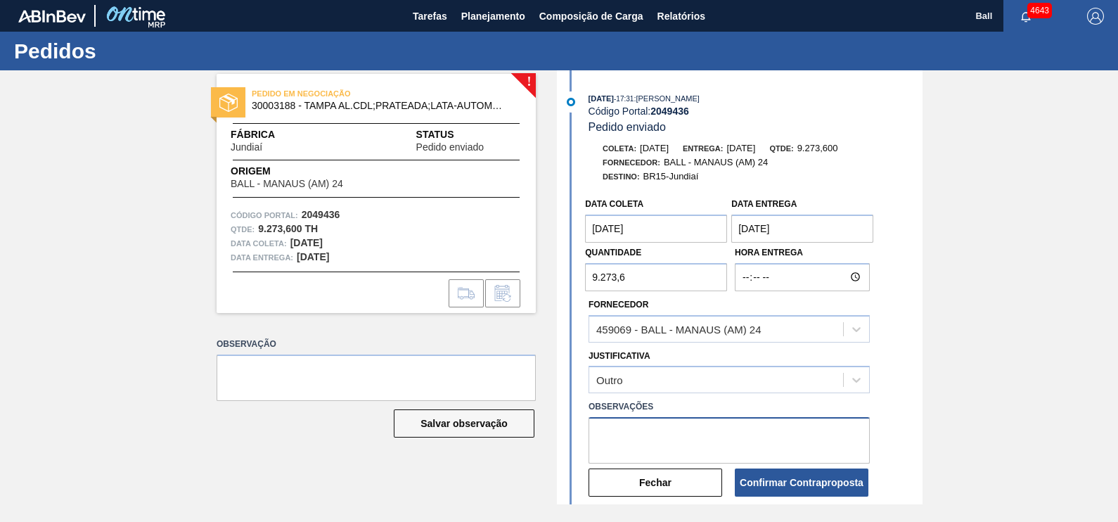
click at [692, 451] on textarea at bounding box center [728, 440] width 281 height 46
click at [827, 481] on button "Confirmar Contraproposta" at bounding box center [802, 482] width 134 height 28
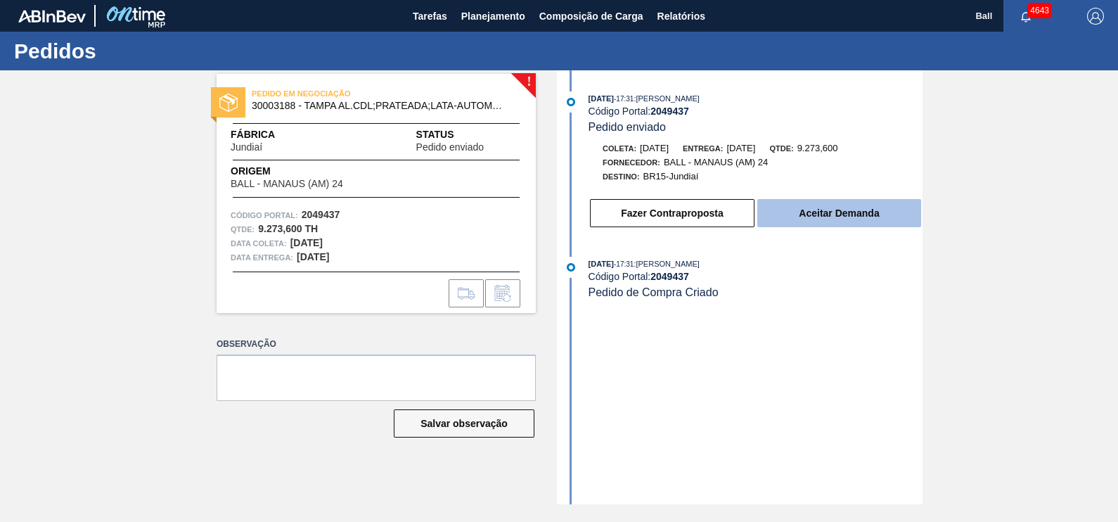
click at [836, 224] on button "Aceitar Demanda" at bounding box center [839, 213] width 164 height 28
click at [840, 215] on button "Aceitar Demanda" at bounding box center [839, 213] width 164 height 28
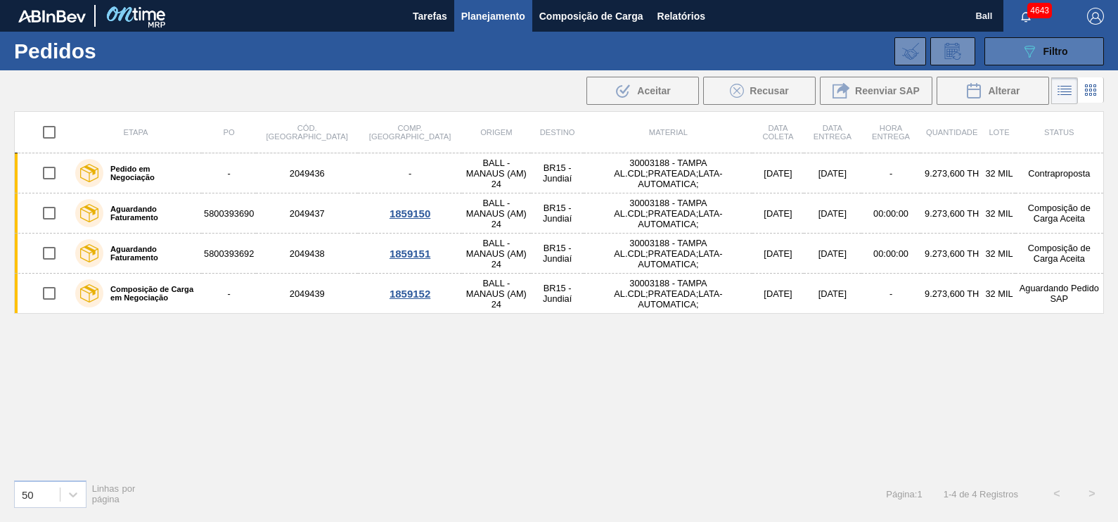
click at [1046, 49] on span "Filtro" at bounding box center [1055, 51] width 25 height 11
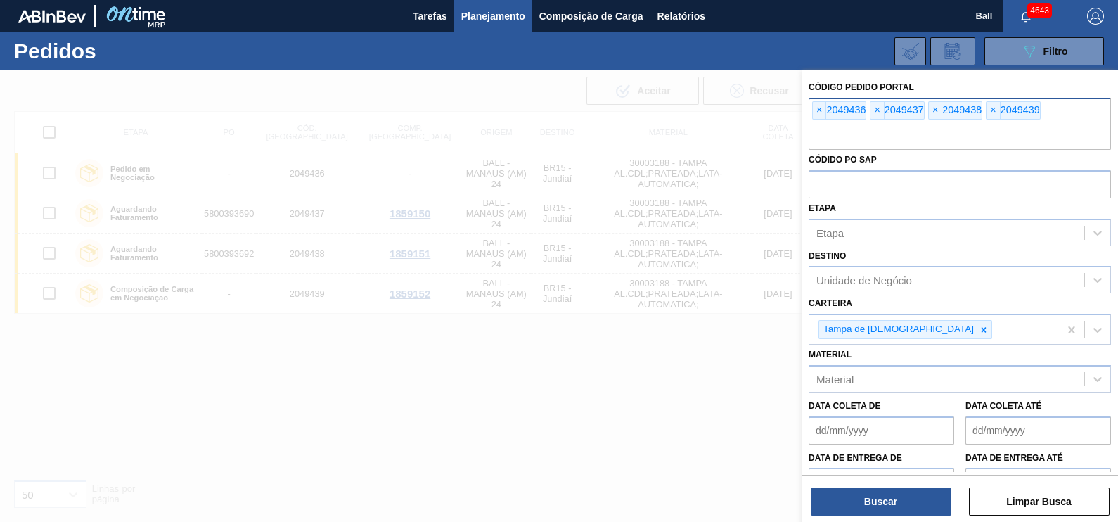
click at [841, 127] on input "text" at bounding box center [959, 136] width 302 height 27
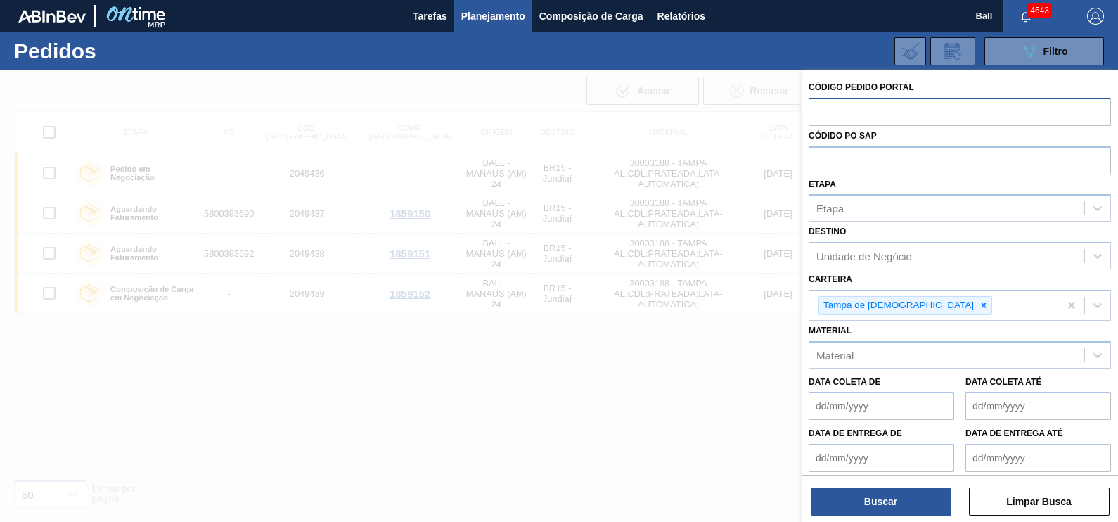
paste input "text"
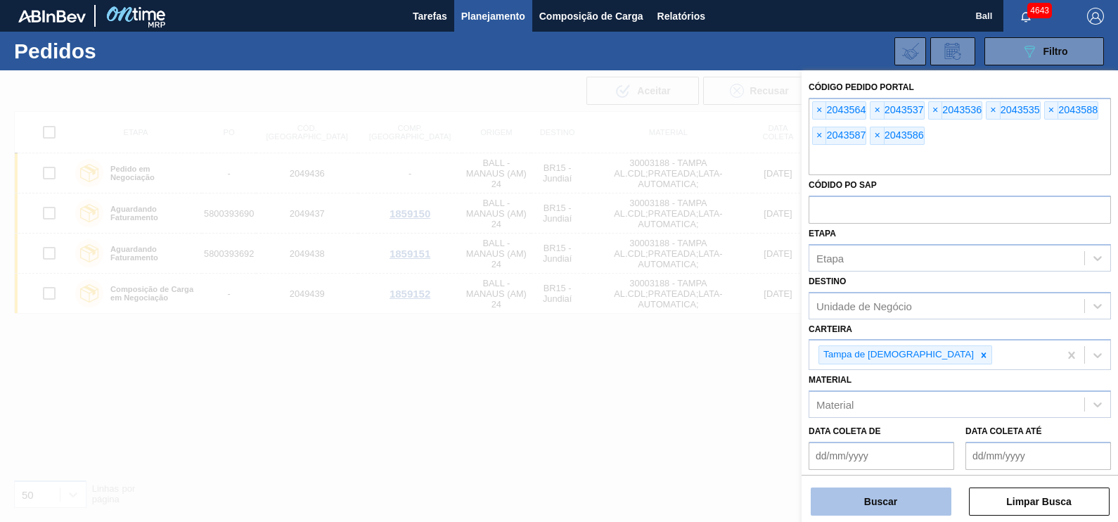
click at [880, 497] on button "Buscar" at bounding box center [880, 501] width 141 height 28
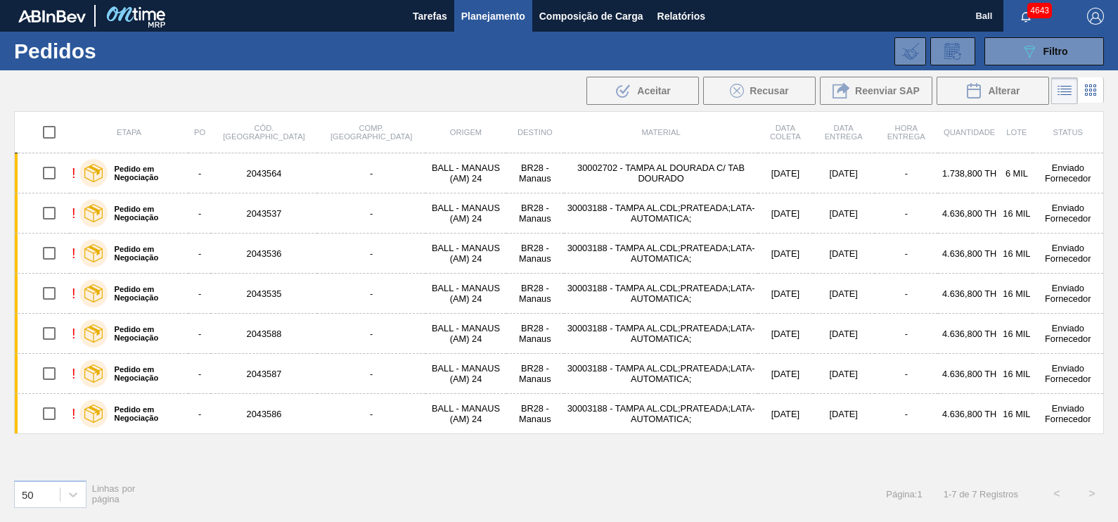
click at [337, 104] on div ".b{fill:var(--color-action-default)} Aceitar Recusar Reenviar SAP Alterar" at bounding box center [559, 91] width 1118 height 34
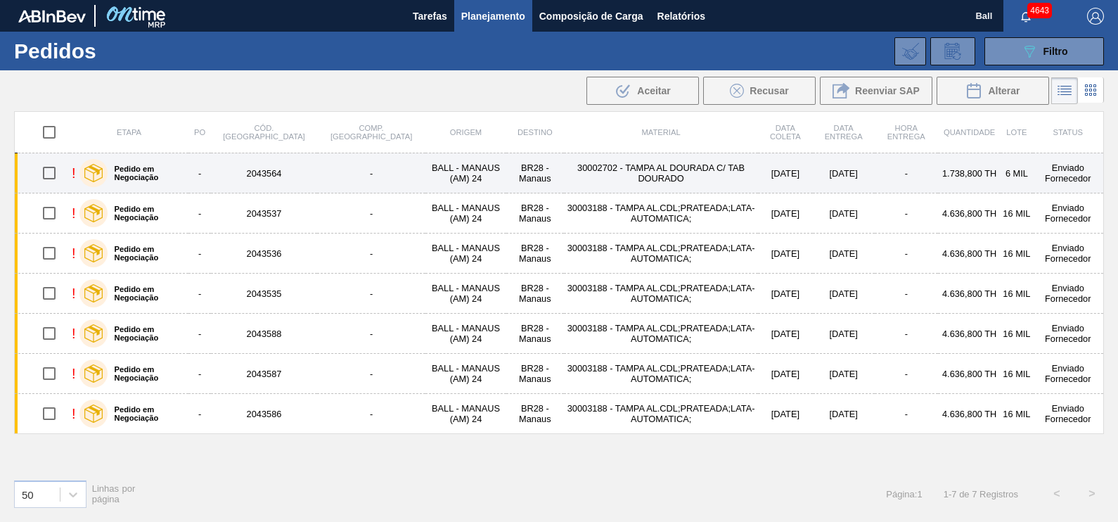
click at [199, 165] on td "-" at bounding box center [199, 173] width 22 height 40
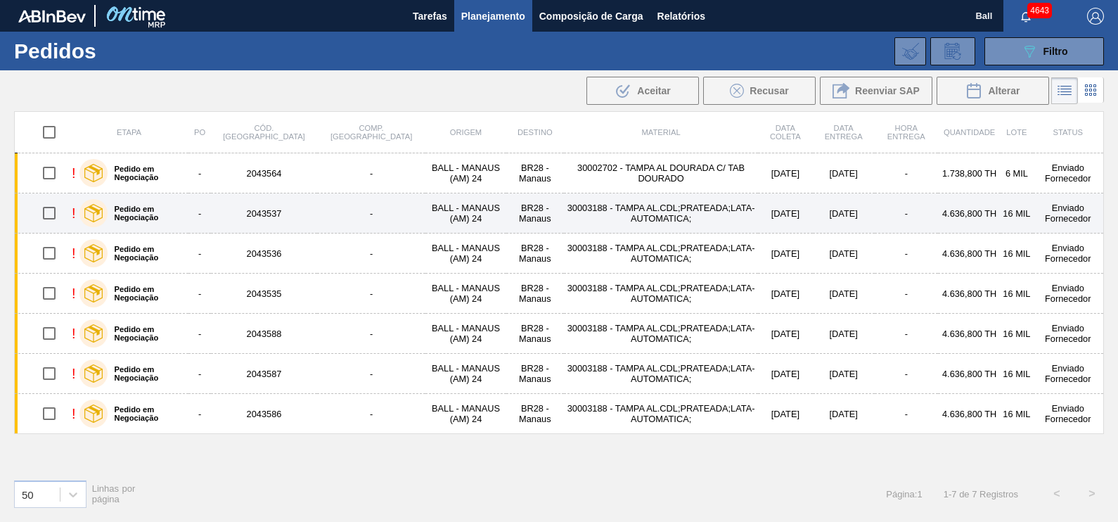
click at [181, 209] on label "Pedido em Negociação" at bounding box center [145, 213] width 75 height 17
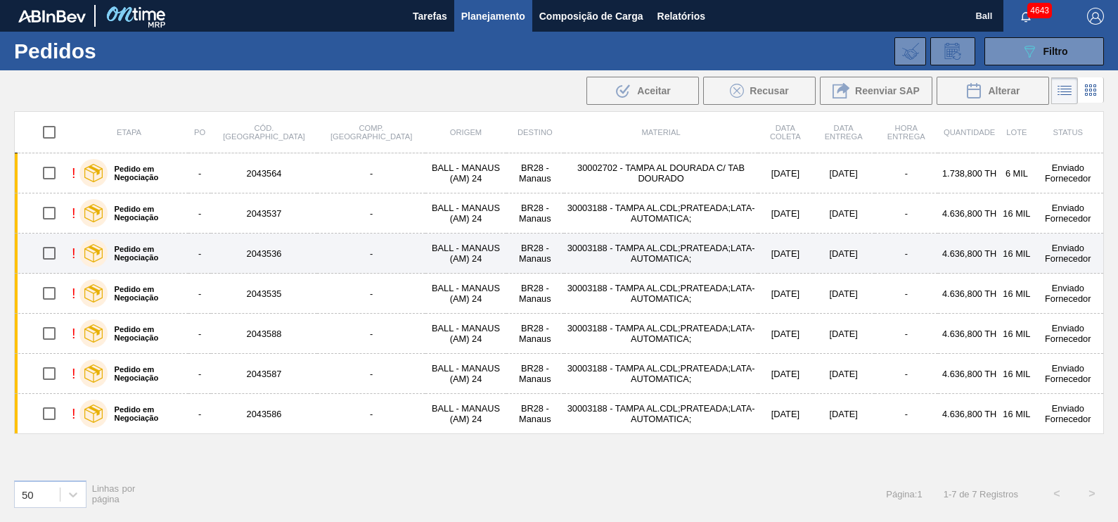
click at [172, 254] on label "Pedido em Negociação" at bounding box center [145, 253] width 75 height 17
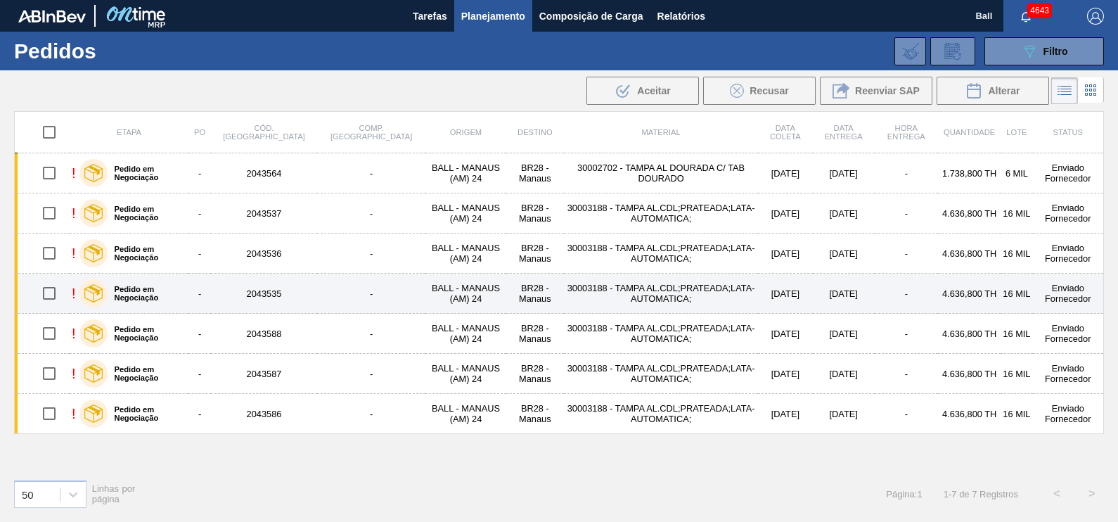
click at [151, 296] on label "Pedido em Negociação" at bounding box center [145, 293] width 75 height 17
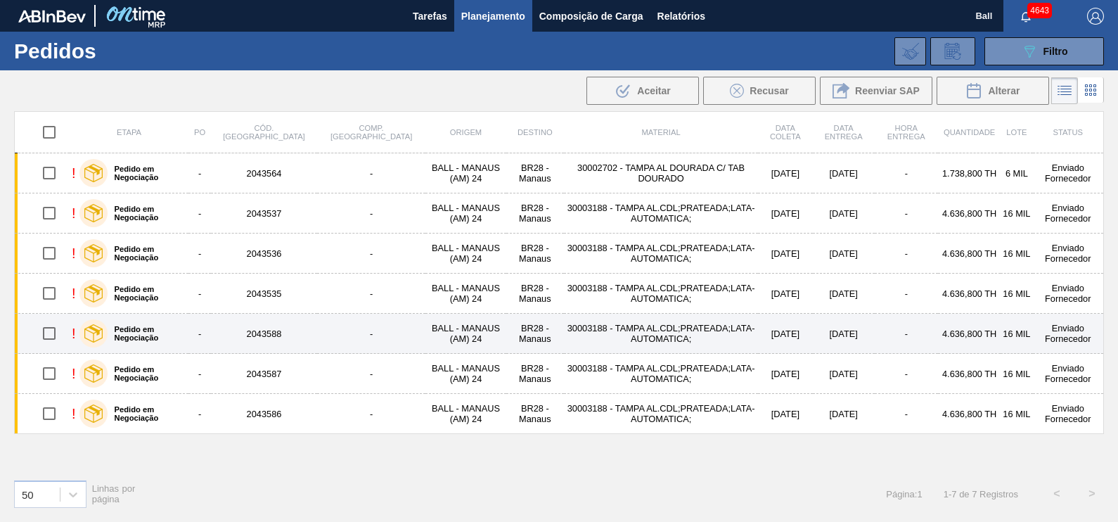
click at [151, 332] on label "Pedido em Negociação" at bounding box center [145, 333] width 75 height 17
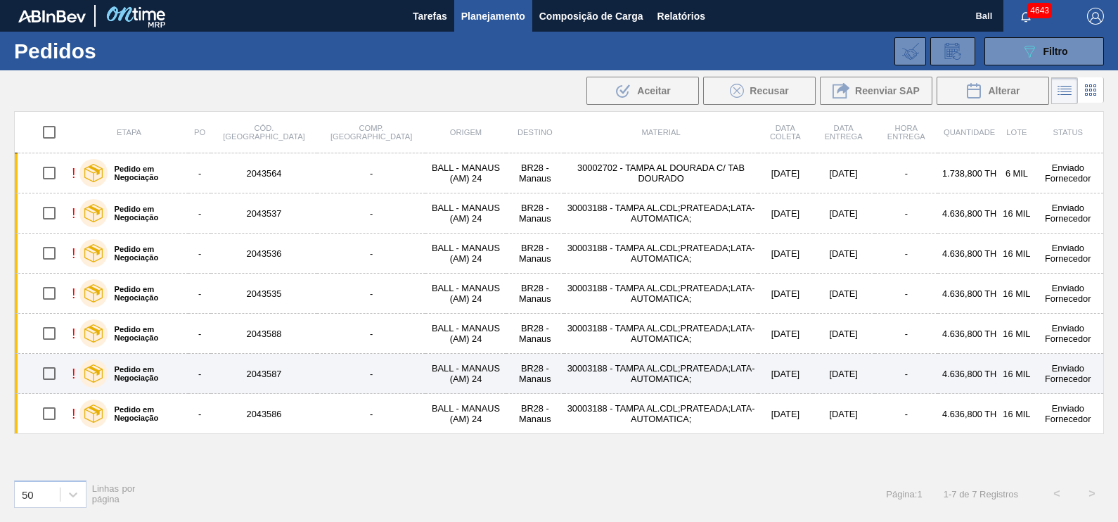
click at [142, 370] on label "Pedido em Negociação" at bounding box center [145, 373] width 75 height 17
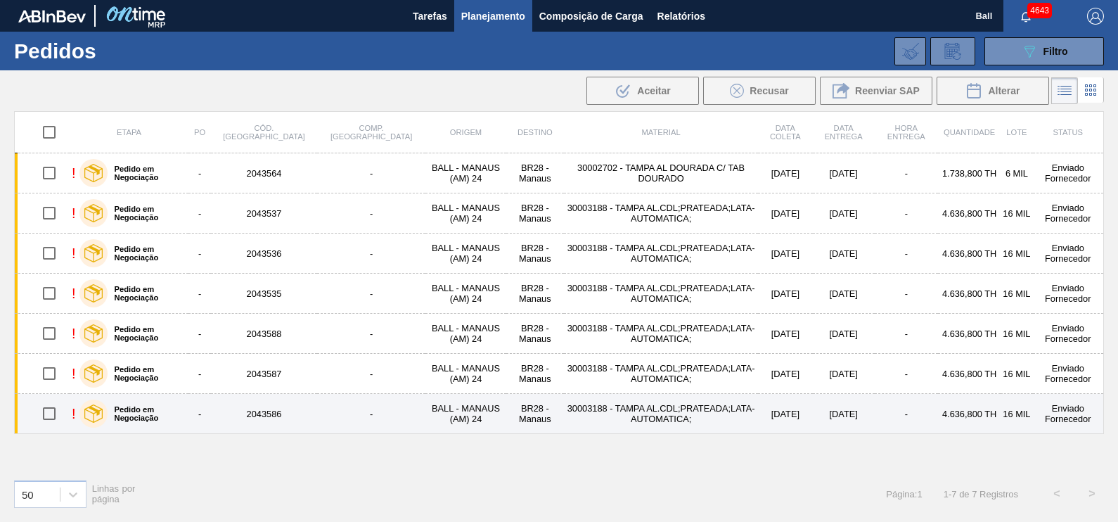
click at [141, 400] on div "Pedido em Negociação" at bounding box center [131, 413] width 110 height 35
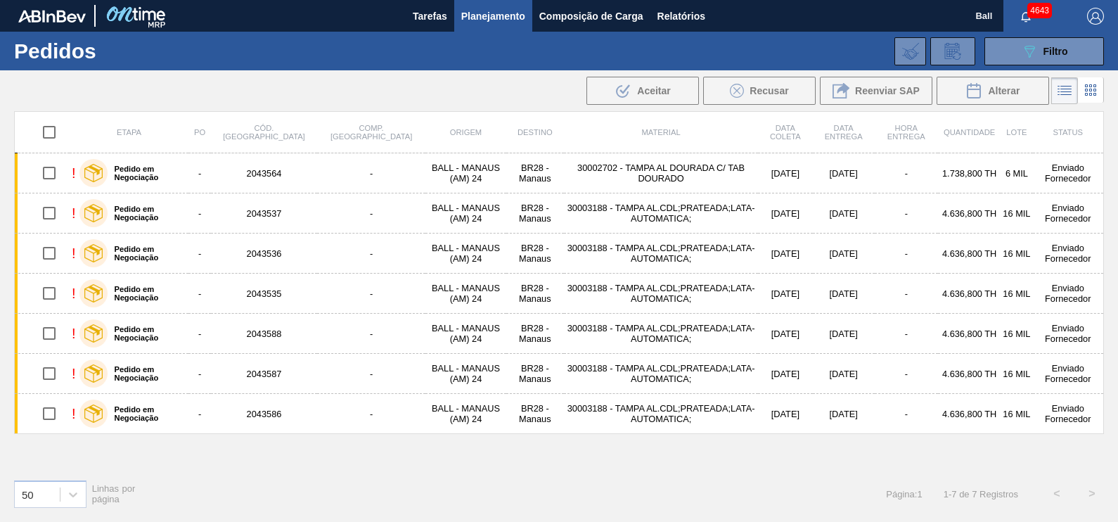
click at [56, 127] on input "checkbox" at bounding box center [49, 132] width 30 height 30
checkbox input "true"
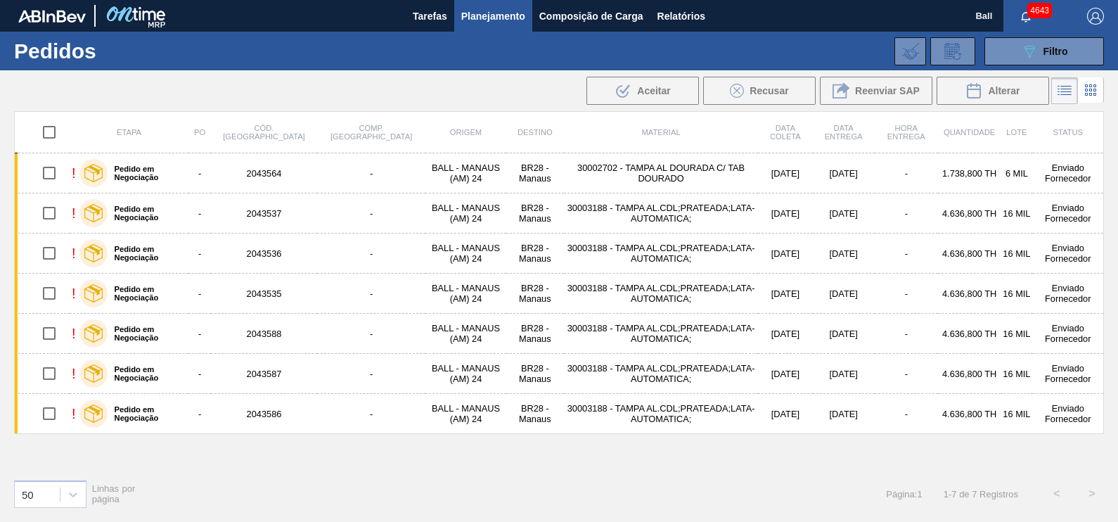
checkbox input "true"
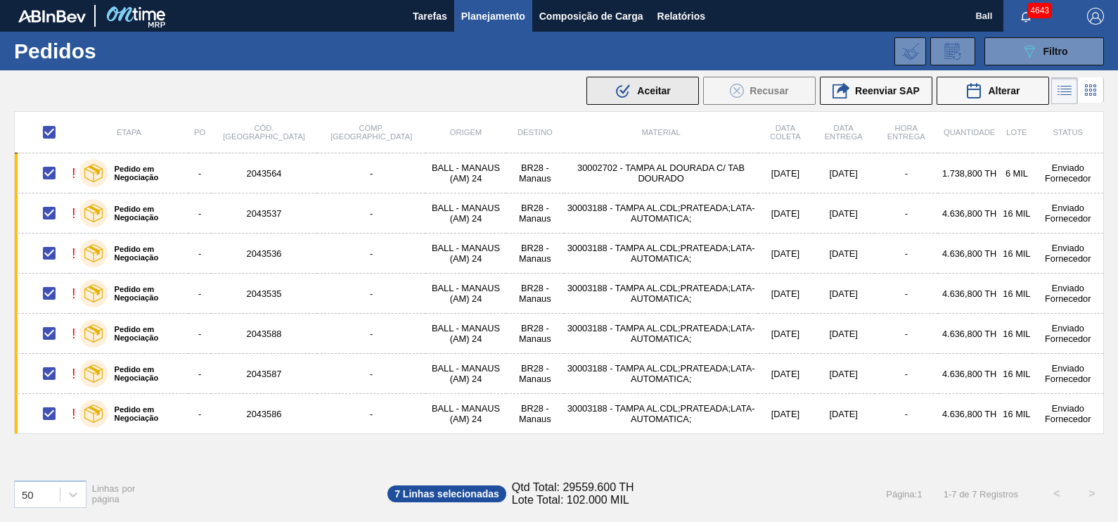
click at [664, 79] on button ".b{fill:var(--color-action-default)} Aceitar" at bounding box center [642, 91] width 112 height 28
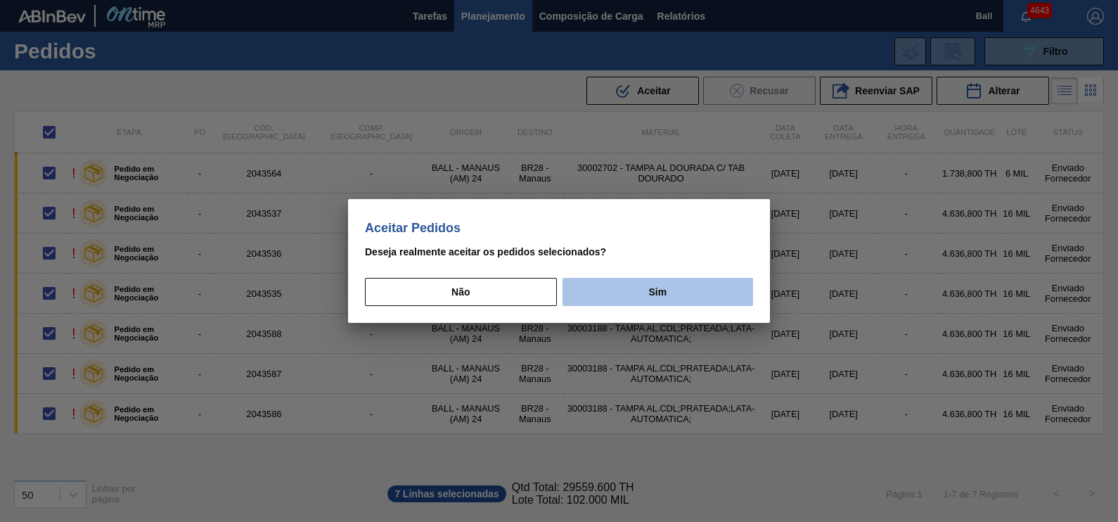
click at [650, 295] on button "Sim" at bounding box center [657, 292] width 190 height 28
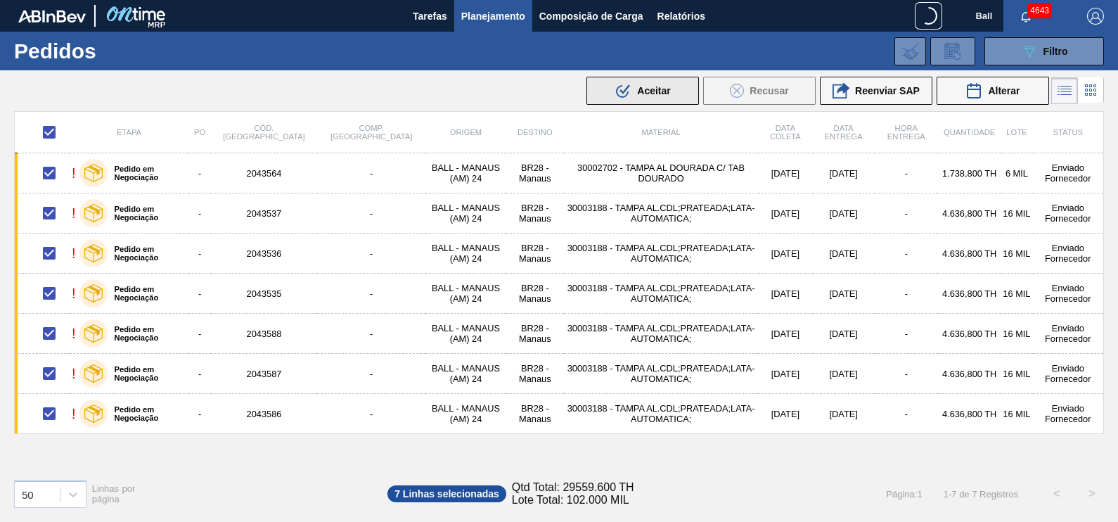
click at [630, 99] on button ".b{fill:var(--color-action-default)} Aceitar" at bounding box center [642, 91] width 112 height 28
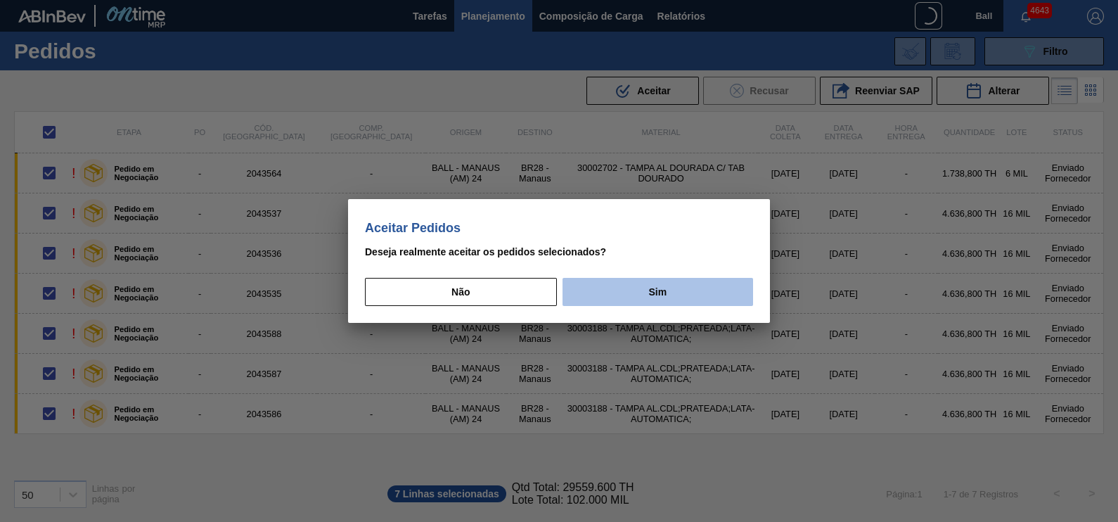
click at [646, 287] on button "Sim" at bounding box center [657, 292] width 190 height 28
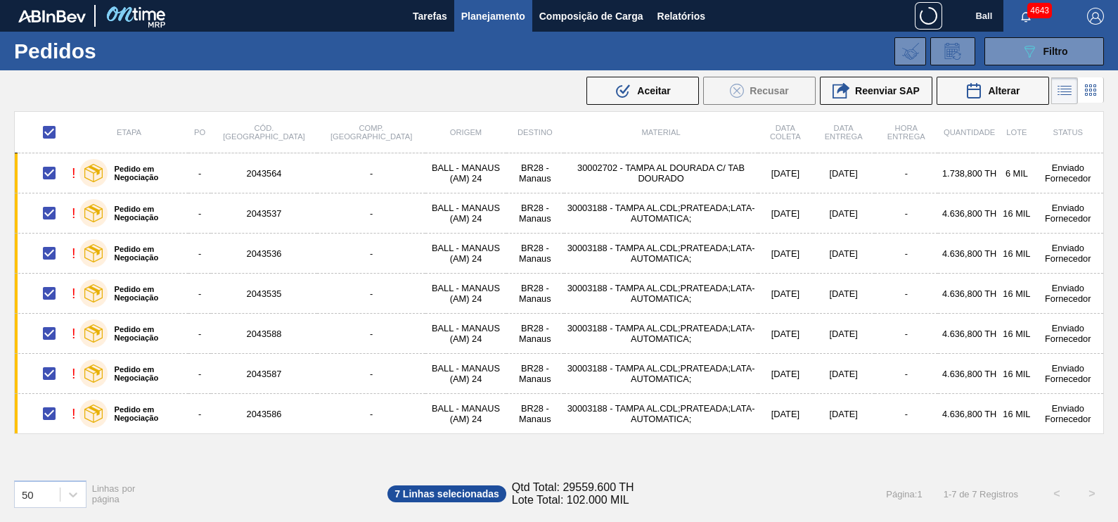
checkbox input "false"
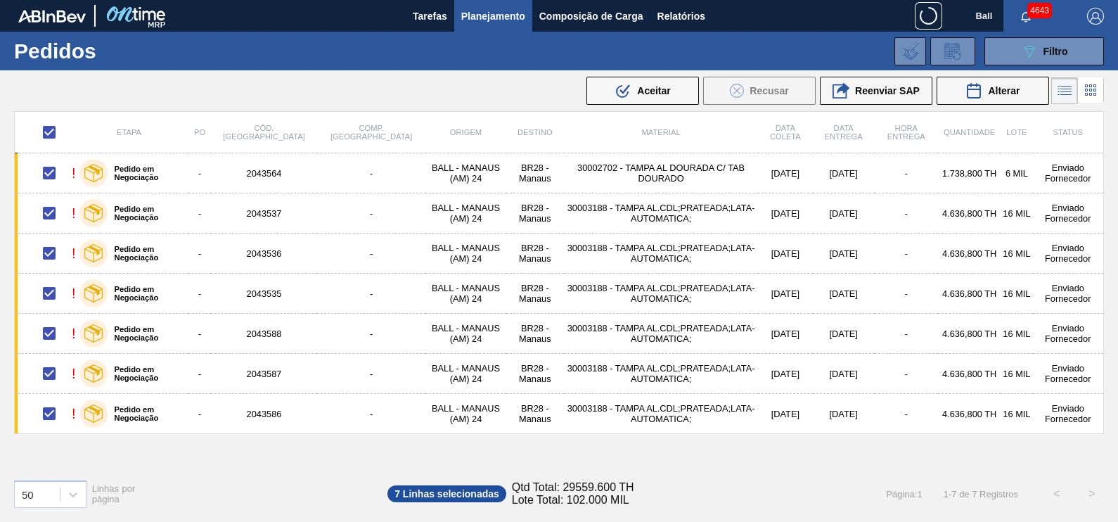
checkbox input "false"
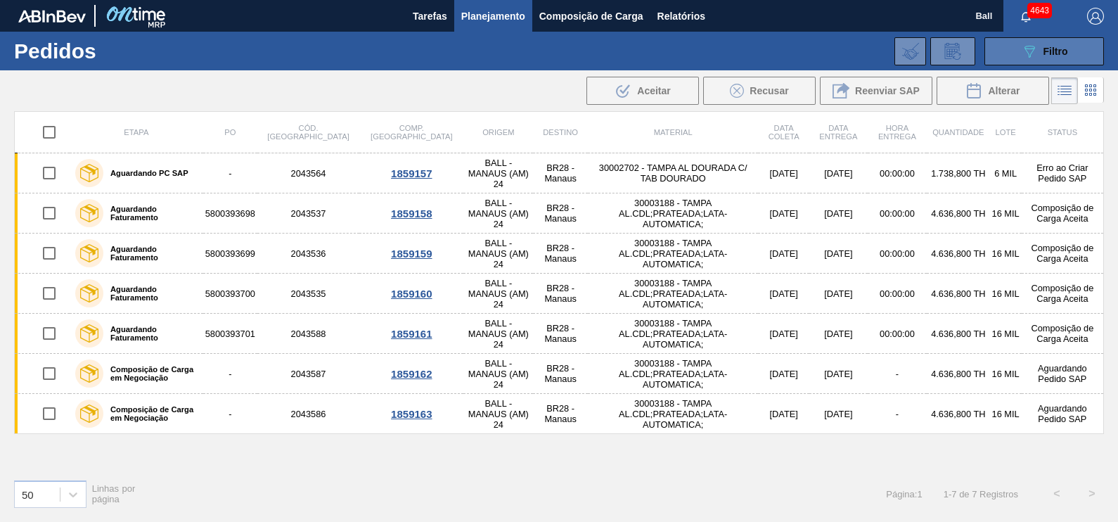
click at [1086, 47] on button "089F7B8B-B2A5-4AFE-B5C0-19BA573D28AC Filtro" at bounding box center [1043, 51] width 119 height 28
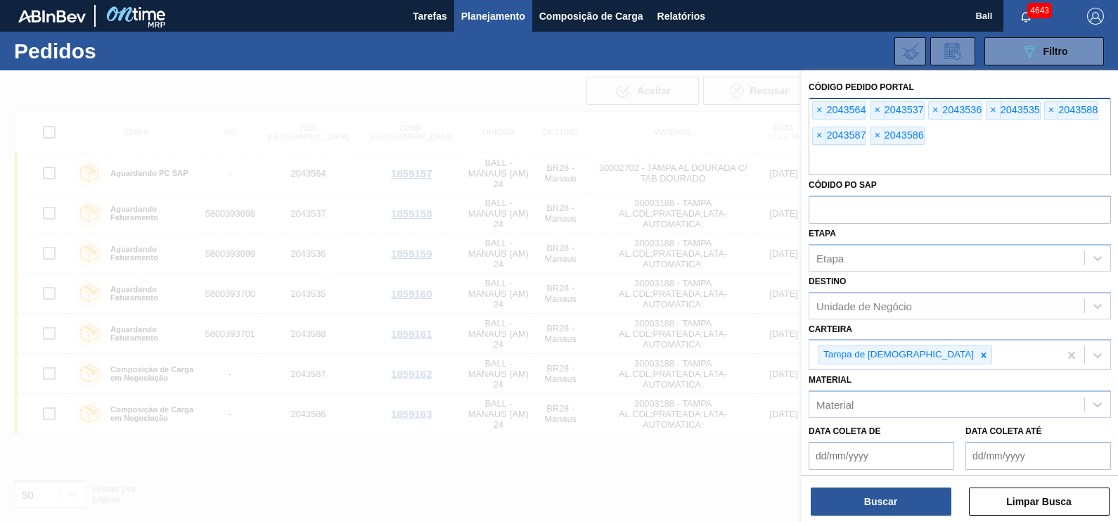
click at [931, 147] on div "× 2043564 × 2043537 × 2043536 × 2043535 × 2043588 × 2043587 × 2043586" at bounding box center [959, 136] width 302 height 77
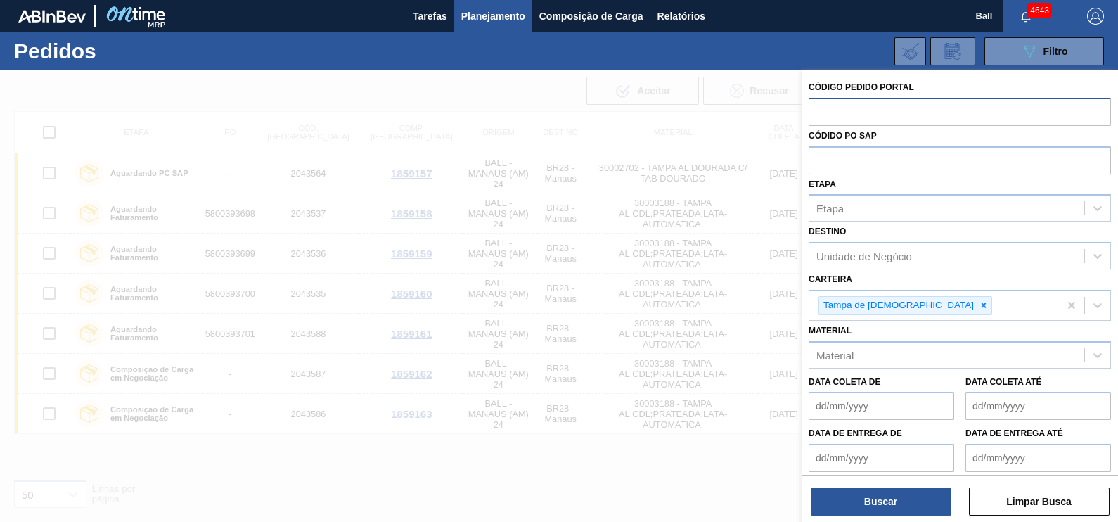
paste input "text"
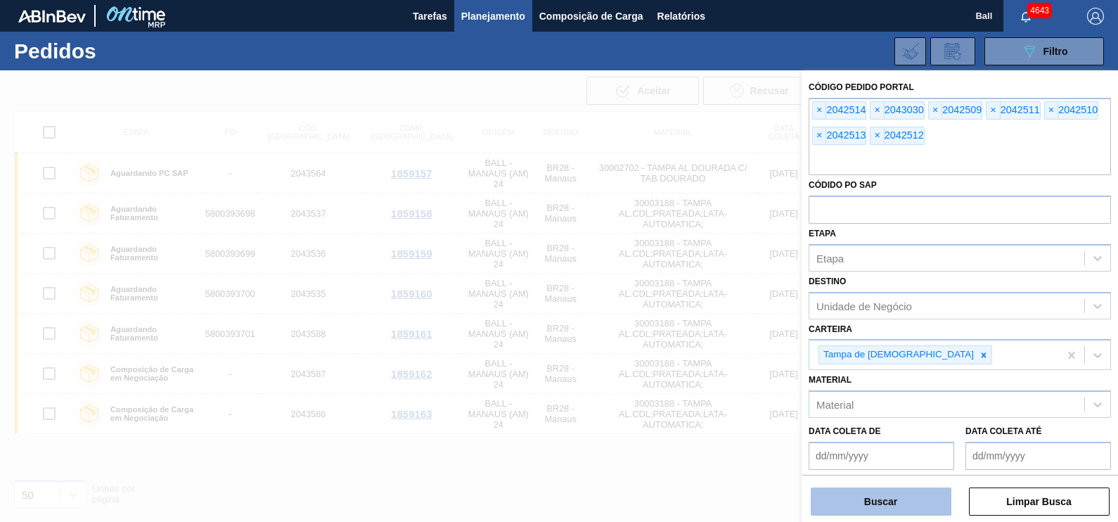
click at [887, 506] on button "Buscar" at bounding box center [880, 501] width 141 height 28
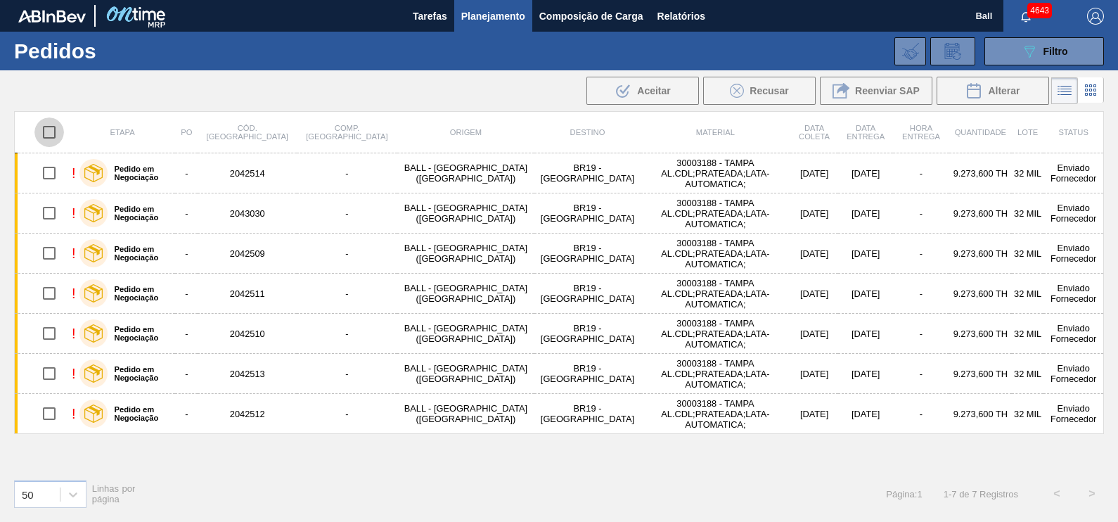
click at [48, 123] on input "checkbox" at bounding box center [49, 132] width 30 height 30
checkbox input "true"
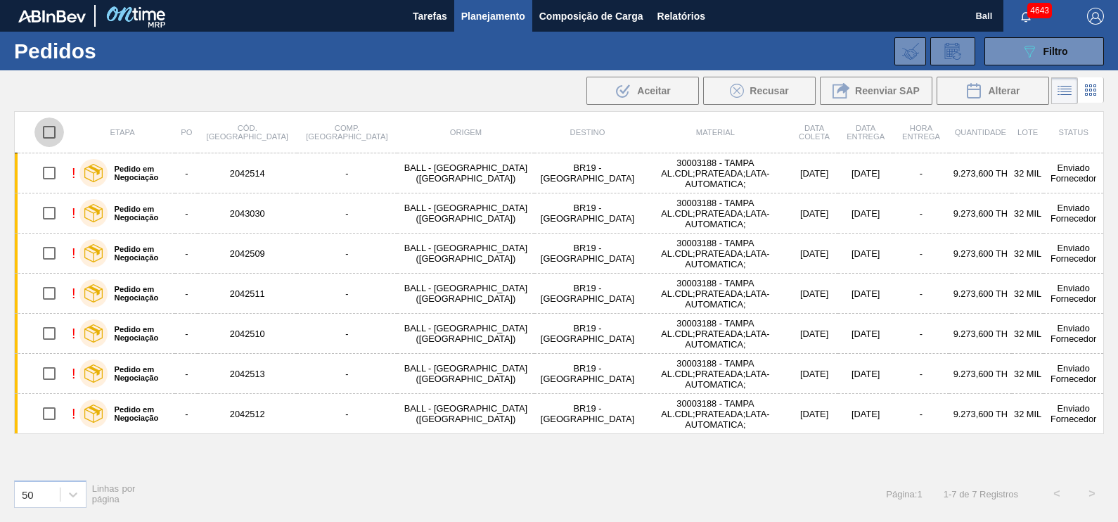
checkbox input "true"
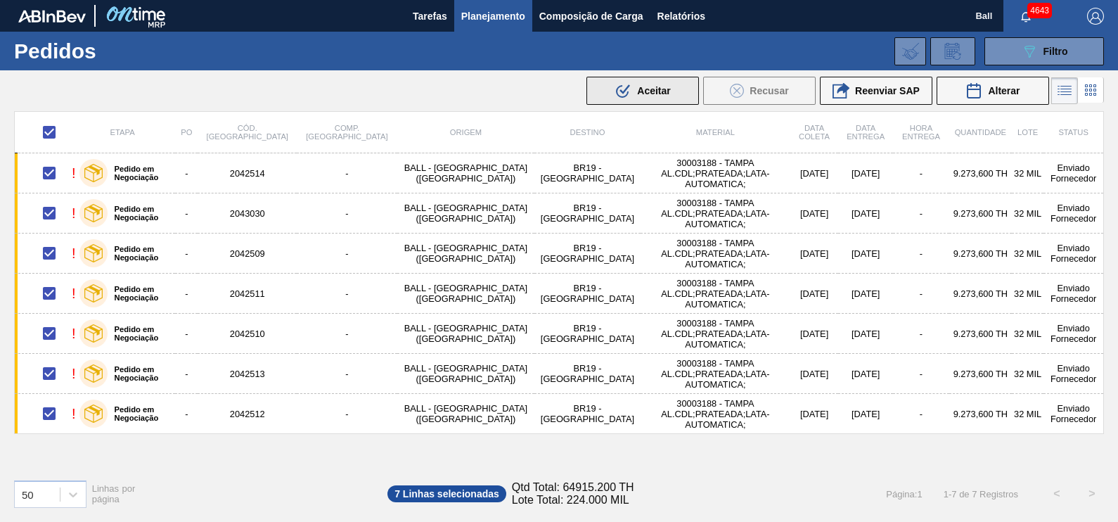
click at [675, 101] on button ".b{fill:var(--color-action-default)} Aceitar" at bounding box center [642, 91] width 112 height 28
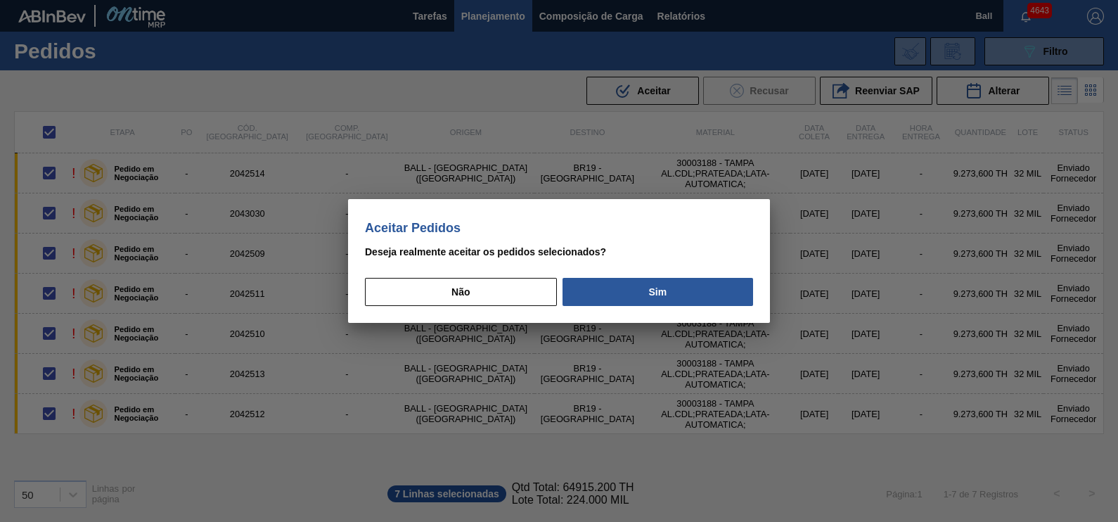
click at [615, 313] on div "Aceitar Pedidos Deseja realmente aceitar os pedidos selecionados? Não Sim" at bounding box center [559, 261] width 422 height 124
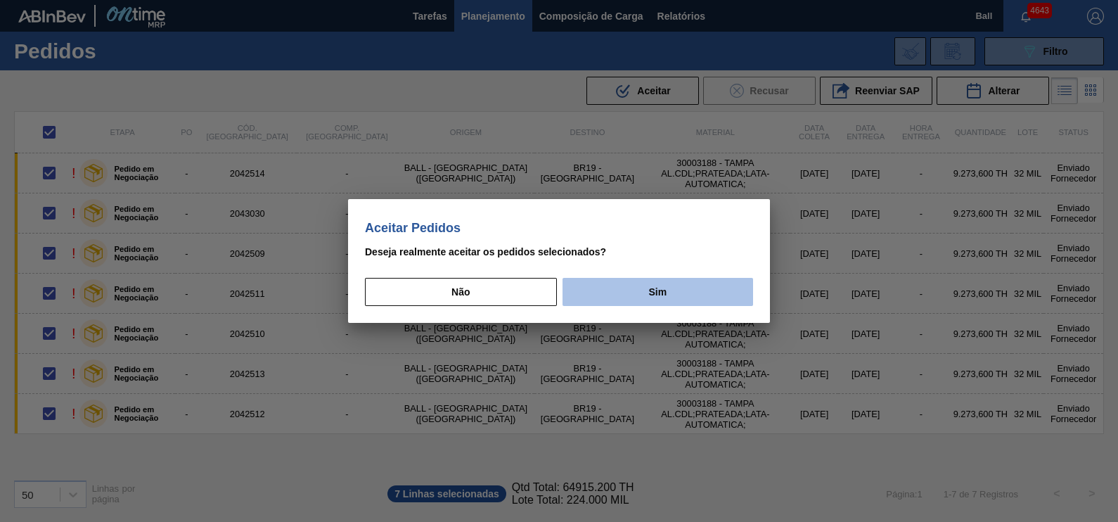
click at [627, 283] on button "Sim" at bounding box center [657, 292] width 190 height 28
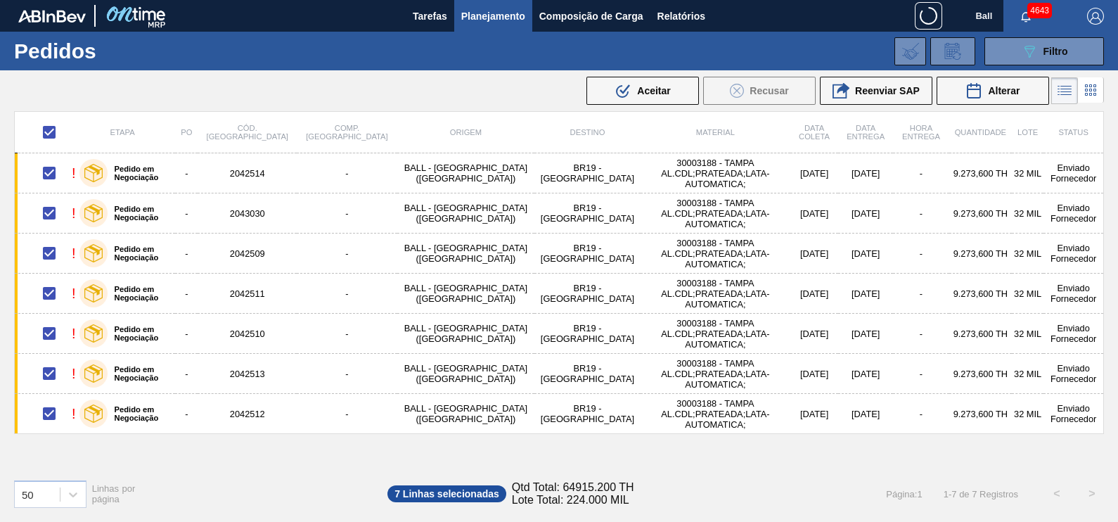
checkbox input "false"
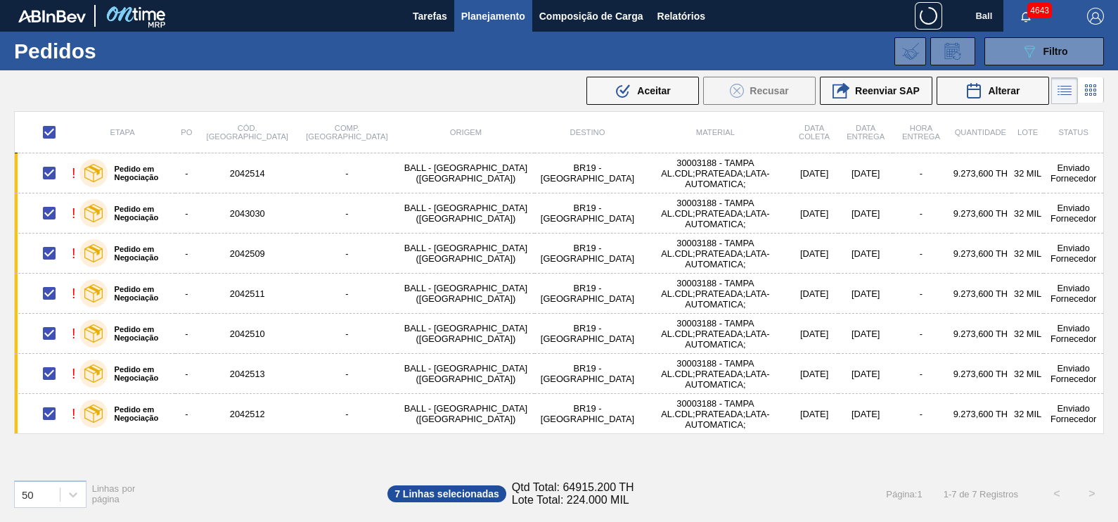
checkbox input "false"
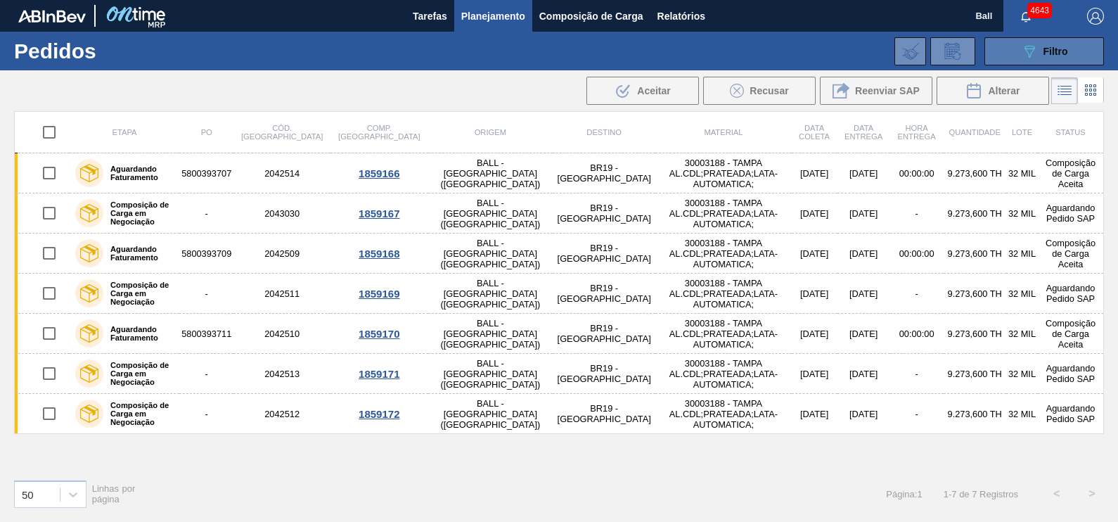
click at [1044, 48] on span "Filtro" at bounding box center [1055, 51] width 25 height 11
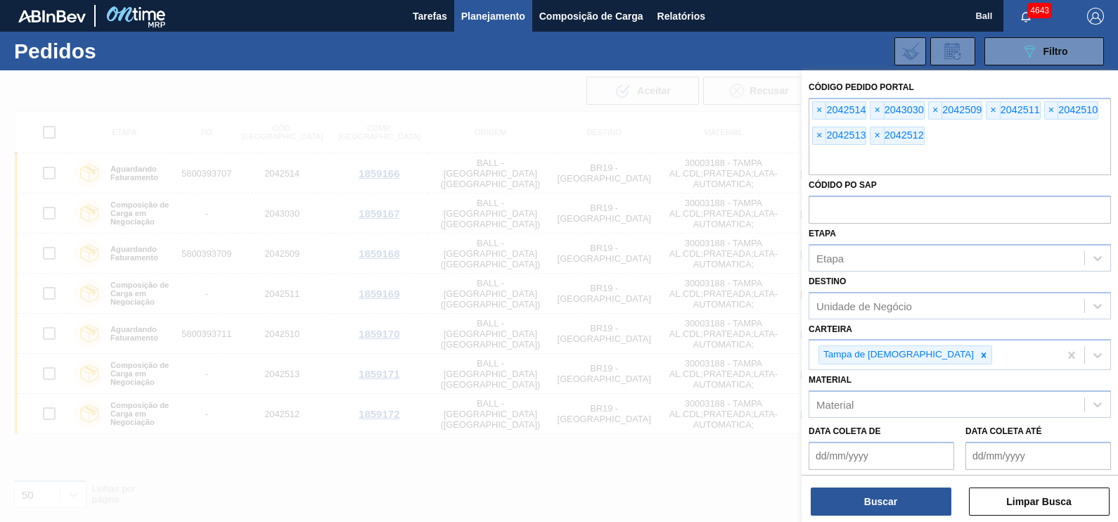
click at [913, 175] on div "Códido PO SAP" at bounding box center [959, 199] width 302 height 48
click at [919, 158] on input "text" at bounding box center [959, 161] width 302 height 27
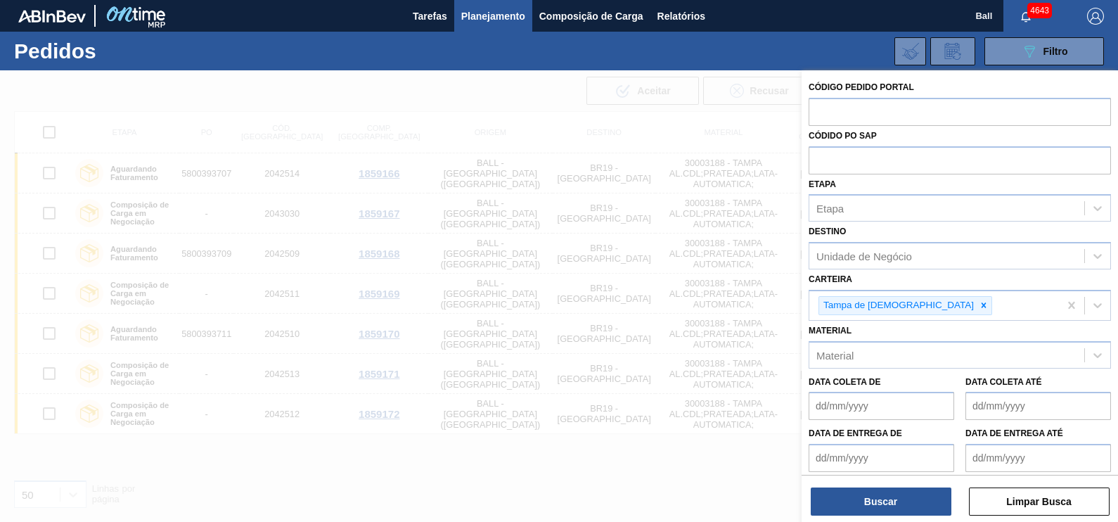
paste input "2042504"
type input "2042504"
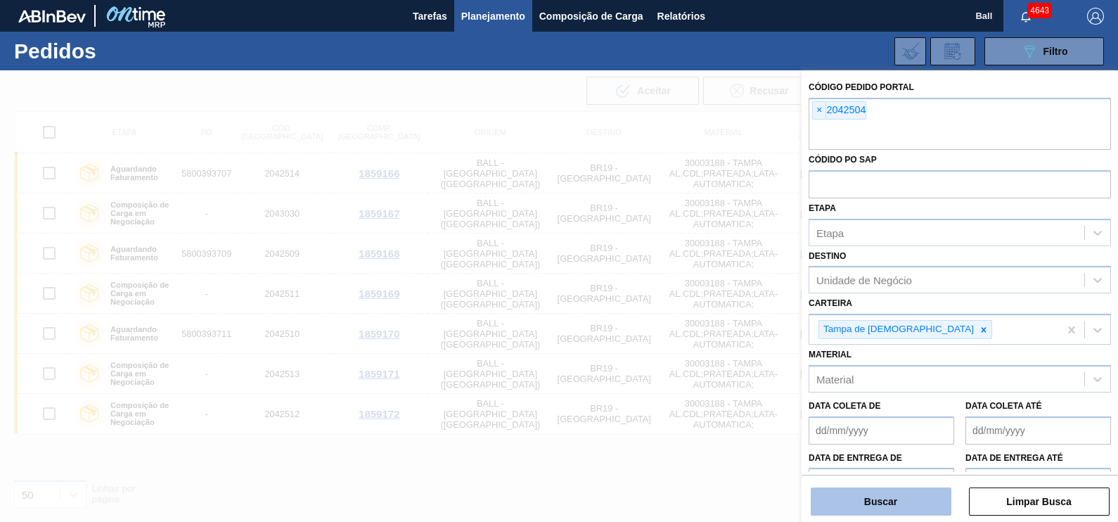
click at [905, 503] on button "Buscar" at bounding box center [880, 501] width 141 height 28
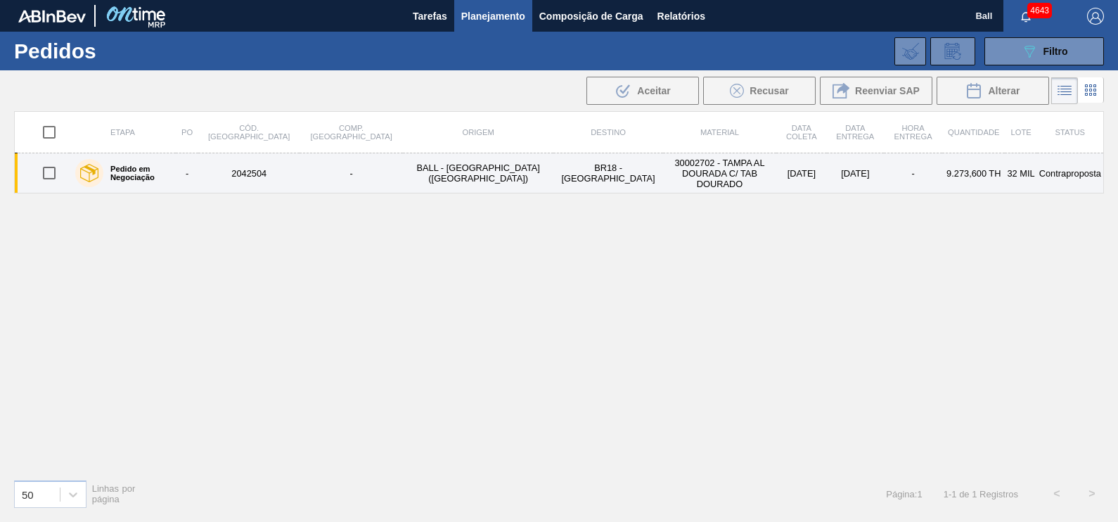
click at [134, 172] on label "Pedido em Negociação" at bounding box center [136, 172] width 67 height 17
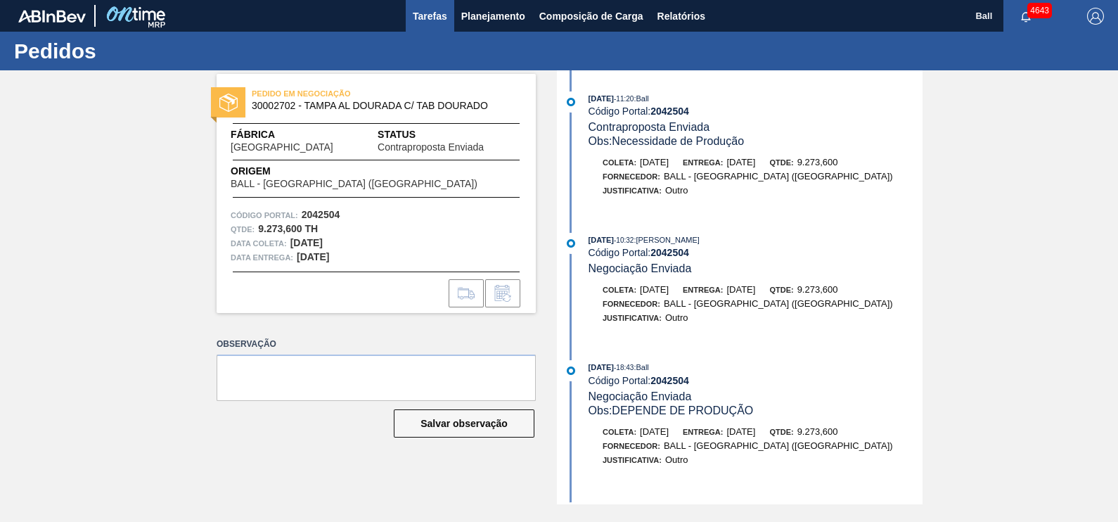
click at [439, 16] on span "Tarefas" at bounding box center [430, 16] width 34 height 17
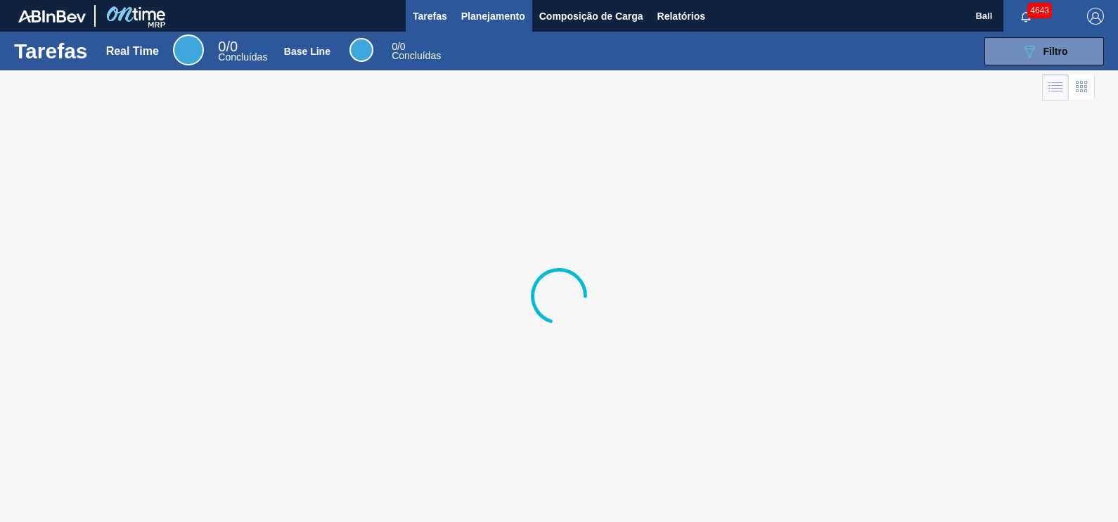
click at [518, 15] on span "Planejamento" at bounding box center [493, 16] width 64 height 17
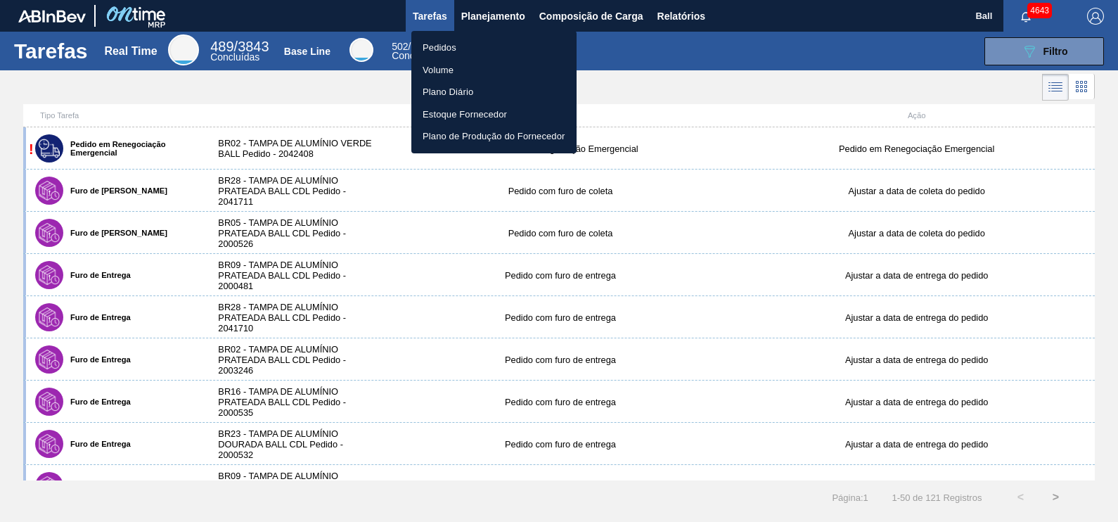
click at [1035, 43] on div at bounding box center [559, 261] width 1118 height 522
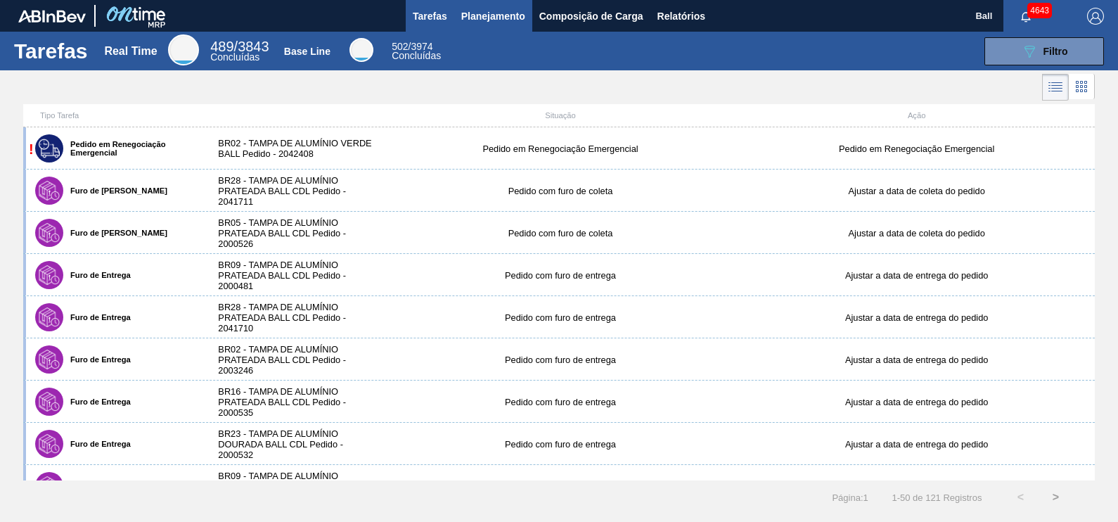
click at [497, 13] on span "Planejamento" at bounding box center [493, 16] width 64 height 17
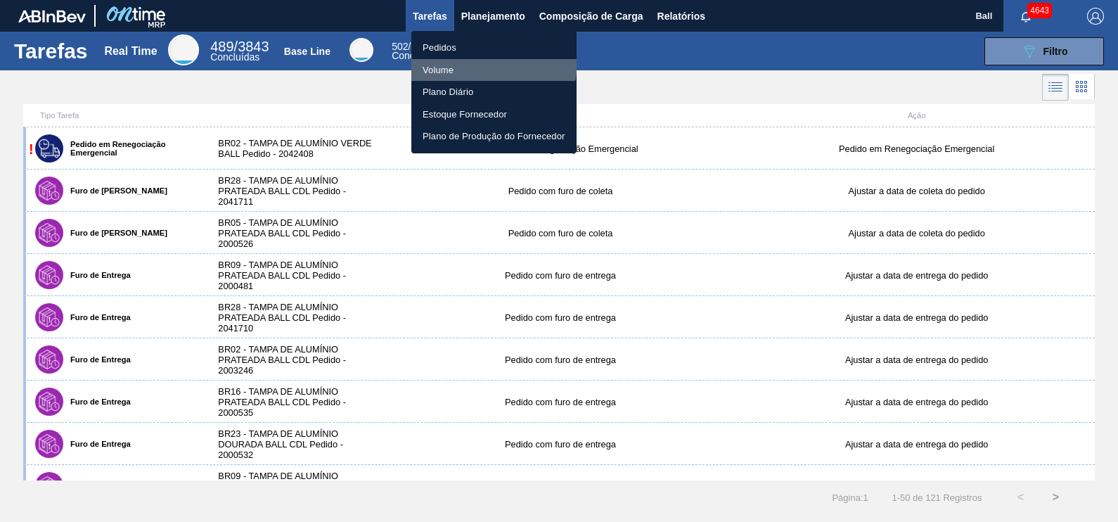
click at [452, 59] on li "Volume" at bounding box center [493, 70] width 165 height 22
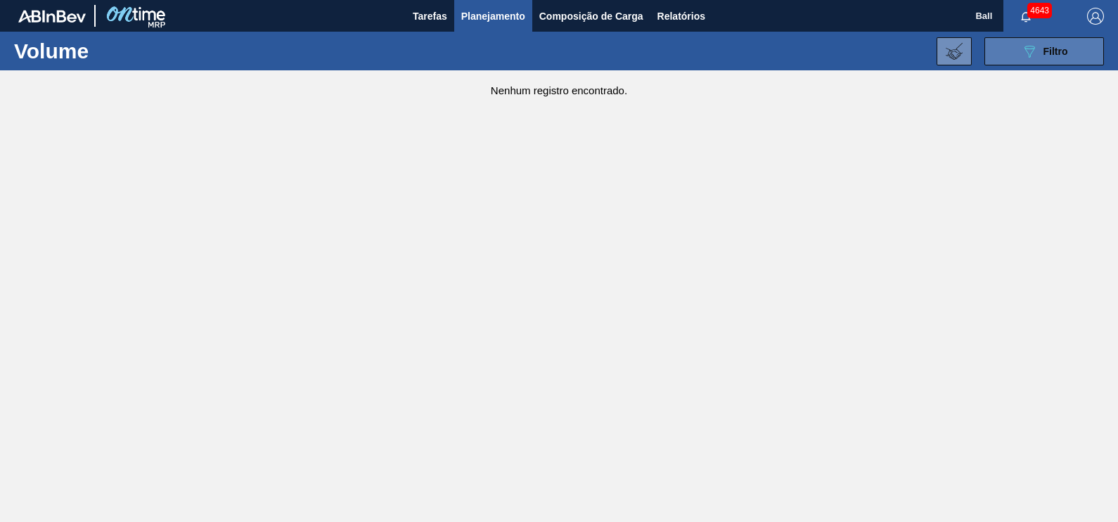
click at [1082, 53] on button "089F7B8B-B2A5-4AFE-B5C0-19BA573D28AC Filtro" at bounding box center [1043, 51] width 119 height 28
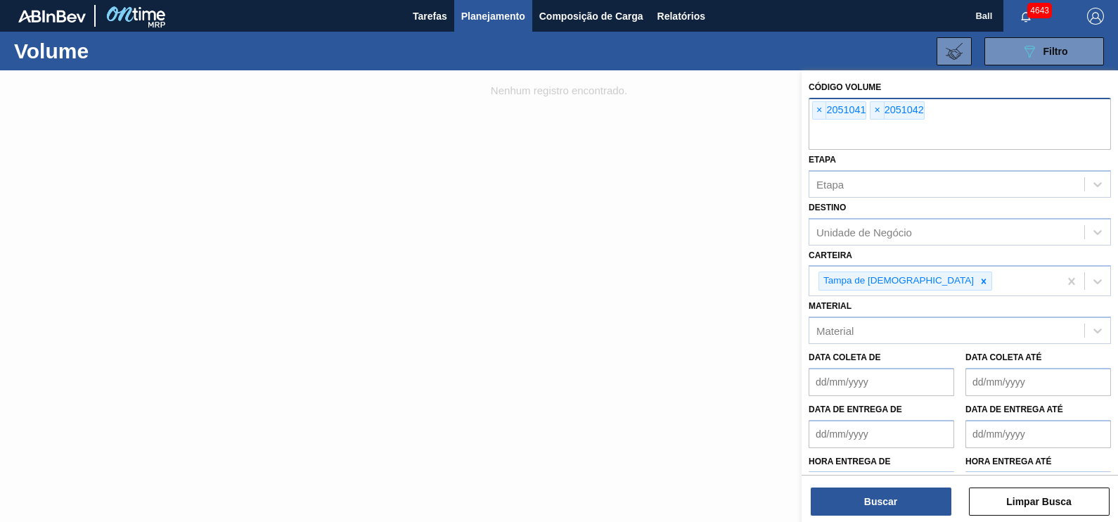
click at [970, 114] on div "× 2051041 × 2051042" at bounding box center [959, 124] width 302 height 52
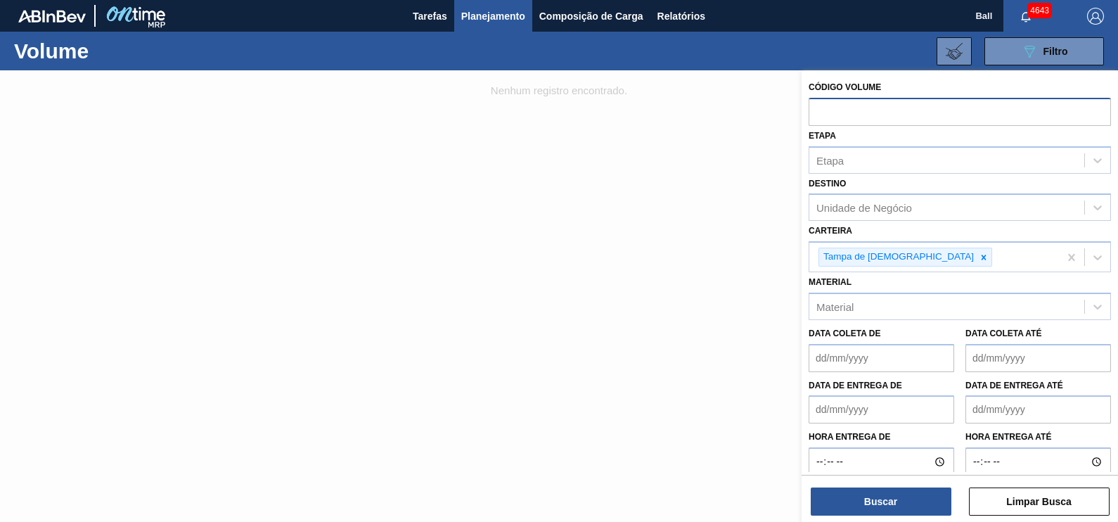
paste input "2042408"
type input "2042408"
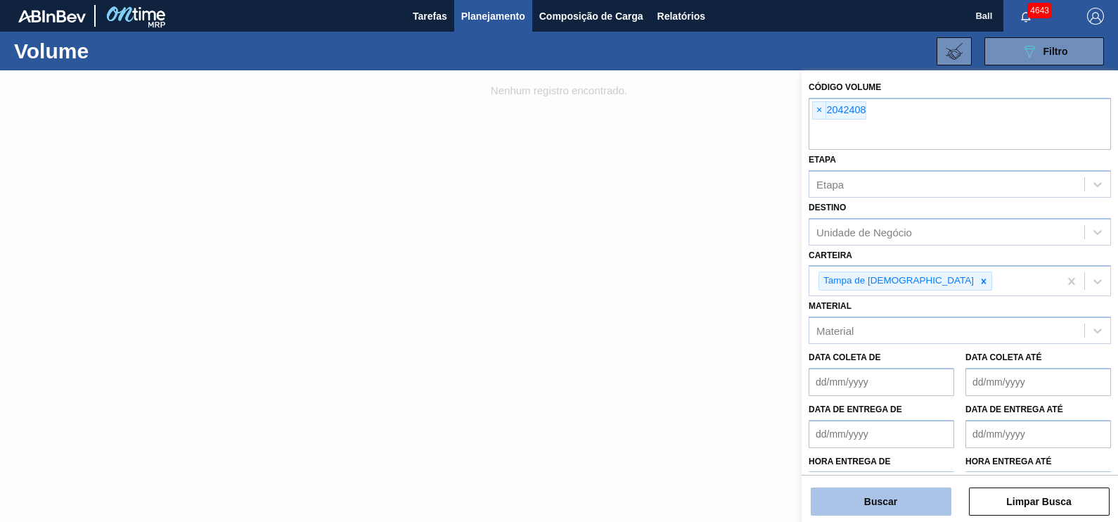
click at [872, 495] on button "Buscar" at bounding box center [880, 501] width 141 height 28
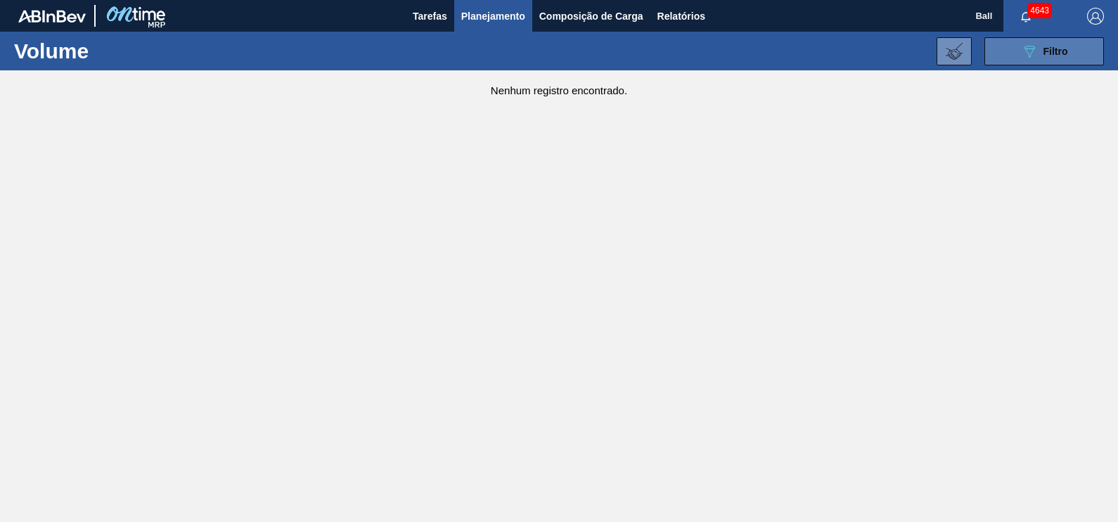
click at [1073, 58] on button "089F7B8B-B2A5-4AFE-B5C0-19BA573D28AC Filtro" at bounding box center [1043, 51] width 119 height 28
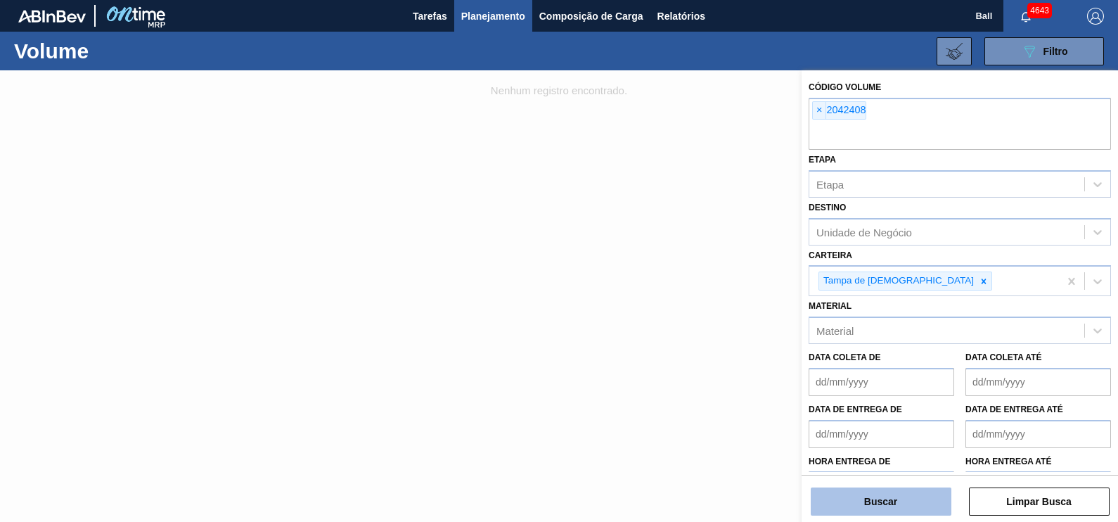
click at [865, 496] on button "Buscar" at bounding box center [880, 501] width 141 height 28
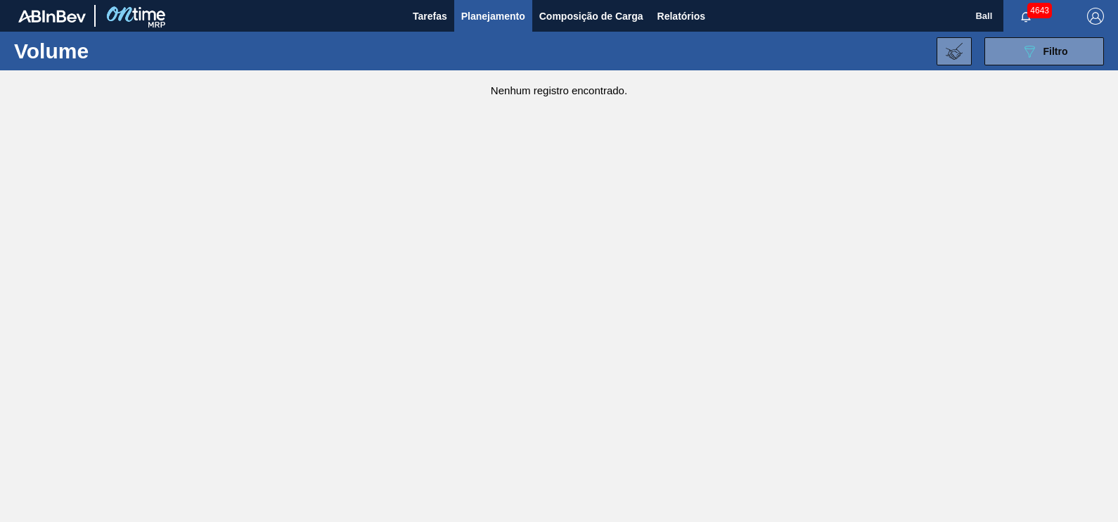
click at [503, 21] on span "Planejamento" at bounding box center [493, 16] width 64 height 17
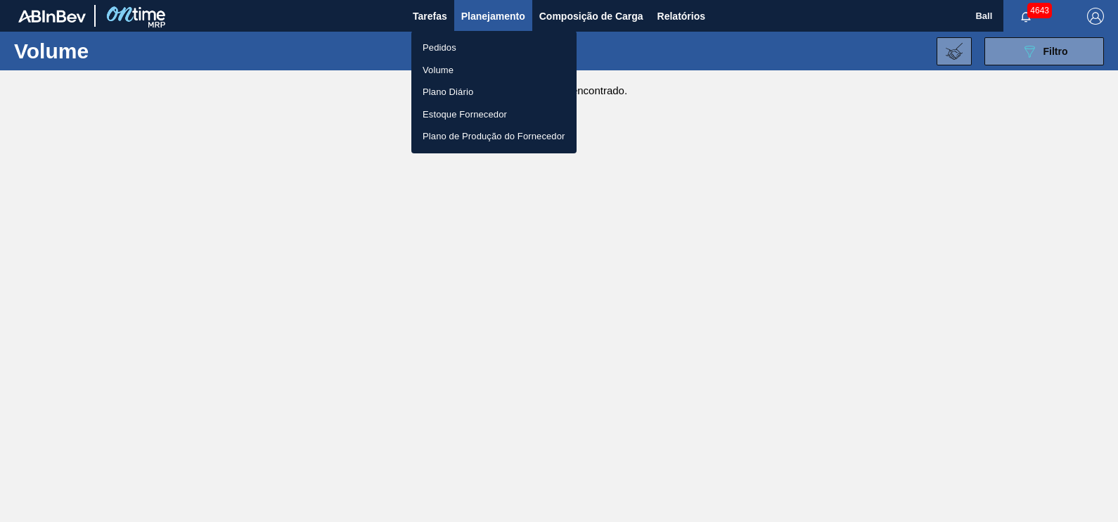
click at [461, 42] on li "Pedidos" at bounding box center [493, 48] width 165 height 22
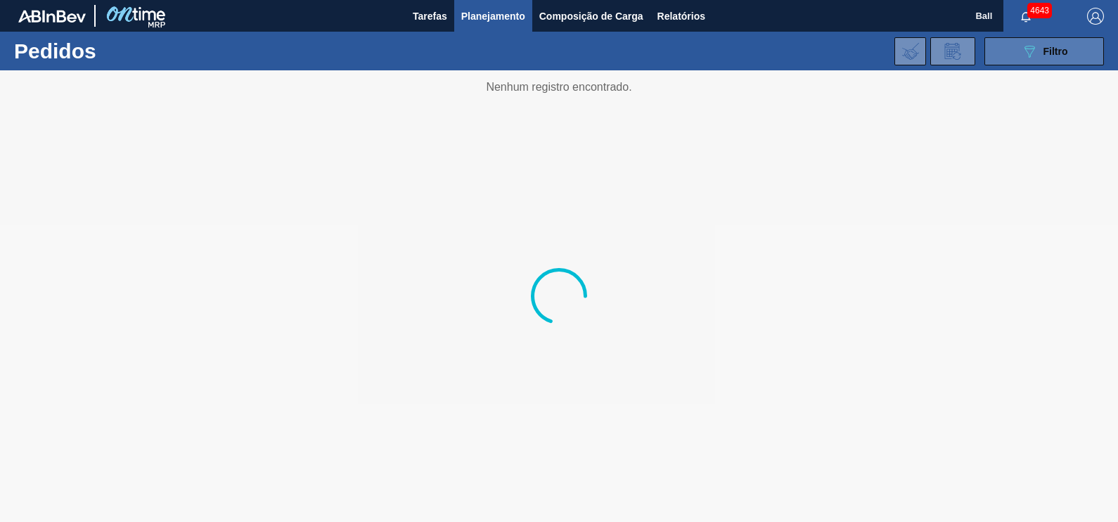
click at [1065, 43] on div "089F7B8B-B2A5-4AFE-B5C0-19BA573D28AC Filtro" at bounding box center [1044, 51] width 47 height 17
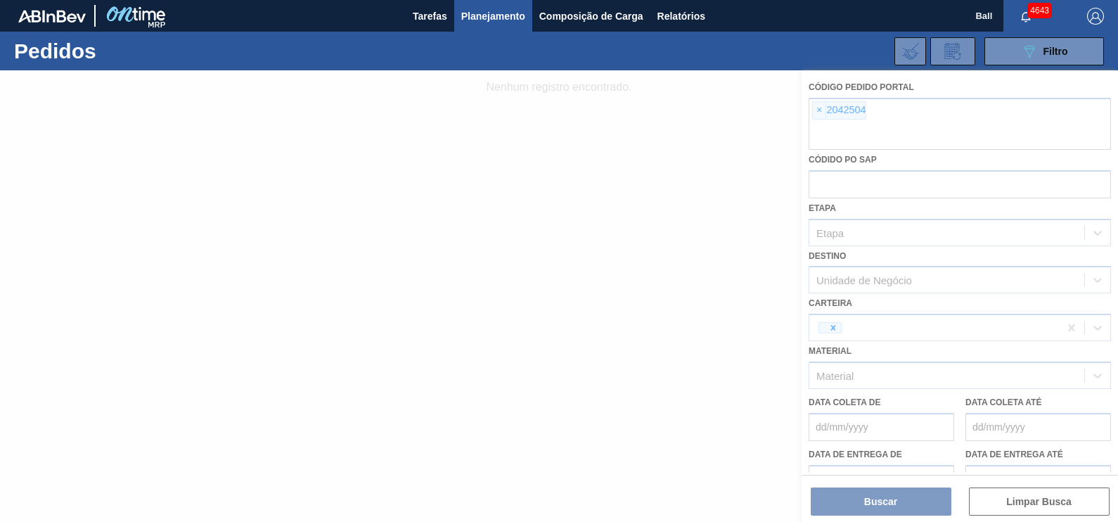
click at [884, 133] on div at bounding box center [559, 295] width 1118 height 451
click at [924, 129] on div at bounding box center [559, 295] width 1118 height 451
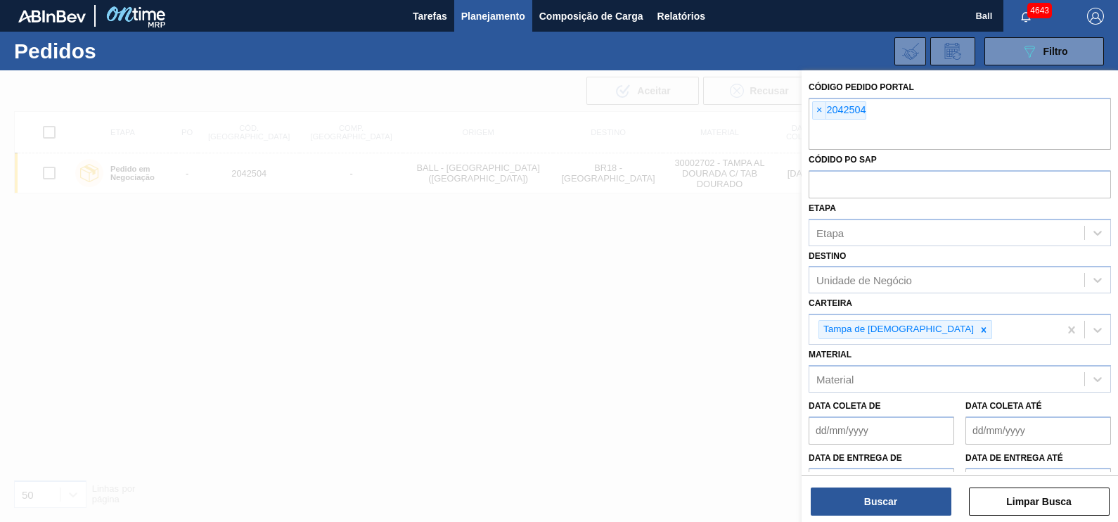
click at [924, 129] on input "text" at bounding box center [959, 136] width 302 height 27
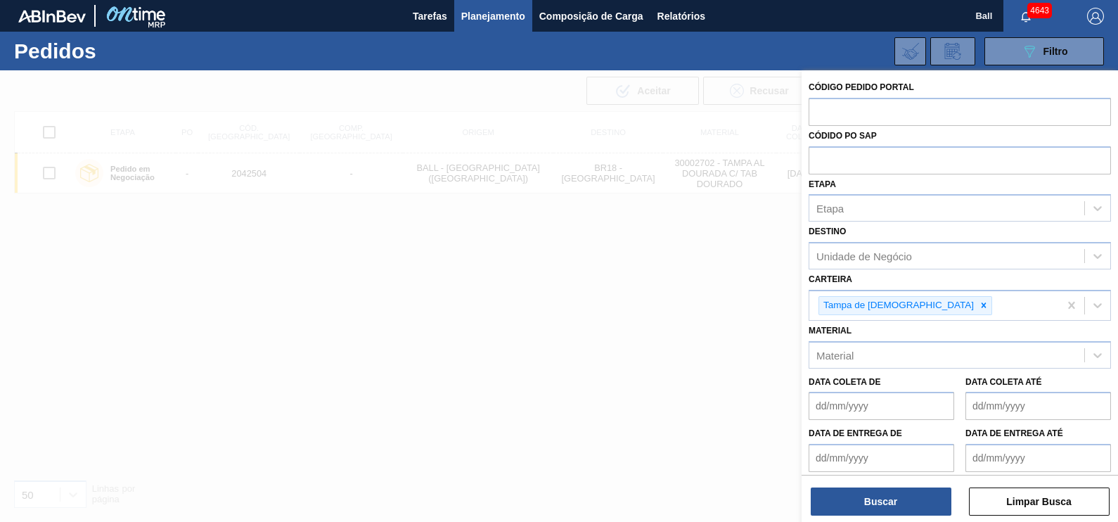
paste input "2042408"
type input "2042408"
click at [905, 504] on button "Buscar" at bounding box center [880, 501] width 141 height 28
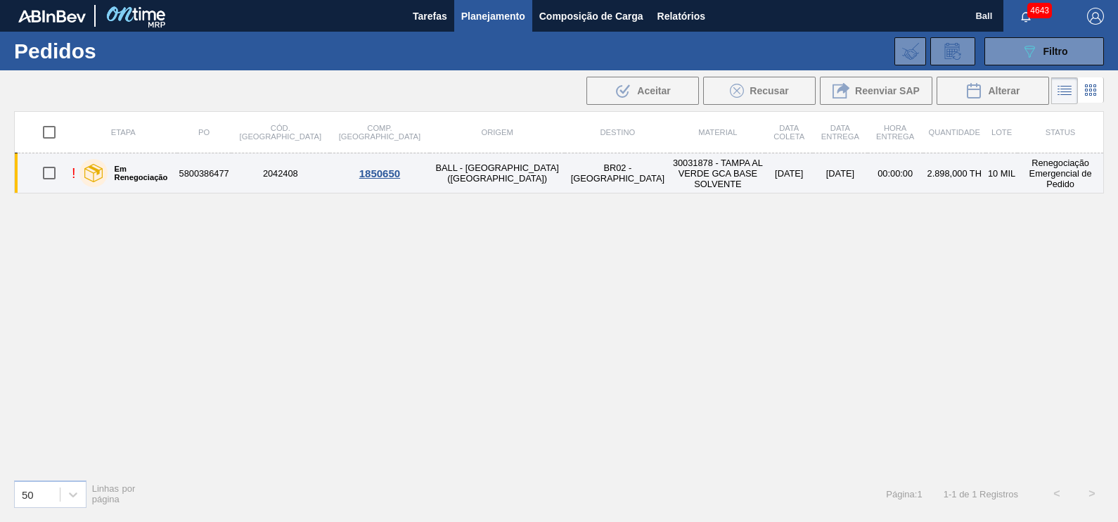
click at [50, 169] on input "checkbox" at bounding box center [49, 173] width 30 height 30
checkbox input "true"
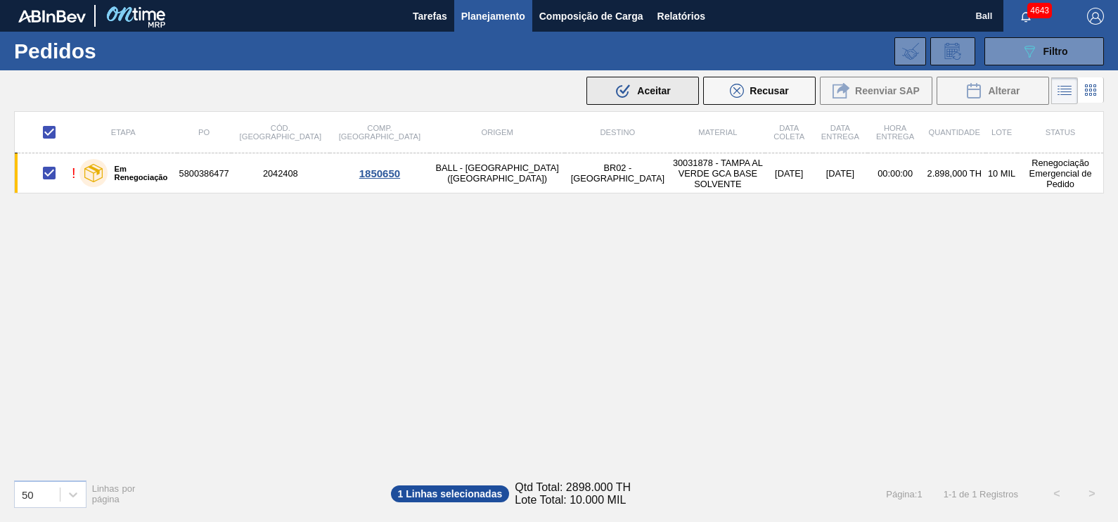
click at [657, 87] on span "Aceitar" at bounding box center [653, 90] width 33 height 11
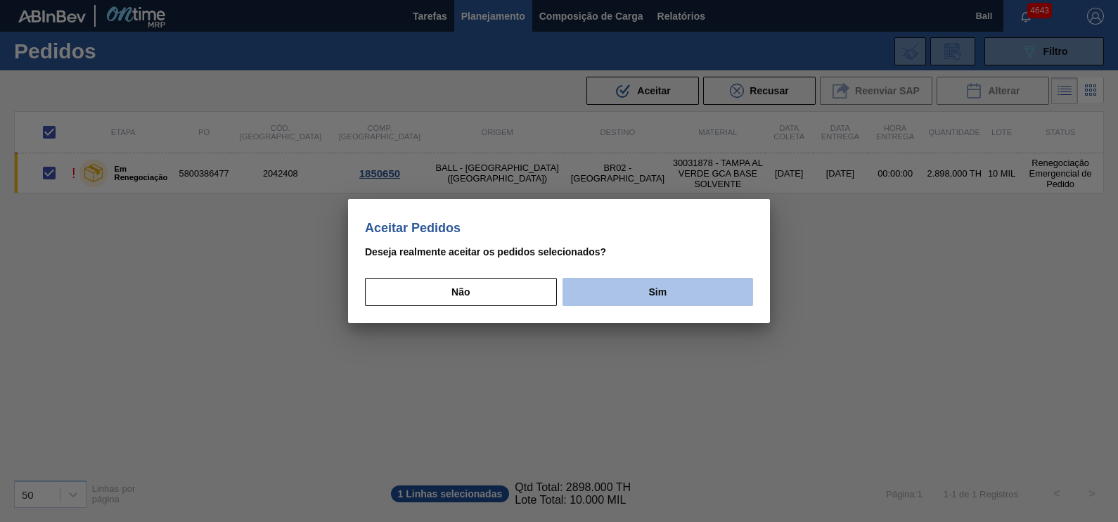
click at [642, 278] on button "Sim" at bounding box center [657, 292] width 190 height 28
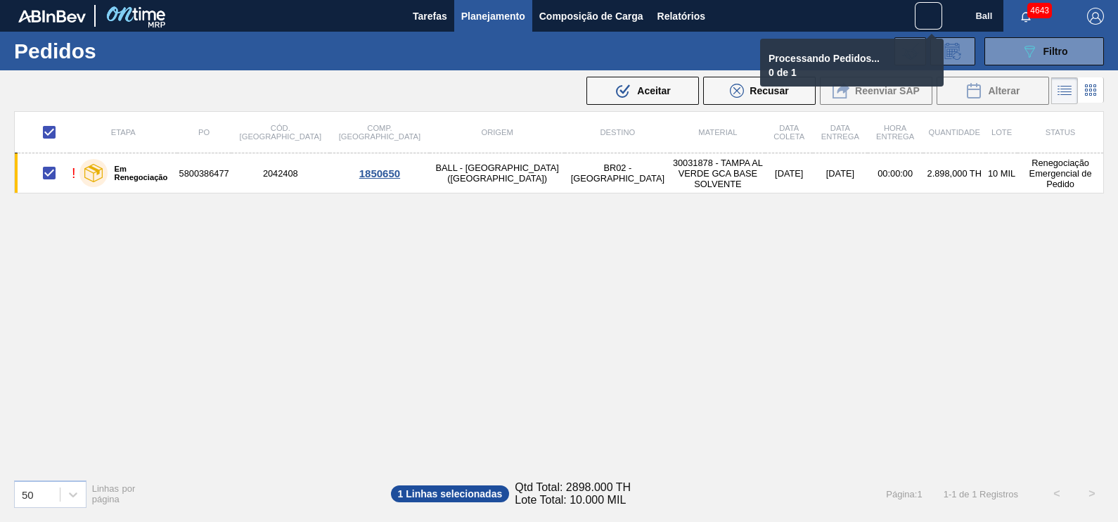
checkbox input "false"
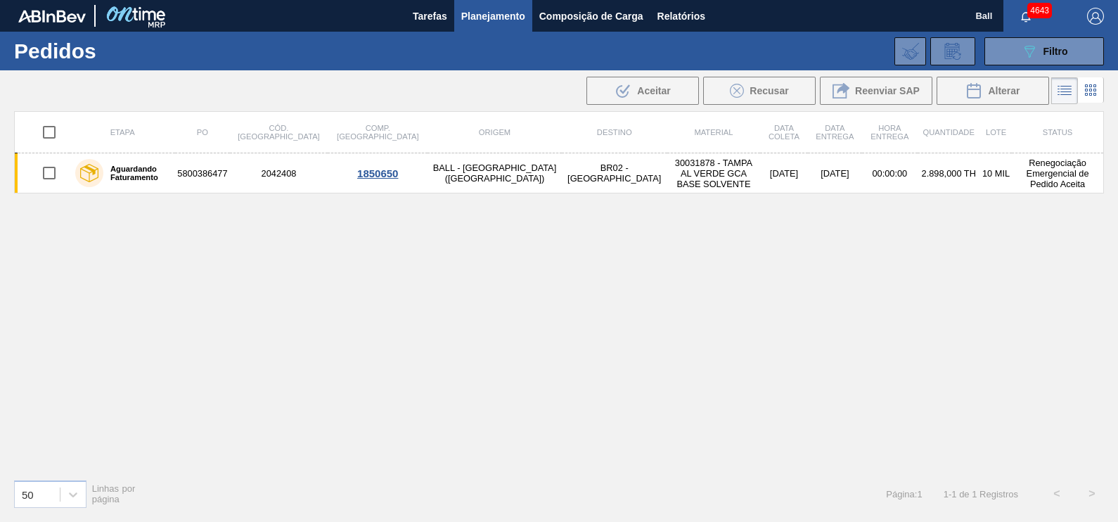
drag, startPoint x: 1044, startPoint y: 56, endPoint x: 1031, endPoint y: 75, distance: 22.2
click at [1044, 56] on span "Filtro" at bounding box center [1055, 51] width 25 height 11
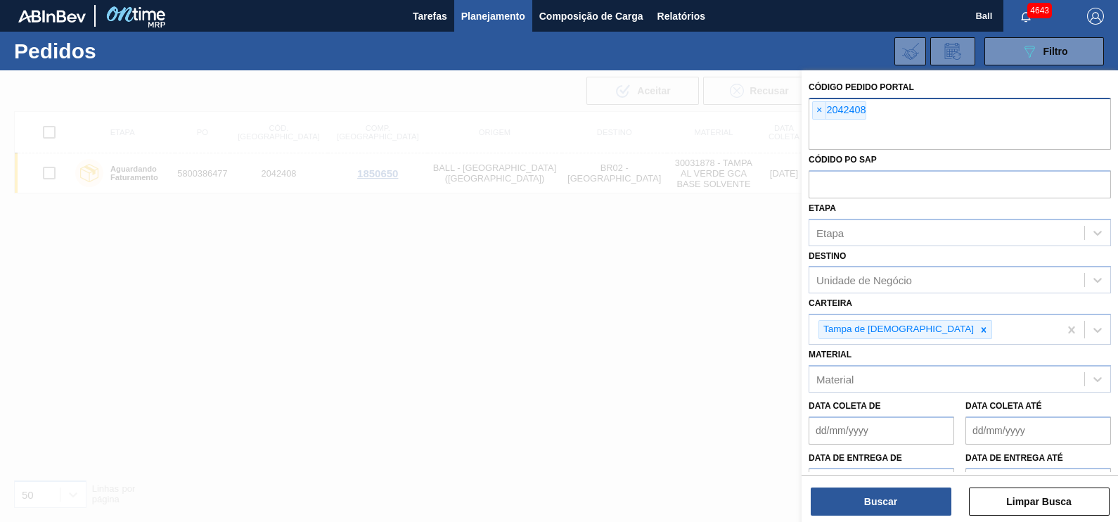
click at [903, 125] on input "text" at bounding box center [959, 136] width 302 height 27
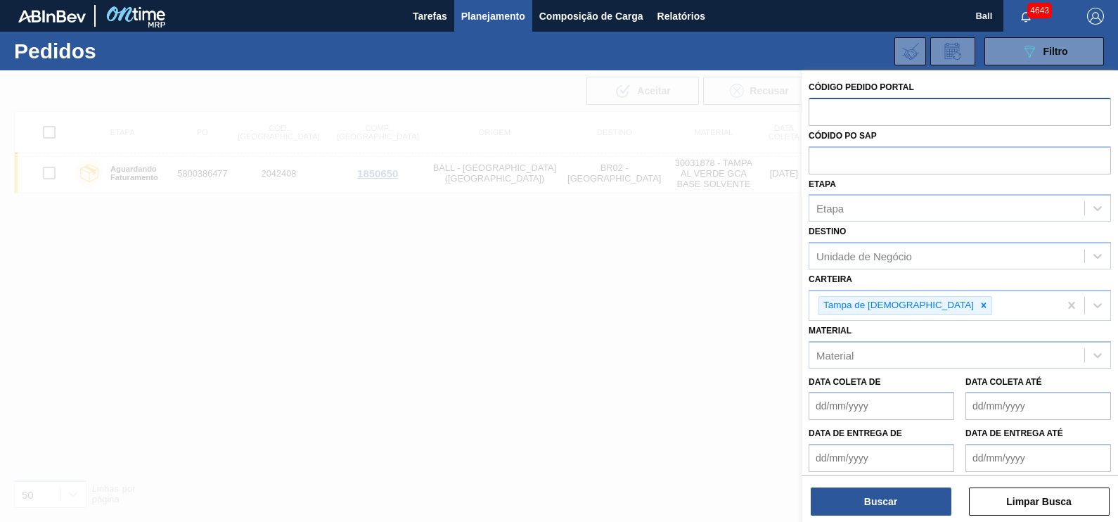
paste input "2043517"
type input "2043517"
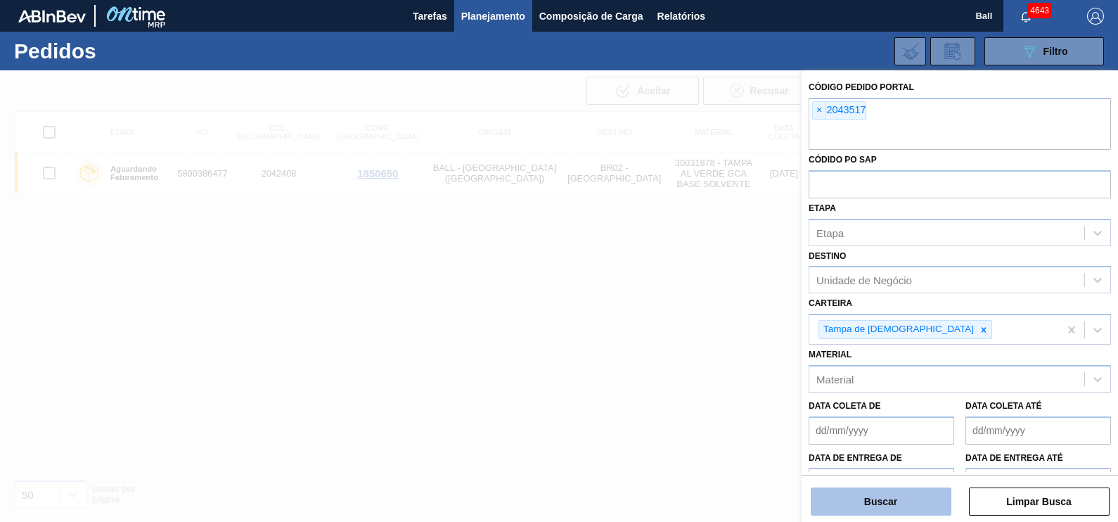
click at [897, 493] on button "Buscar" at bounding box center [880, 501] width 141 height 28
